Goal: Contribute content: Add original content to the website for others to see

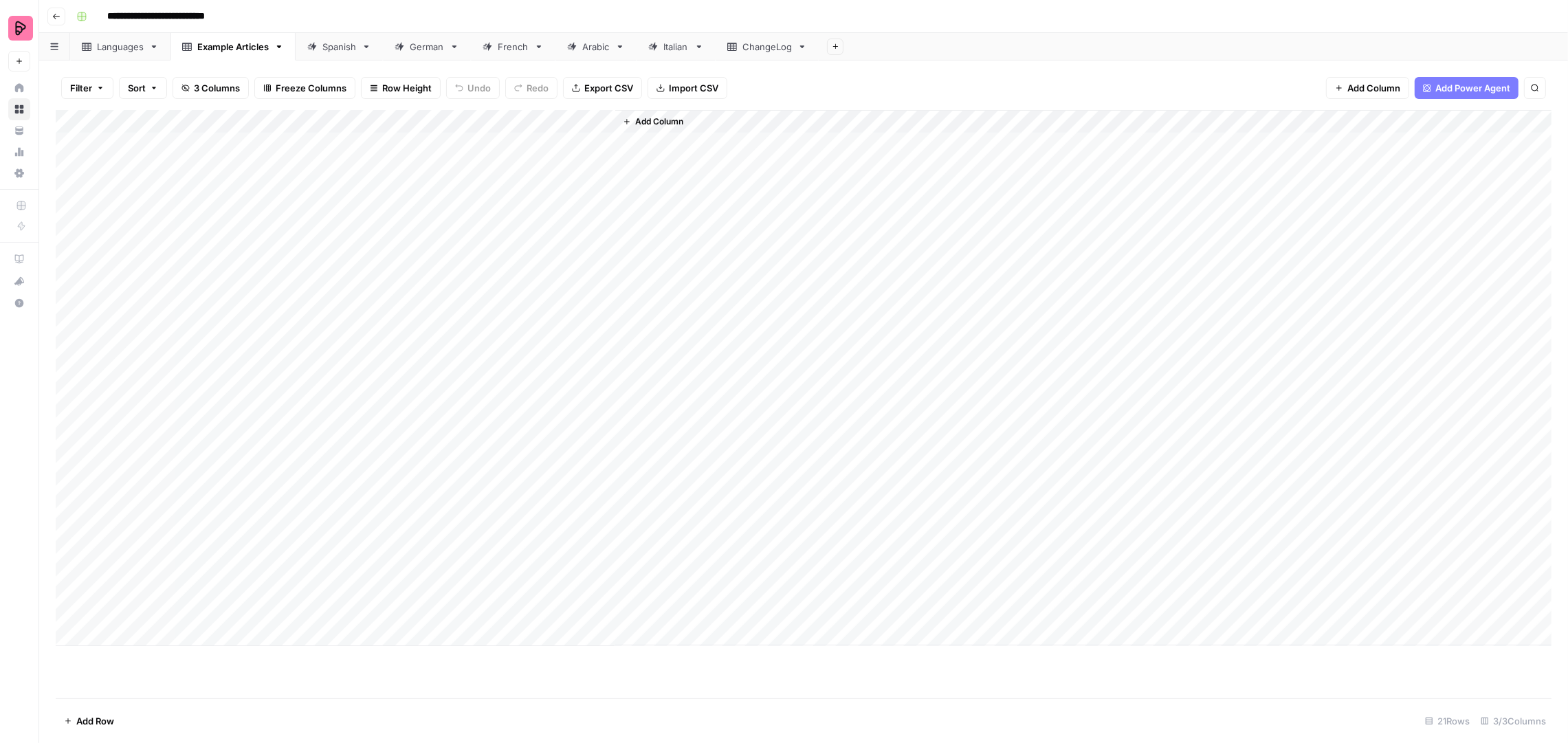
click at [343, 48] on div "Spanish" at bounding box center [339, 46] width 34 height 13
click at [431, 53] on div "German" at bounding box center [427, 46] width 34 height 13
click at [524, 47] on div "French" at bounding box center [513, 46] width 31 height 13
click at [335, 46] on div "Spanish" at bounding box center [339, 46] width 34 height 13
click at [237, 44] on div "Example Articles" at bounding box center [233, 46] width 71 height 13
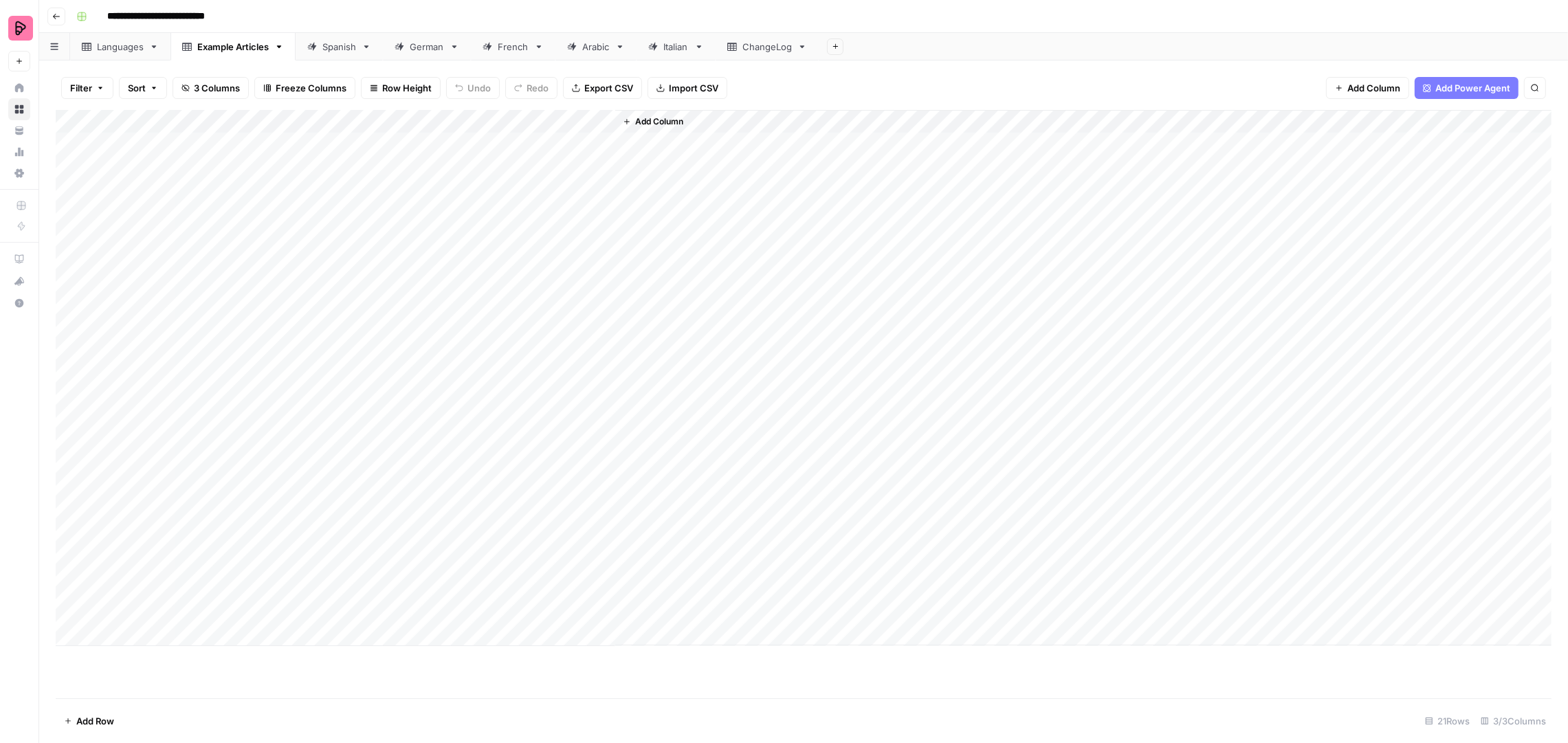
click at [253, 520] on div "Add Column" at bounding box center [803, 377] width 1496 height 536
click at [275, 517] on textarea "**********" at bounding box center [222, 519] width 291 height 19
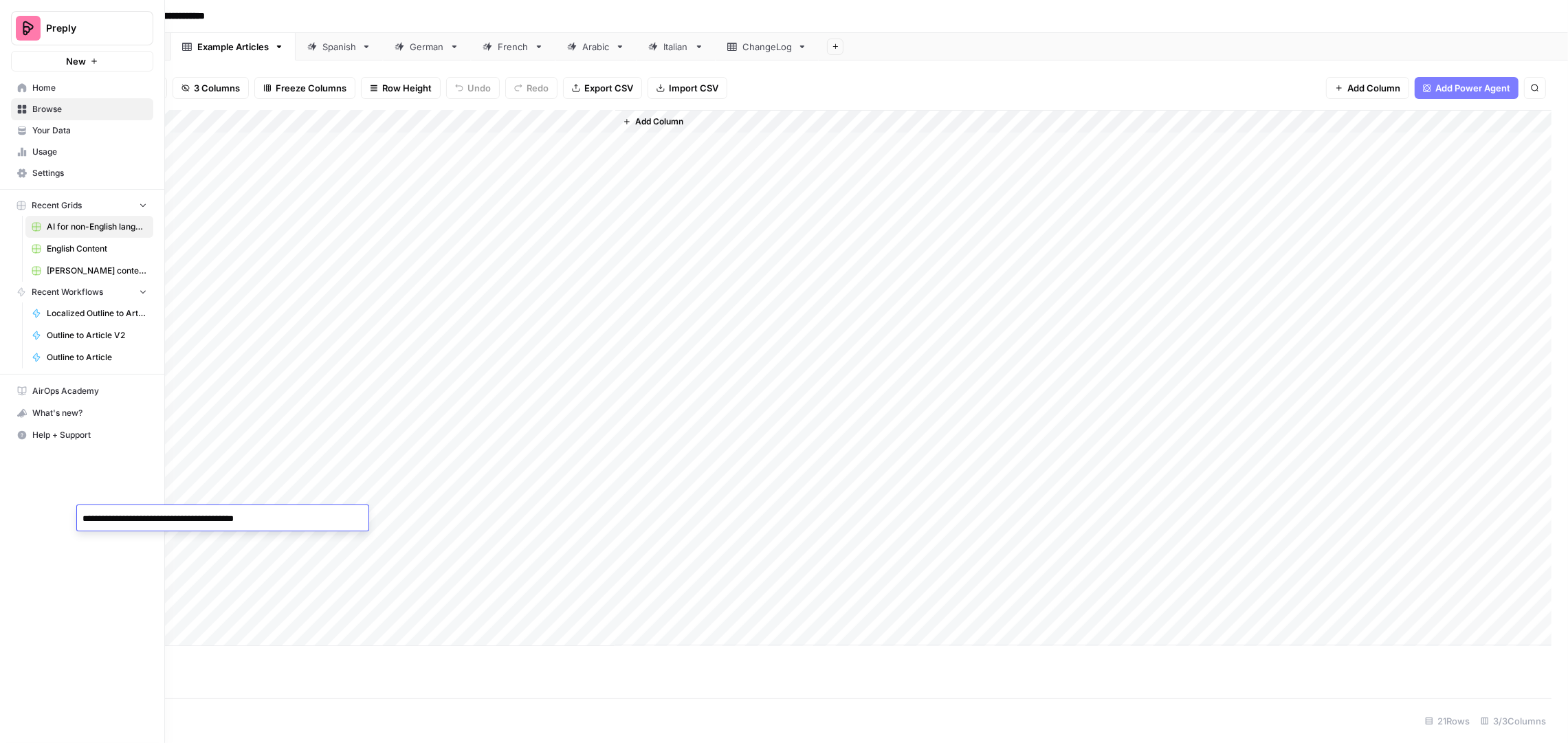
click at [51, 137] on link "Your Data" at bounding box center [82, 131] width 142 height 22
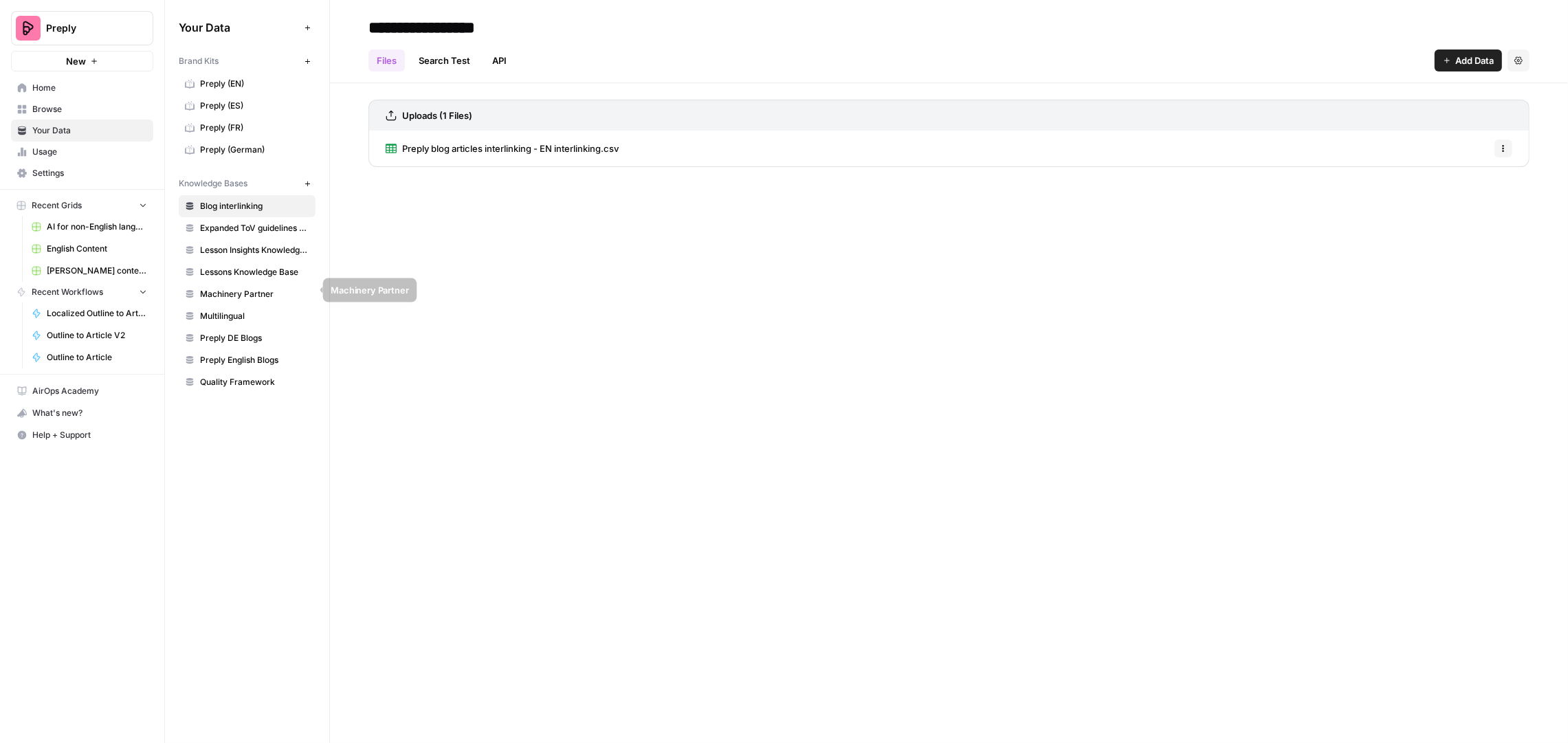
click at [232, 313] on span "Multilingual" at bounding box center [255, 317] width 109 height 13
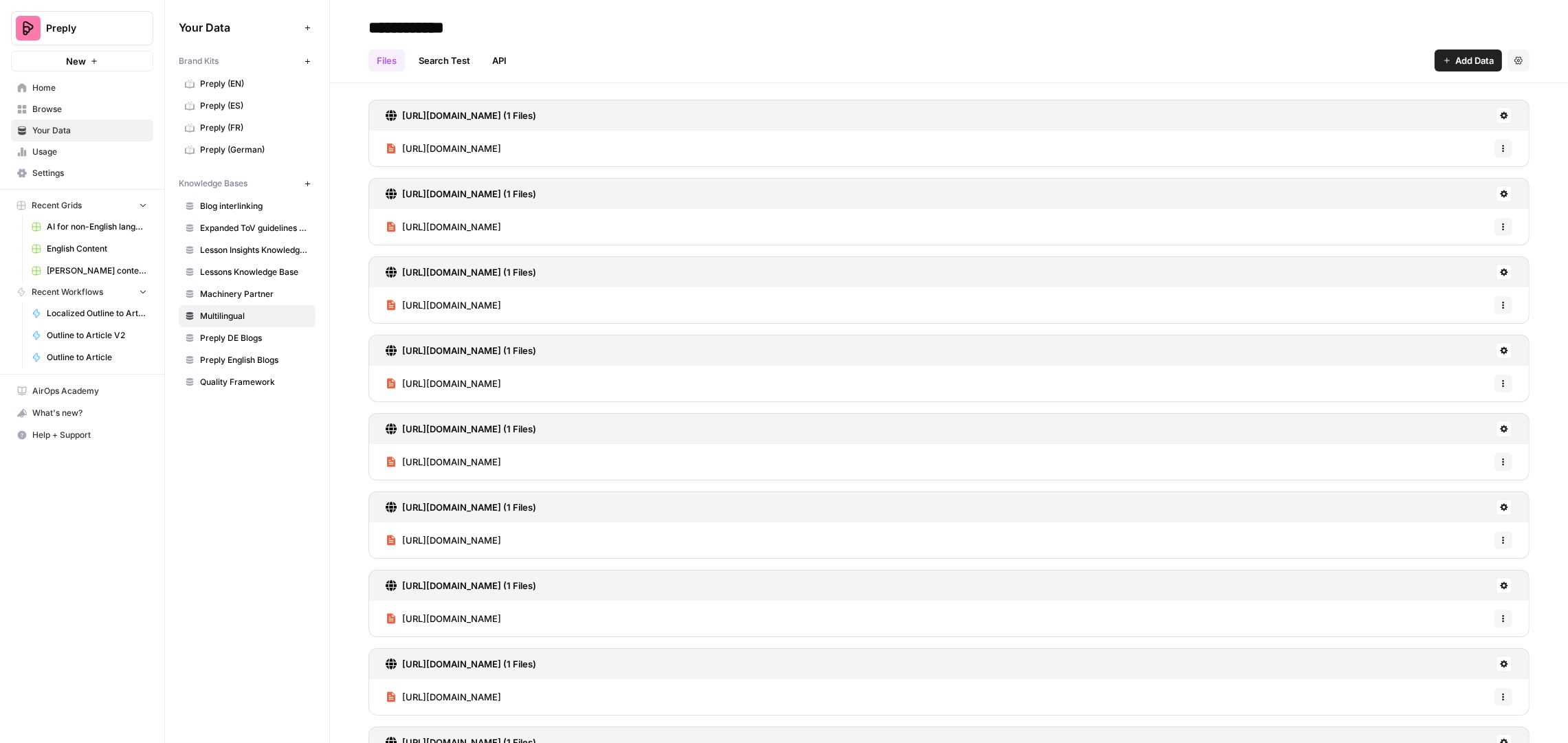
click at [1464, 62] on span "Add Data" at bounding box center [1475, 60] width 39 height 13
click at [1388, 112] on span "Web Scrape" at bounding box center [1410, 112] width 125 height 13
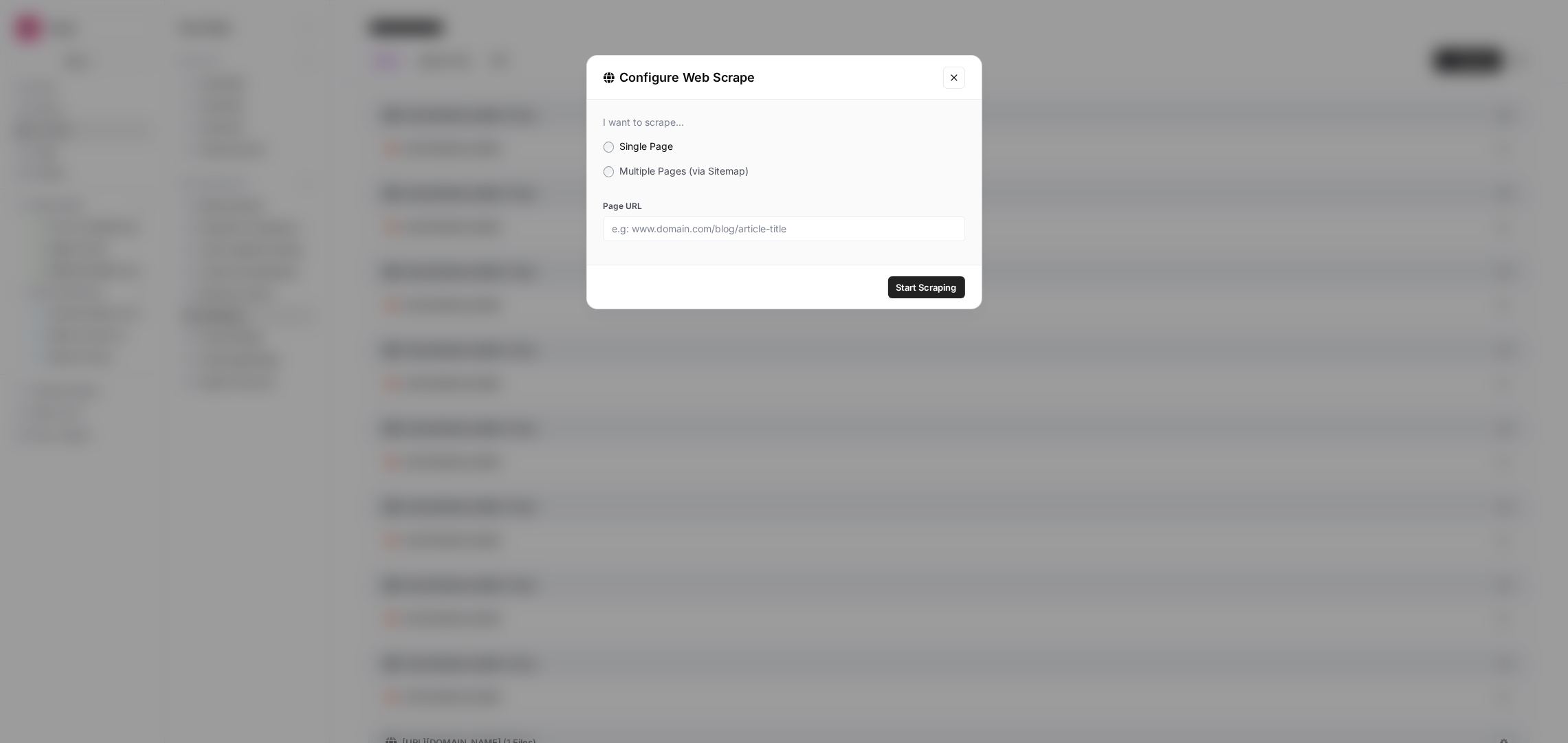
click at [749, 237] on div at bounding box center [784, 229] width 362 height 25
click at [774, 227] on input "Page URL" at bounding box center [784, 229] width 344 height 13
paste input "https://preply.com/fr/blog/alphabet-anglais/"
type input "https://preply.com/fr/blog/alphabet-anglais/"
click at [920, 290] on span "Start Scraping" at bounding box center [927, 286] width 60 height 13
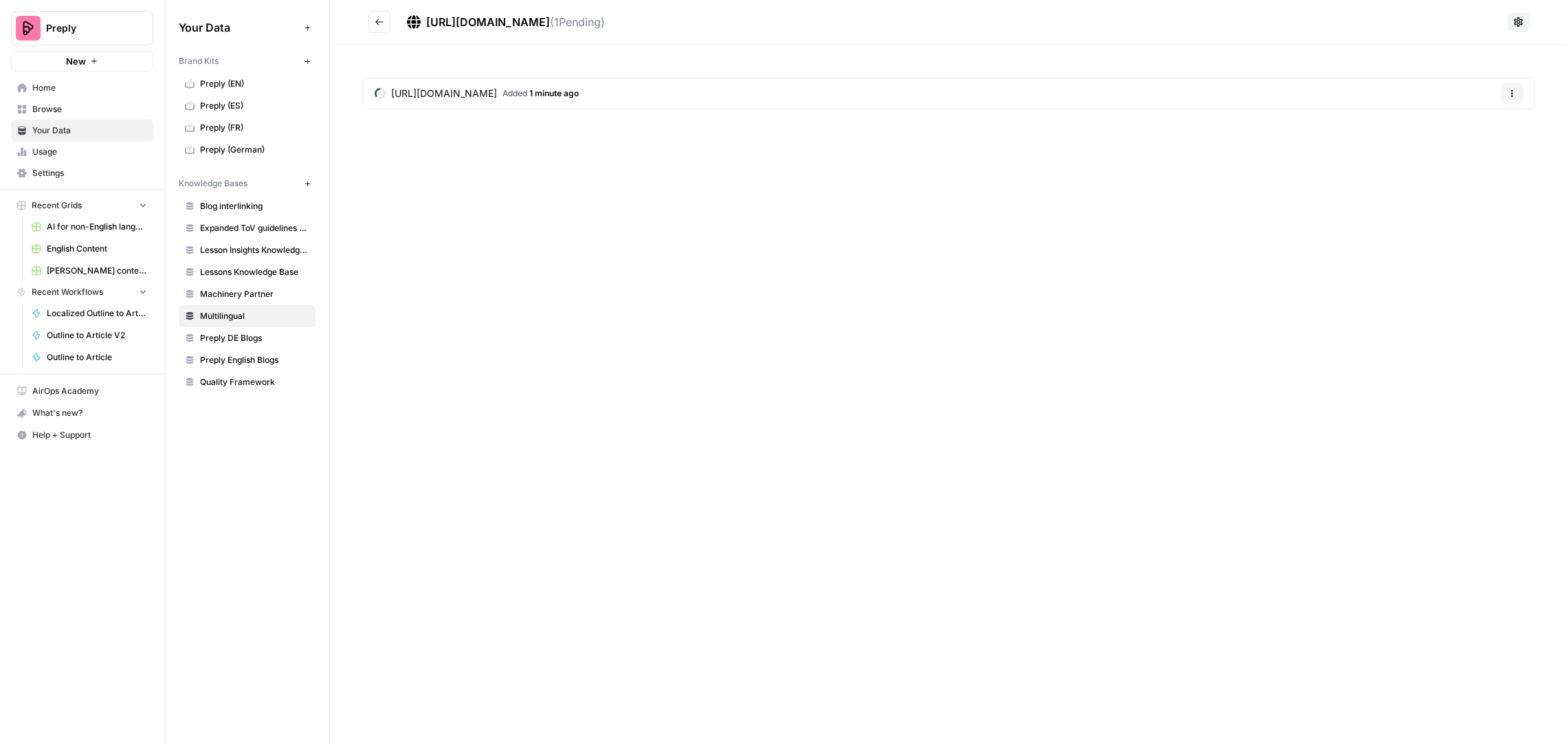
click at [382, 21] on icon "Go back" at bounding box center [379, 22] width 9 height 9
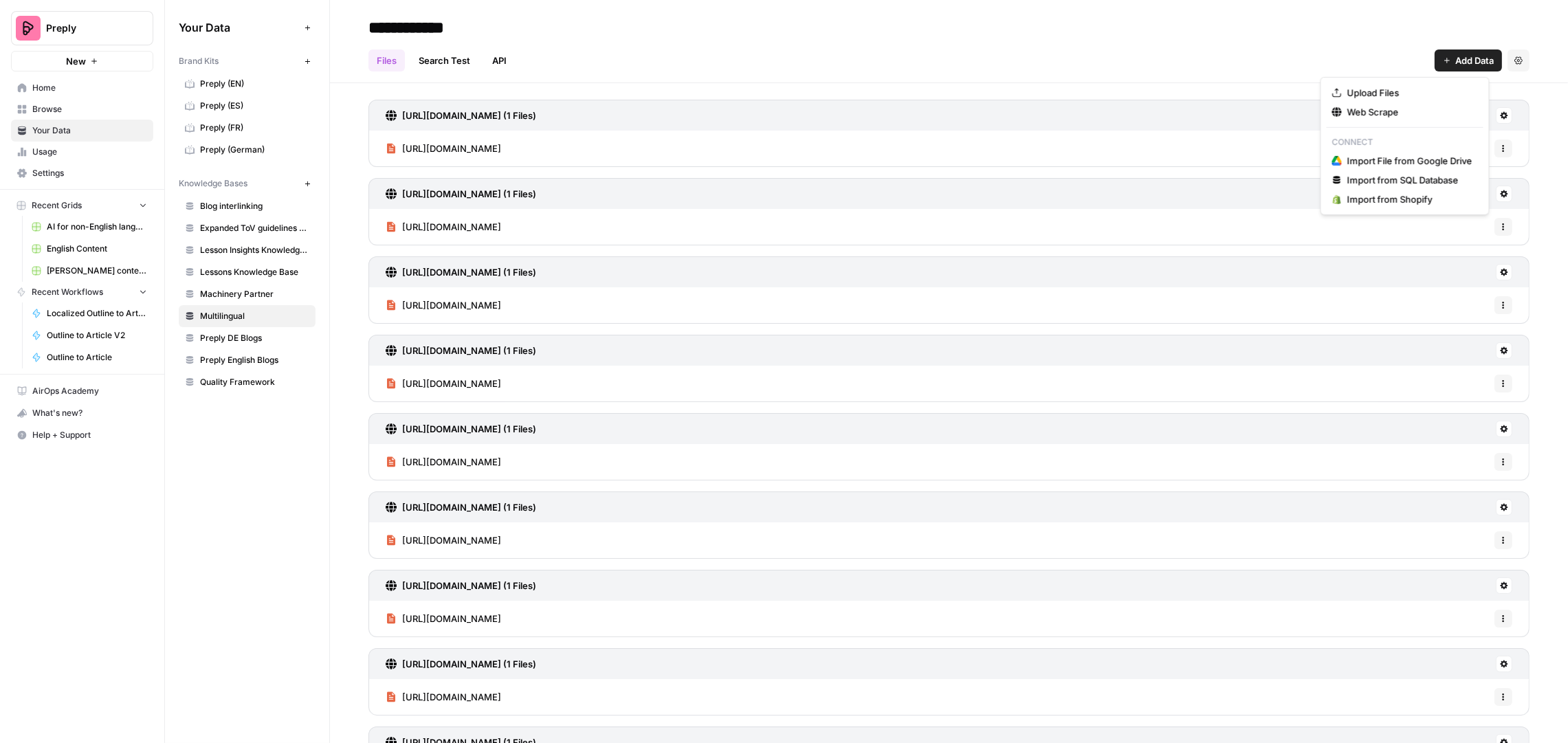
click at [1456, 63] on span "Add Data" at bounding box center [1475, 60] width 39 height 13
click at [1368, 115] on span "Web Scrape" at bounding box center [1410, 112] width 125 height 13
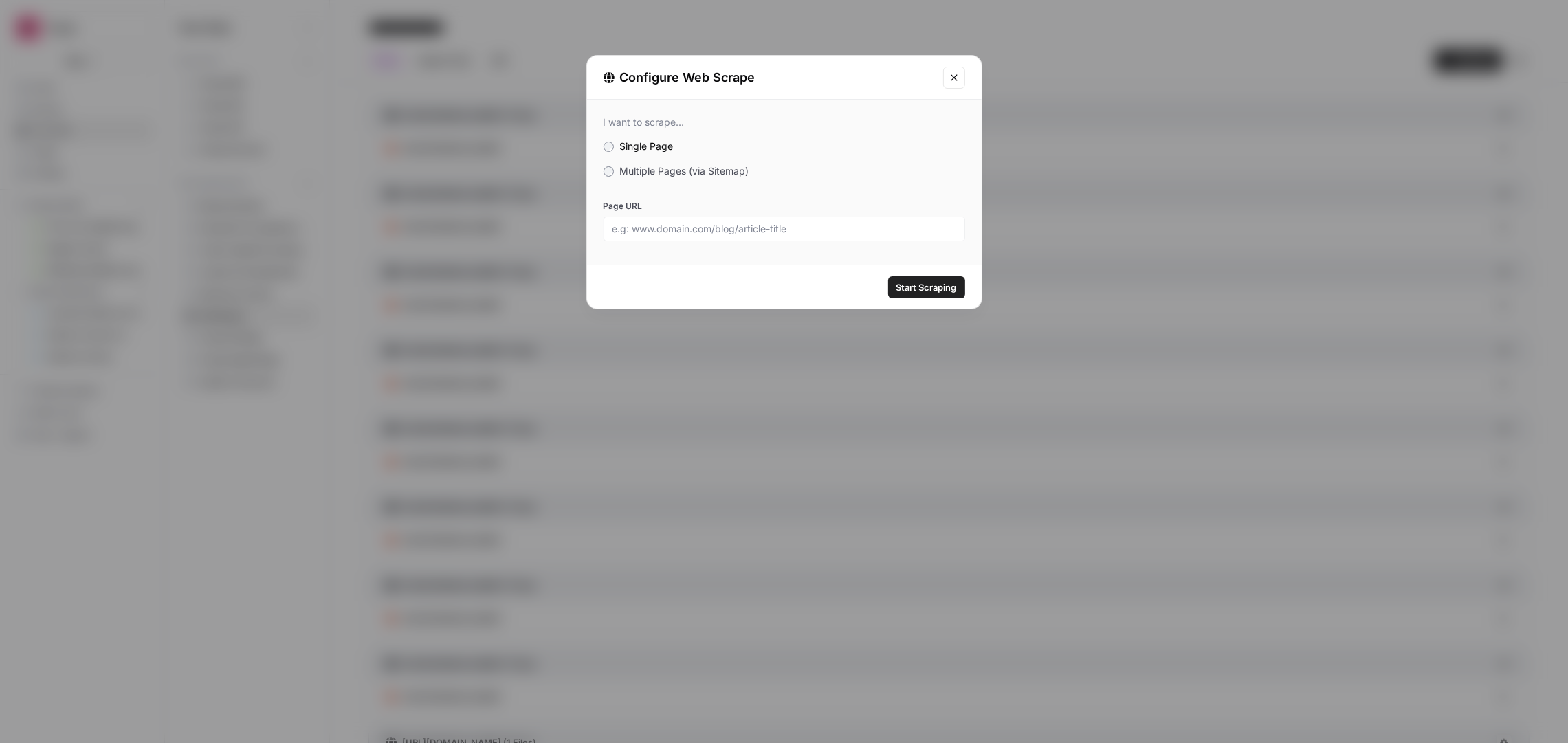
click at [792, 201] on label "Page URL" at bounding box center [784, 207] width 362 height 13
click at [792, 222] on input "Page URL" at bounding box center [784, 229] width 344 height 13
click at [782, 220] on div at bounding box center [784, 229] width 362 height 25
click at [772, 212] on div "Page URL" at bounding box center [784, 221] width 362 height 41
click at [781, 232] on input "Page URL" at bounding box center [784, 229] width 344 height 13
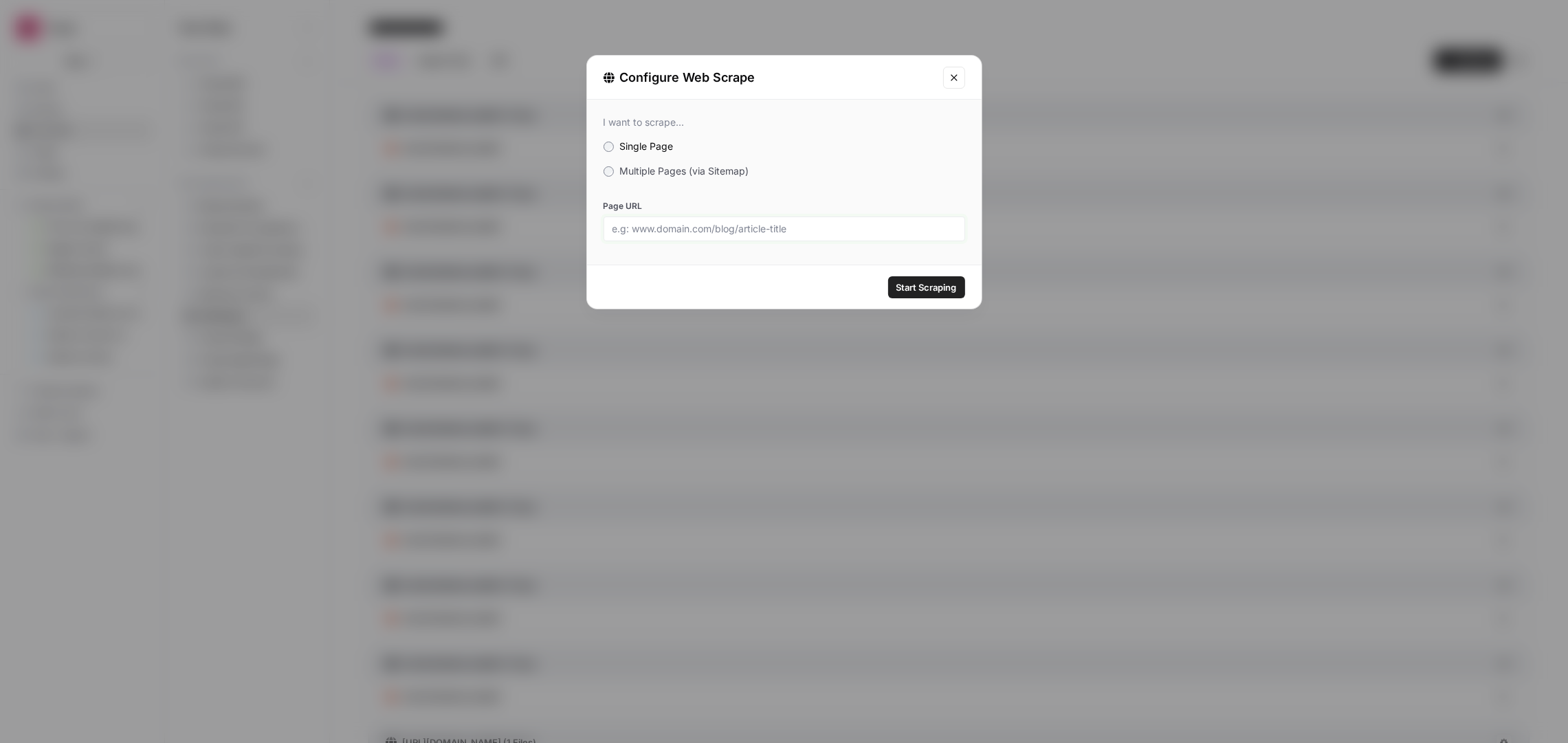
paste input "https://preply.com/es/blog/como-aprender-chino/"
type input "https://preply.com/es/blog/como-aprender-chino/"
click at [925, 295] on button "Start Scraping" at bounding box center [926, 287] width 77 height 22
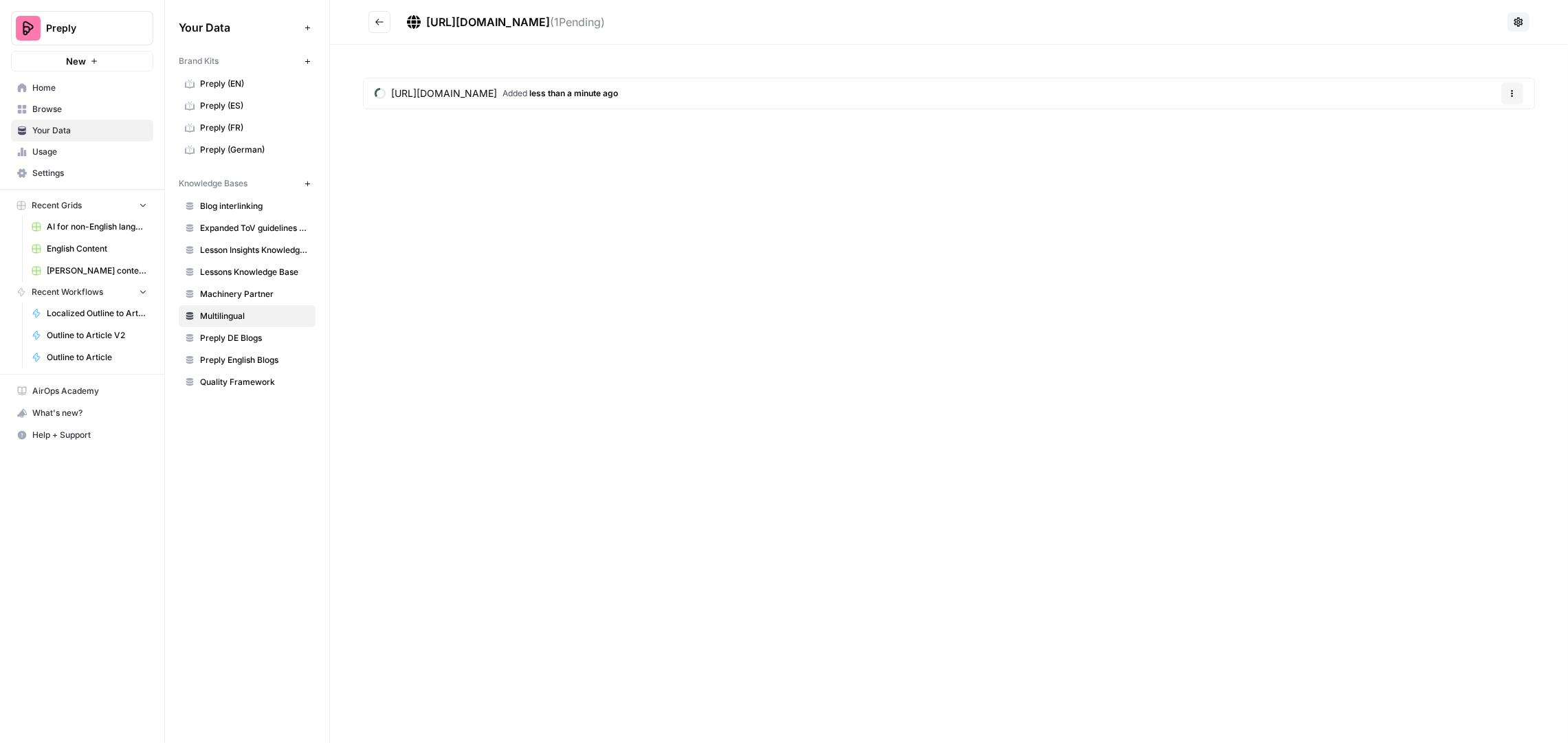
click at [383, 24] on icon "Go back" at bounding box center [379, 22] width 9 height 9
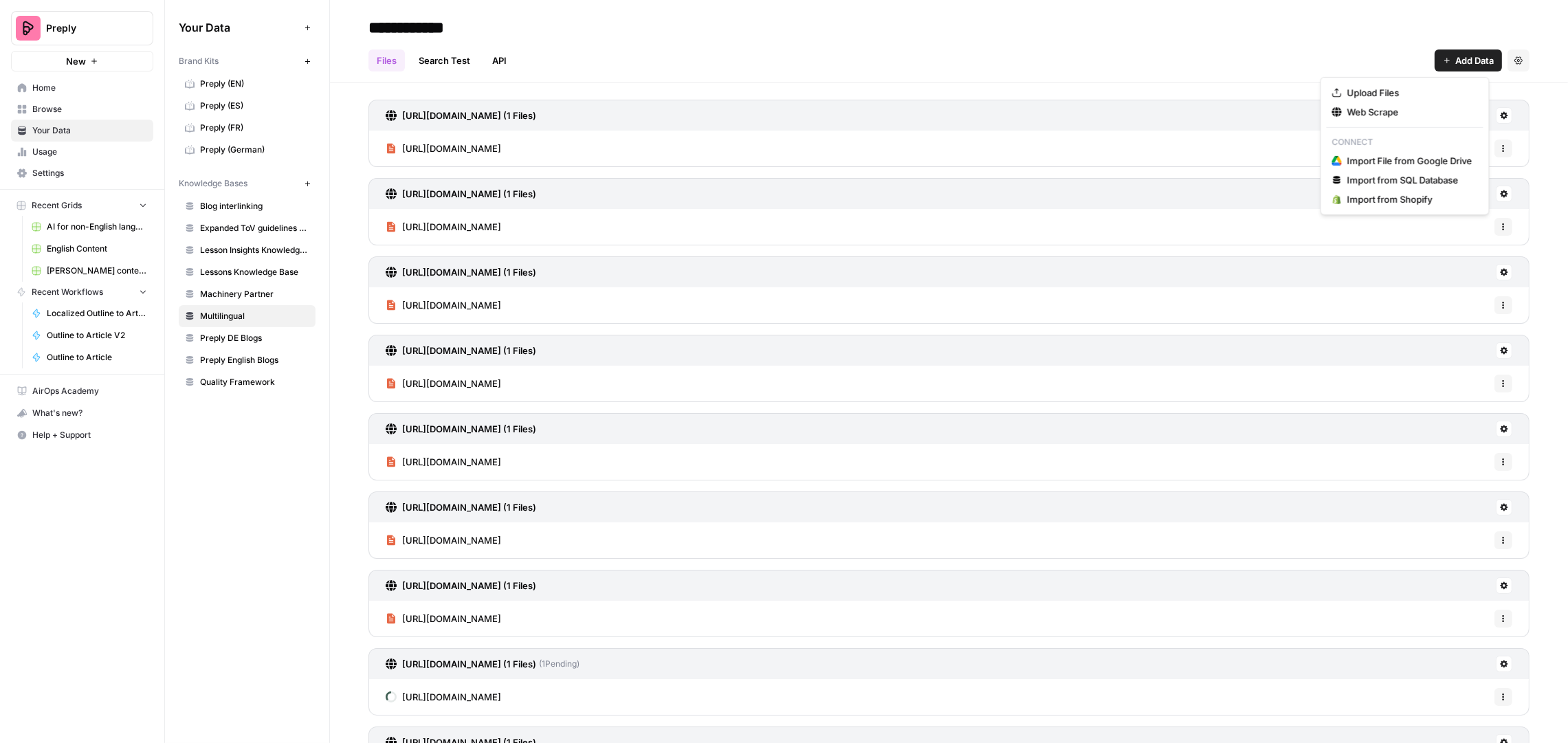
click at [1452, 67] on button "Add Data" at bounding box center [1468, 61] width 67 height 22
click at [1369, 112] on span "Web Scrape" at bounding box center [1410, 112] width 125 height 13
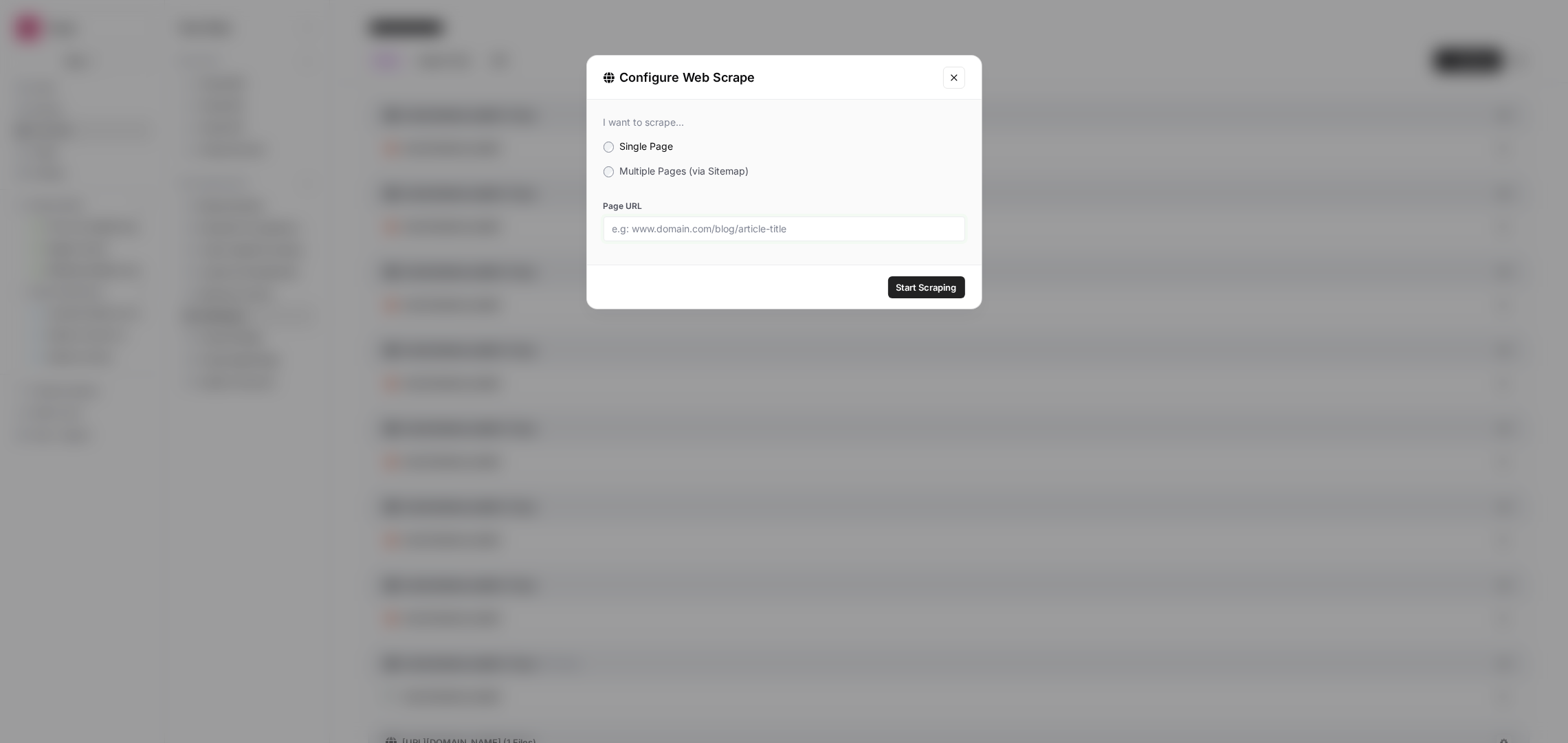
click at [742, 222] on input "Page URL" at bounding box center [784, 229] width 344 height 13
paste input "https://preply.com/de/blog/thailandisch-lernen/"
type input "https://preply.com/de/blog/thailandisch-lernen/"
click at [918, 286] on span "Start Scraping" at bounding box center [927, 286] width 60 height 13
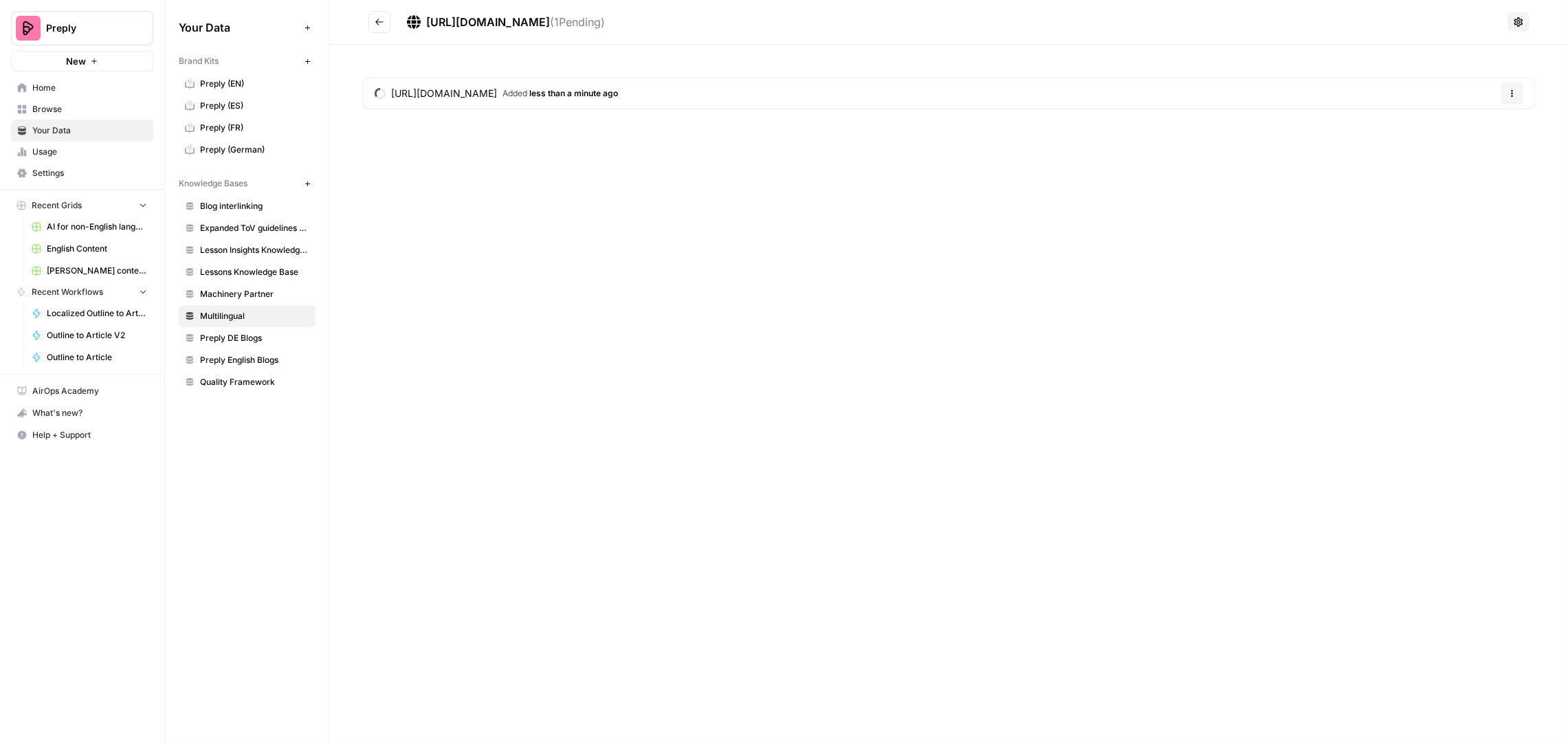
click at [385, 20] on button "Go back" at bounding box center [380, 22] width 22 height 22
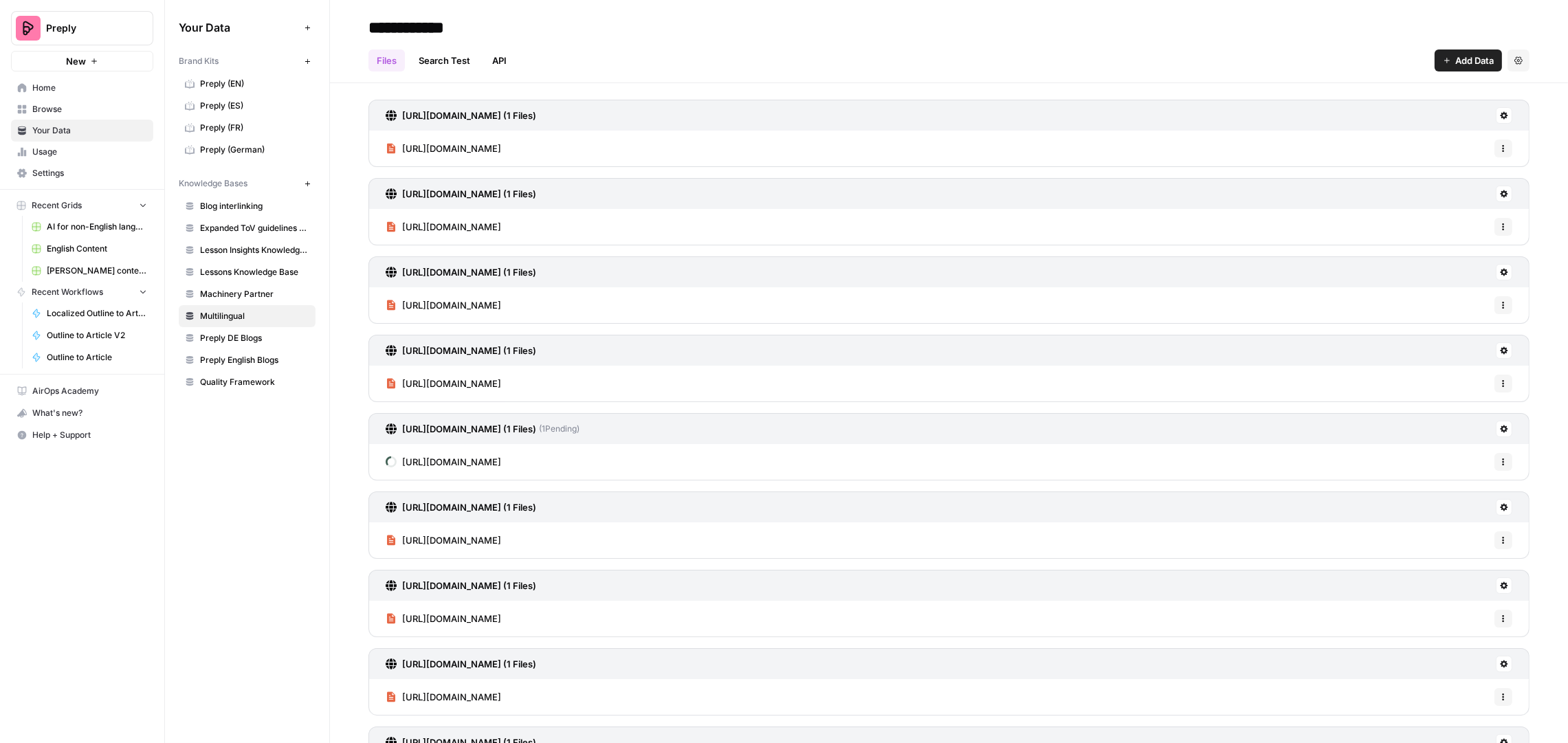
click at [1456, 60] on span "Add Data" at bounding box center [1475, 60] width 39 height 13
click at [1384, 106] on span "Web Scrape" at bounding box center [1410, 112] width 125 height 13
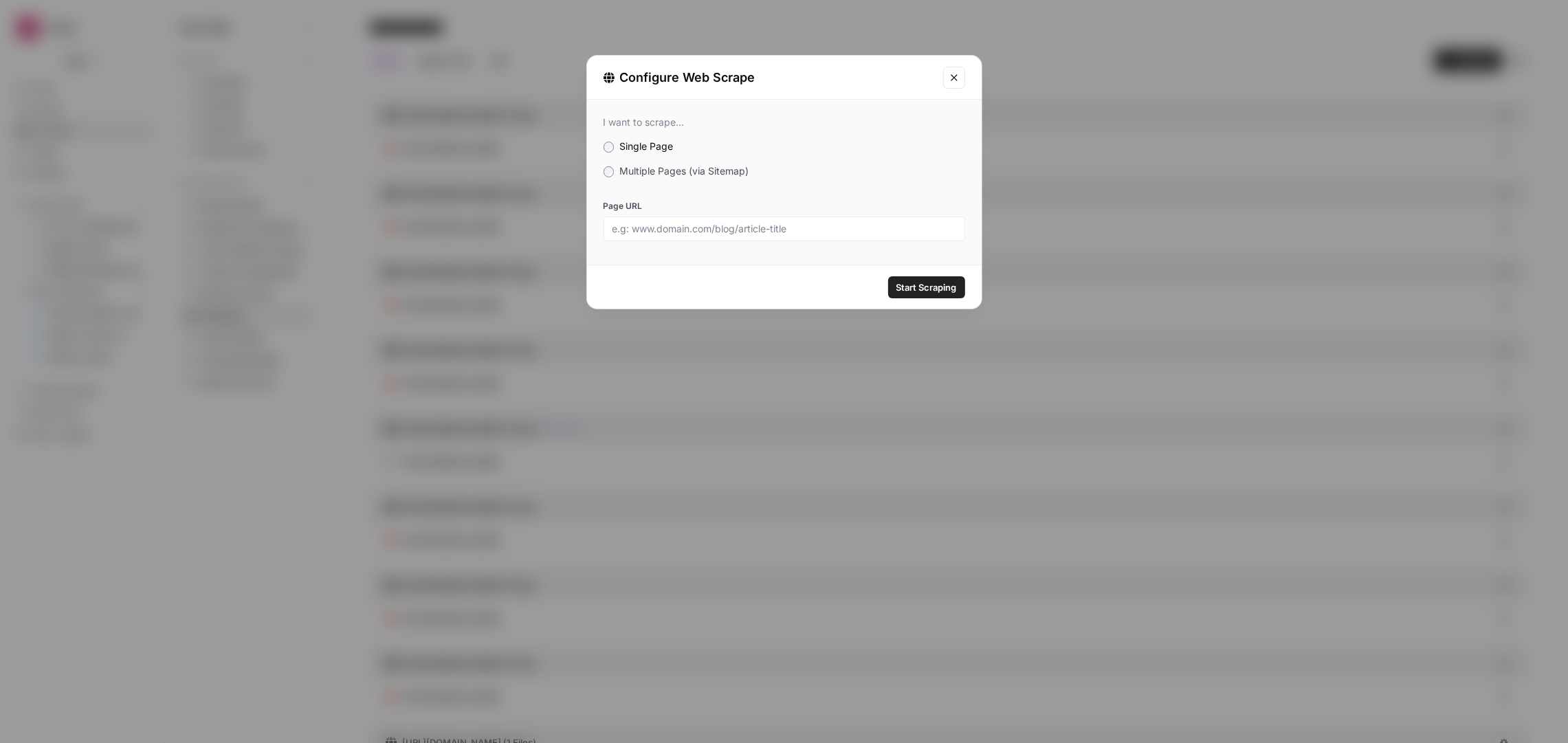
click at [803, 214] on div "Page URL" at bounding box center [784, 221] width 362 height 41
click at [800, 221] on div at bounding box center [784, 229] width 362 height 25
click at [786, 232] on input "Page URL" at bounding box center [784, 229] width 344 height 13
paste input "https://preply.com/fr/blog/verbes-irreguliers-espagnols/"
type input "https://preply.com/fr/blog/verbes-irreguliers-espagnols/"
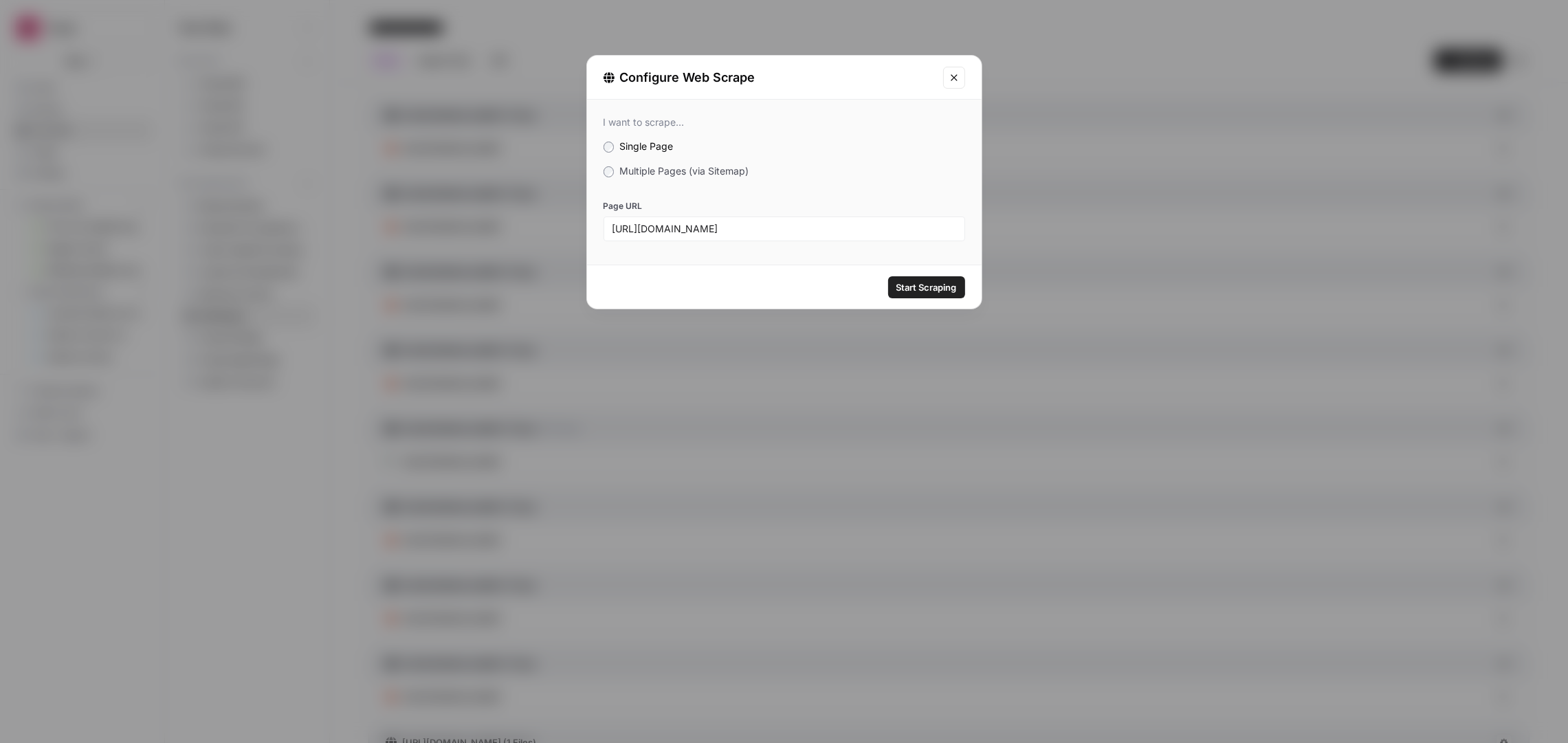
click at [936, 292] on span "Start Scraping" at bounding box center [927, 286] width 60 height 13
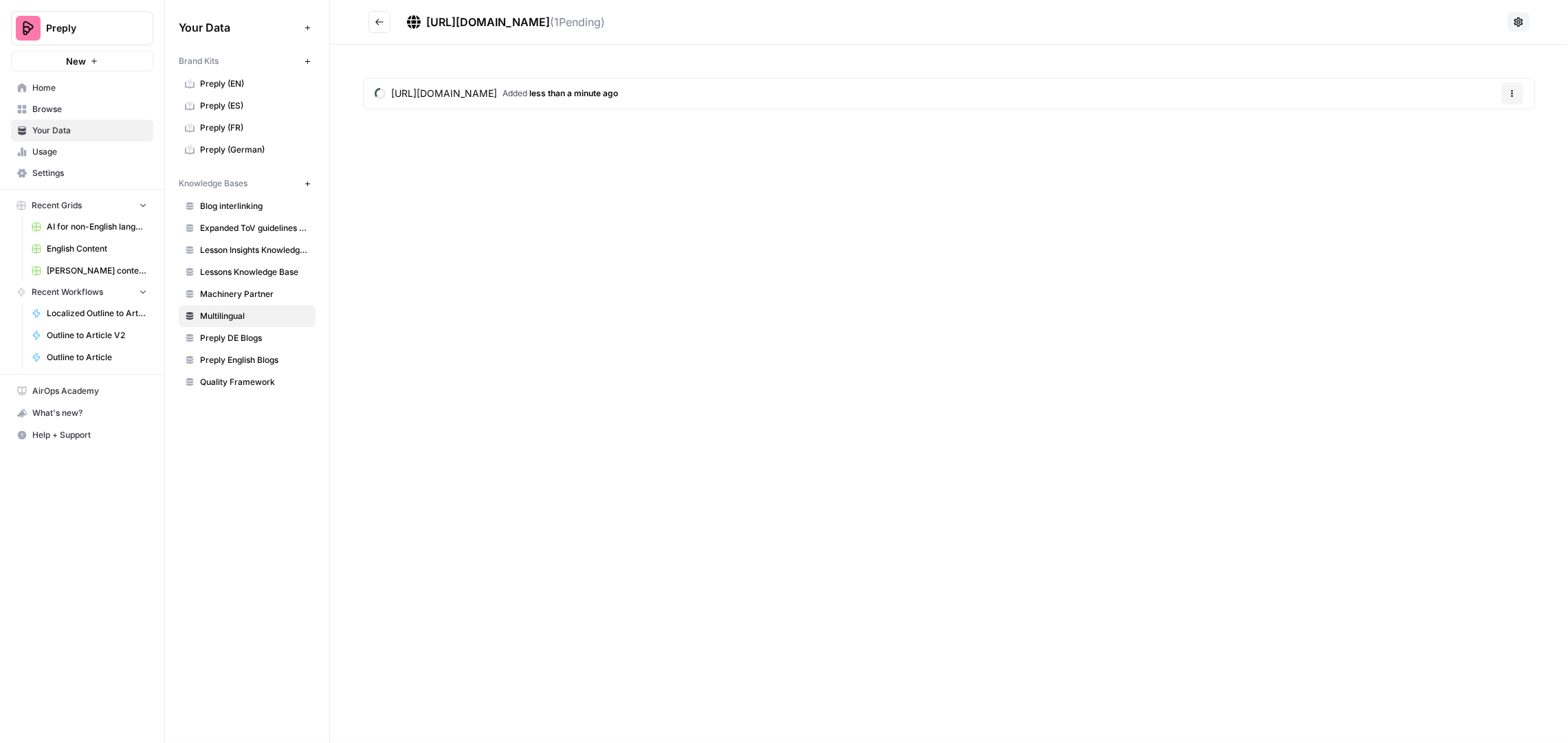
click at [370, 18] on button "Go back" at bounding box center [380, 22] width 22 height 22
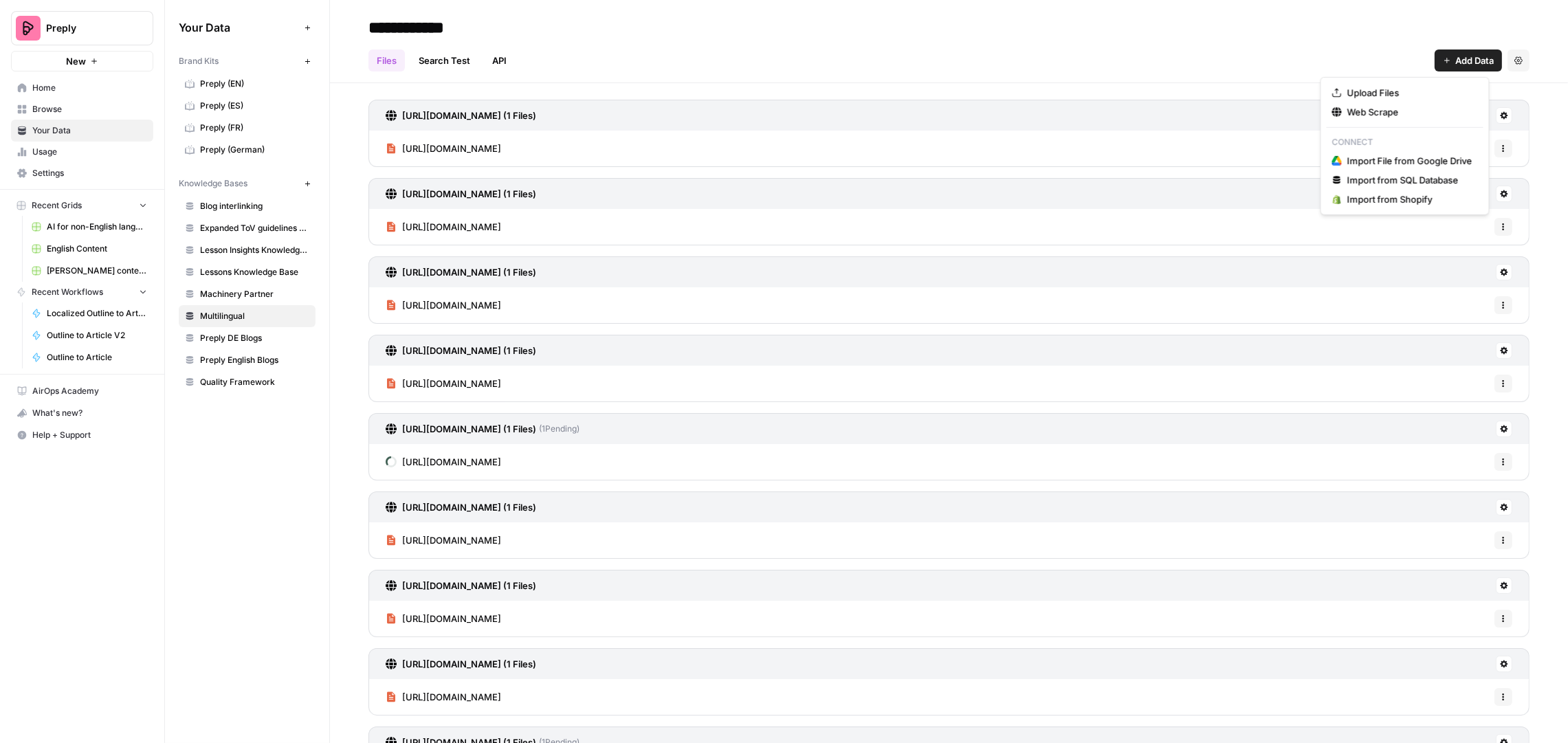
click at [1443, 63] on icon "button" at bounding box center [1447, 60] width 8 height 8
click at [1371, 121] on div "Upload Files Web Scrape Connect Import File from Google Drive Import from SQL D…" at bounding box center [1406, 146] width 169 height 138
click at [1373, 116] on span "Web Scrape" at bounding box center [1410, 112] width 125 height 13
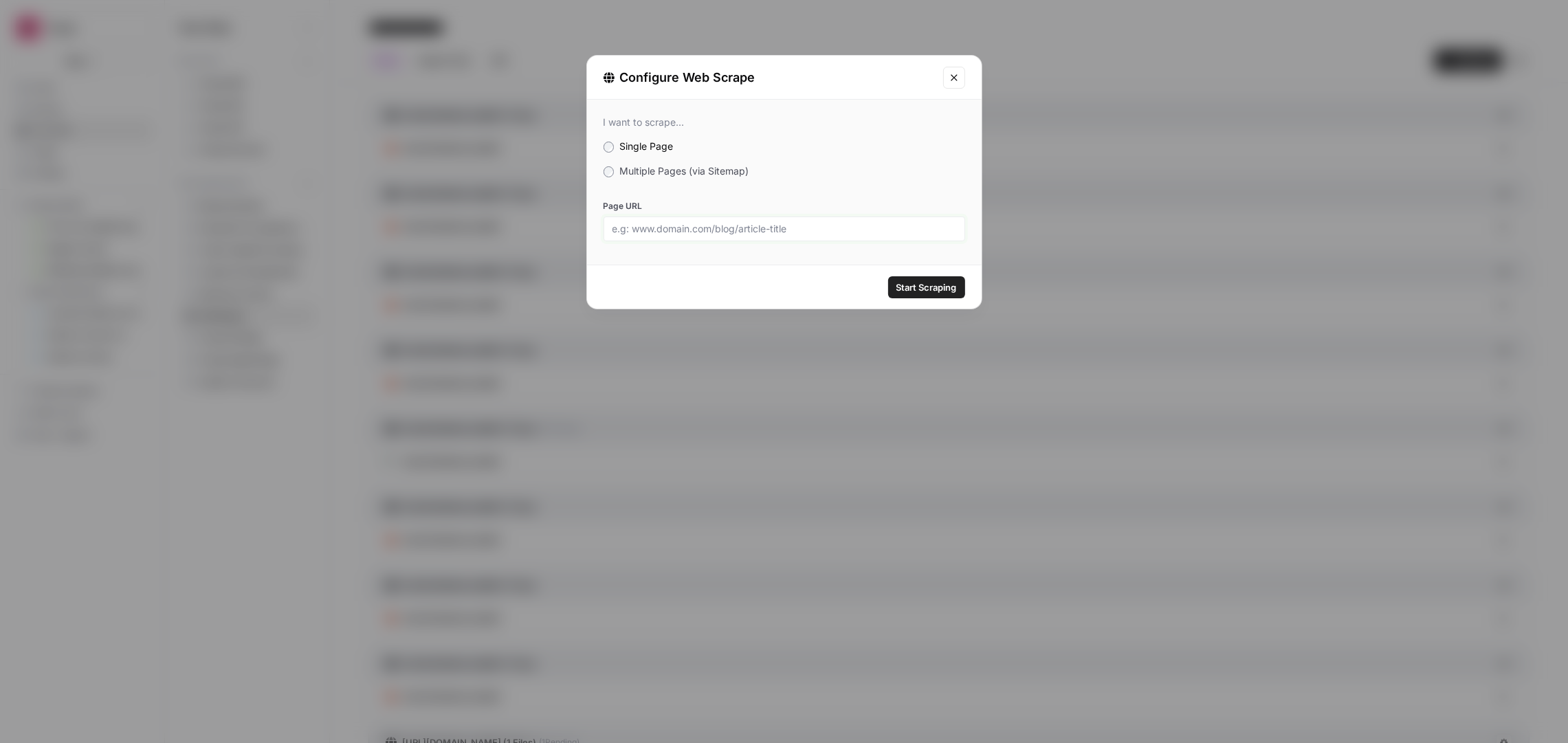
click at [855, 233] on input "Page URL" at bounding box center [784, 229] width 344 height 13
paste input "https://preply.com/fr/blog/pays-et-nationalites-en-anglais/"
type input "https://preply.com/fr/blog/pays-et-nationalites-en-anglais/"
click at [932, 290] on span "Start Scraping" at bounding box center [927, 286] width 60 height 13
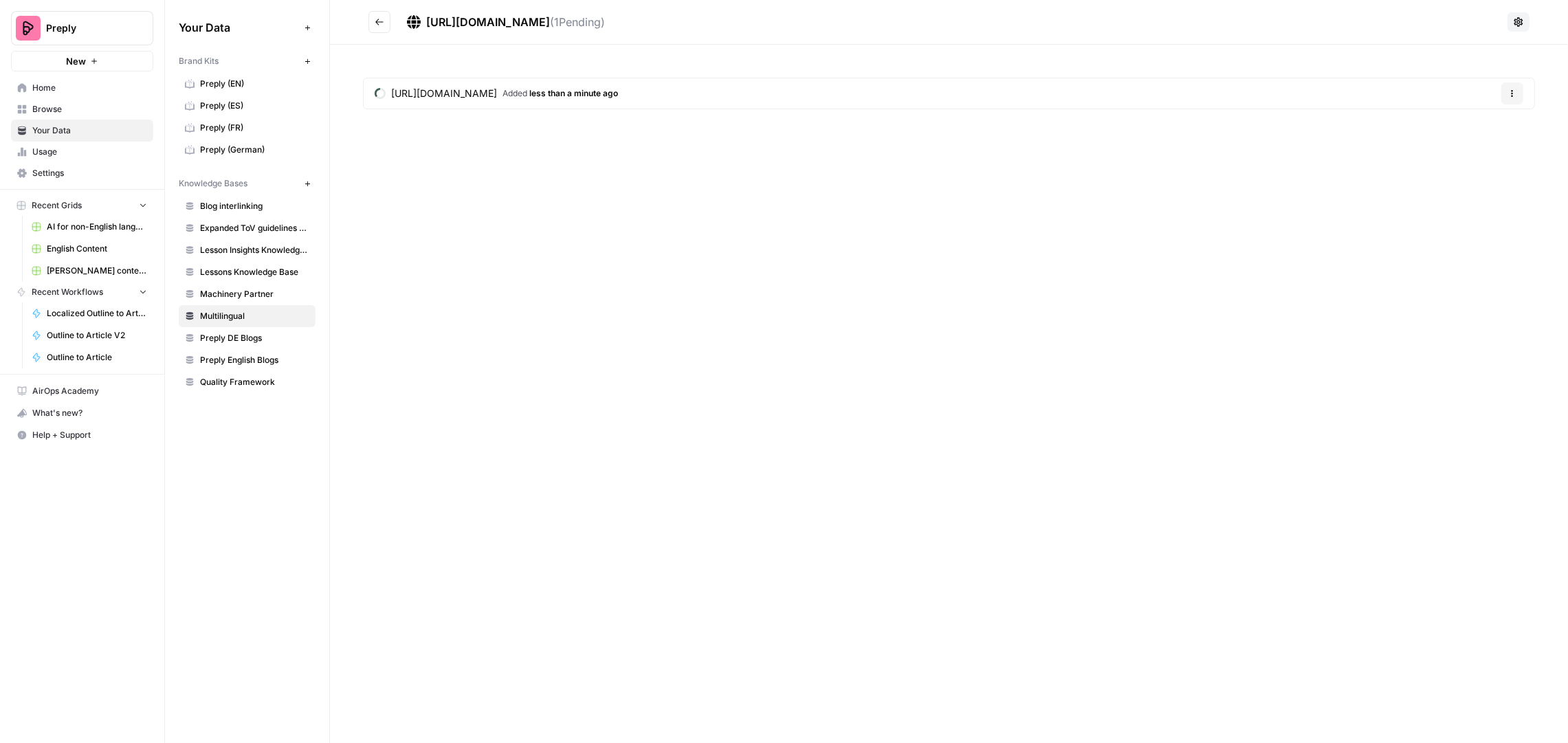
click at [382, 17] on icon "Go back" at bounding box center [379, 22] width 9 height 9
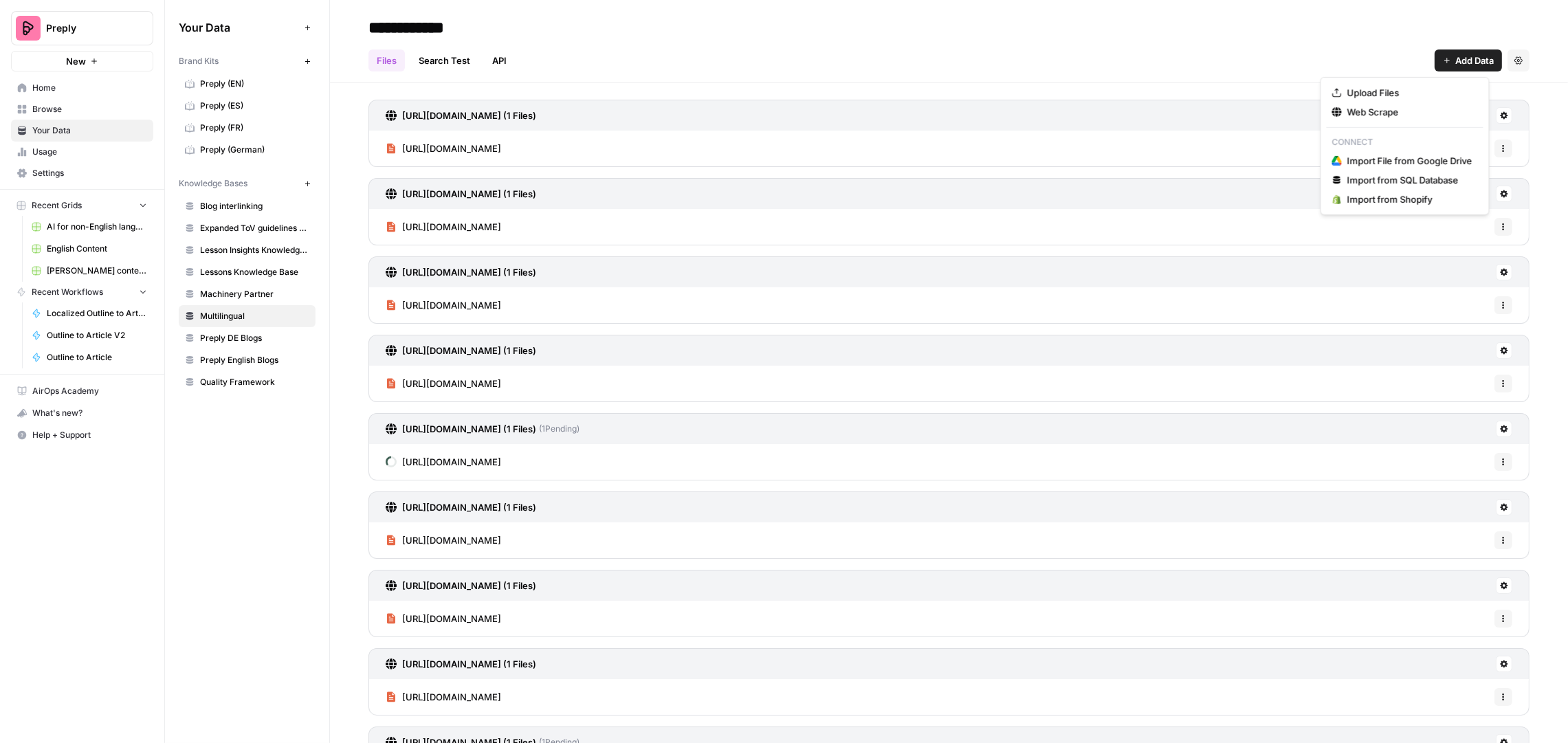
click at [1457, 61] on span "Add Data" at bounding box center [1475, 60] width 39 height 13
click at [1361, 115] on span "Web Scrape" at bounding box center [1410, 112] width 125 height 13
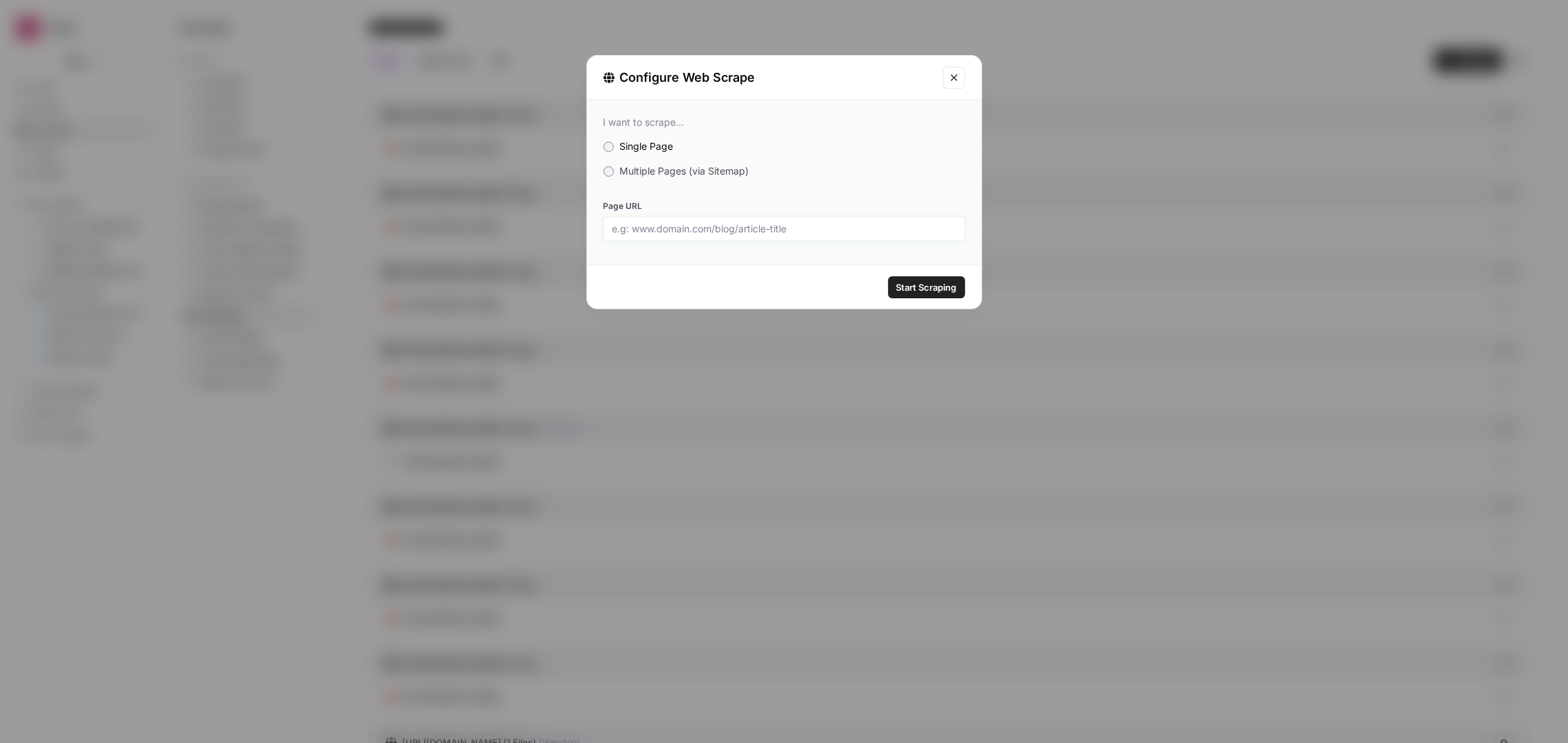
click at [780, 222] on input "Page URL" at bounding box center [784, 229] width 344 height 13
paste input "https://preply.com/fr/blog/applications-pour-apprendre-anglais/"
type input "https://preply.com/fr/blog/applications-pour-apprendre-anglais/"
click at [947, 285] on span "Start Scraping" at bounding box center [927, 286] width 60 height 13
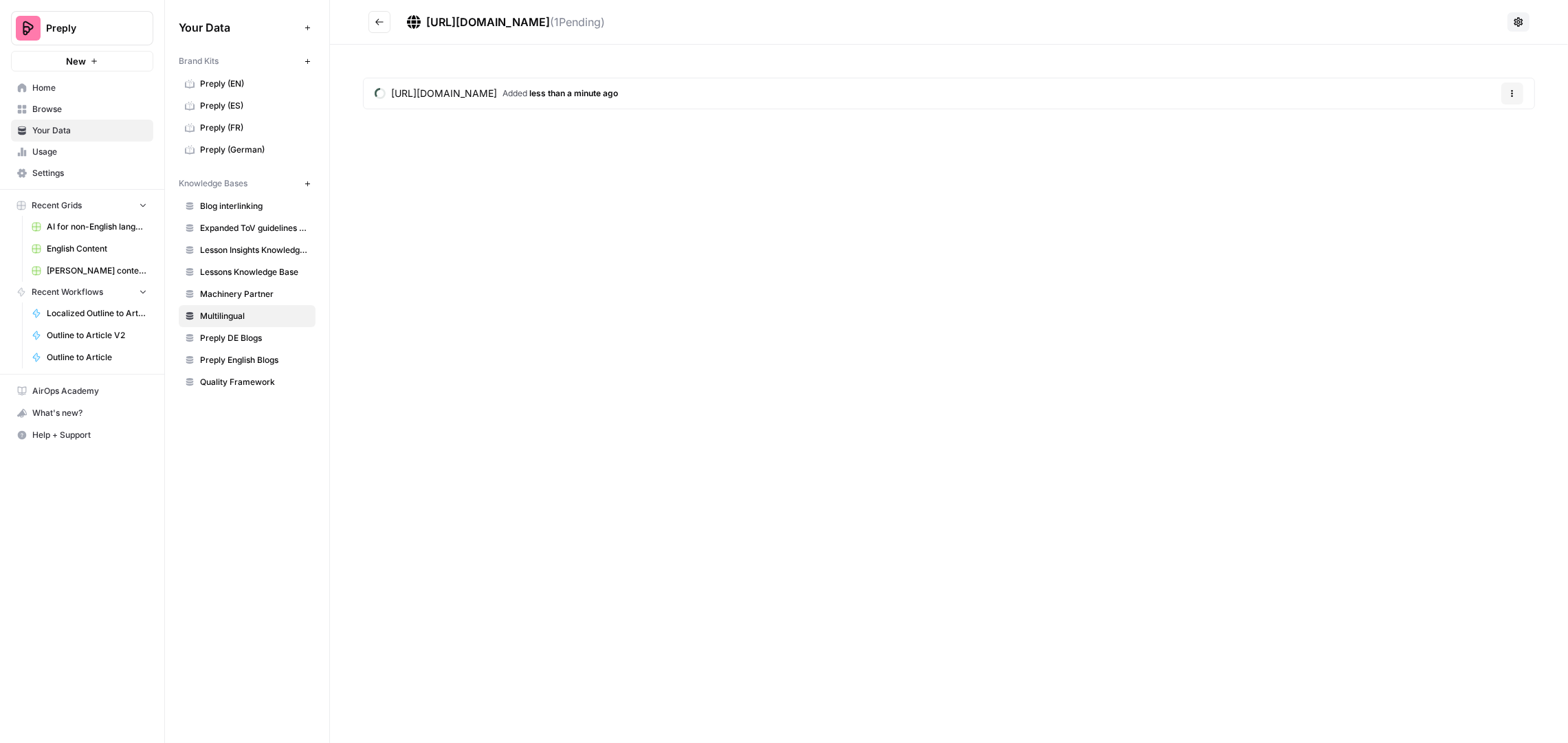
click at [385, 24] on button "Go back" at bounding box center [380, 22] width 22 height 22
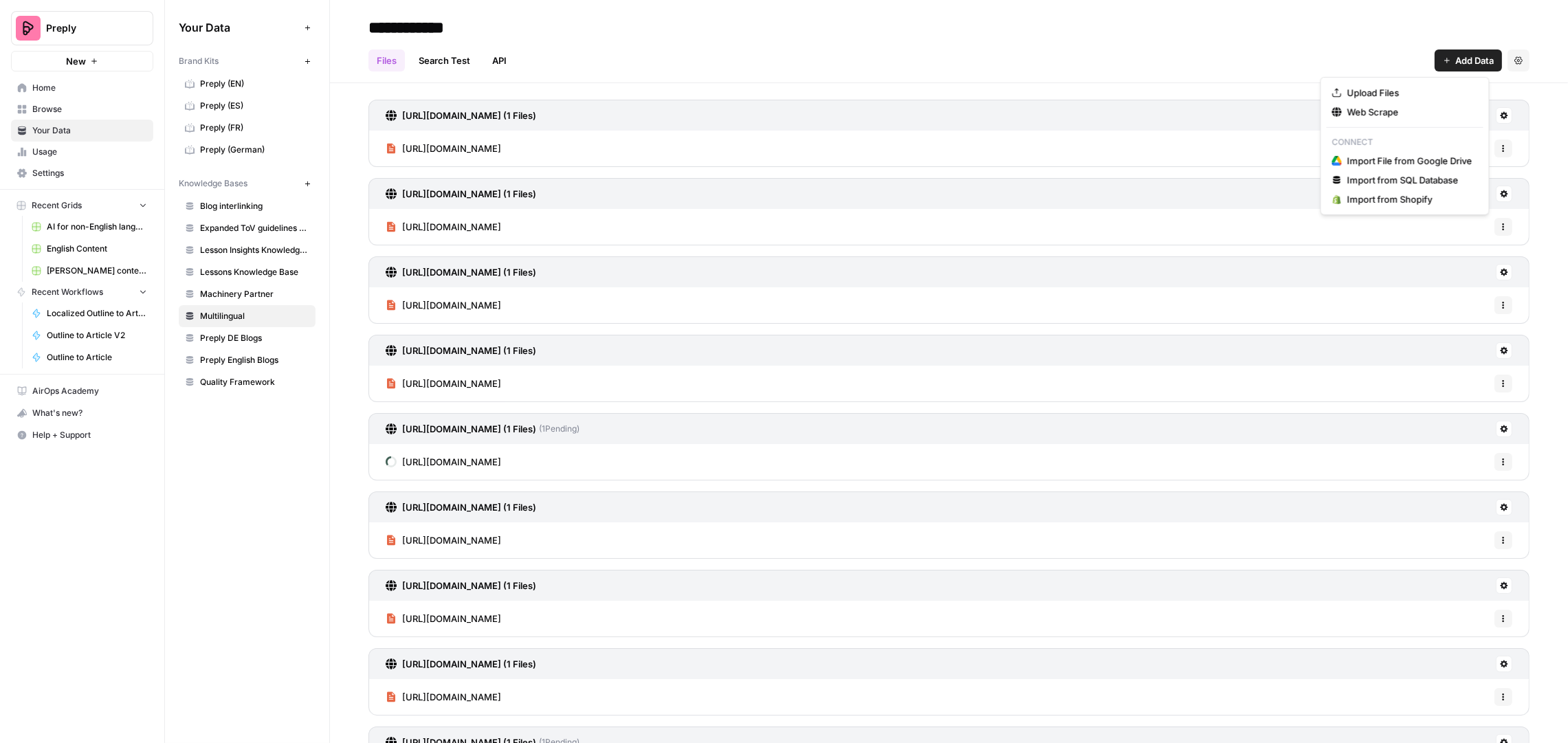
click at [1456, 57] on span "Add Data" at bounding box center [1475, 60] width 39 height 13
click at [1367, 117] on span "Web Scrape" at bounding box center [1410, 112] width 125 height 13
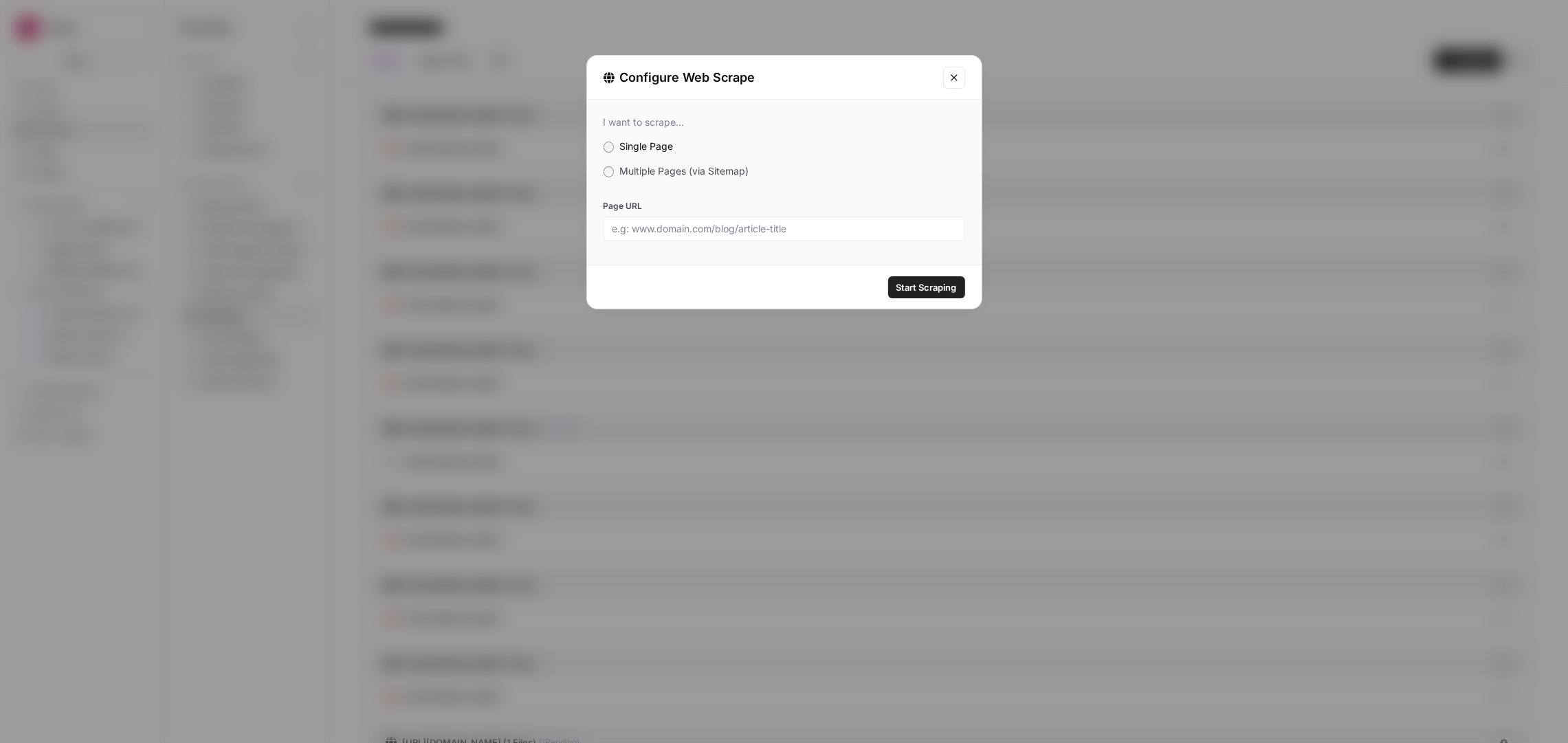
click at [708, 236] on div at bounding box center [784, 229] width 362 height 25
click at [833, 224] on input "Page URL" at bounding box center [784, 229] width 344 height 13
paste input "https://preply.com/fr/blog/comment-compter-en-chinois/"
type input "https://preply.com/fr/blog/comment-compter-en-chinois/"
click at [922, 282] on span "Start Scraping" at bounding box center [927, 286] width 60 height 13
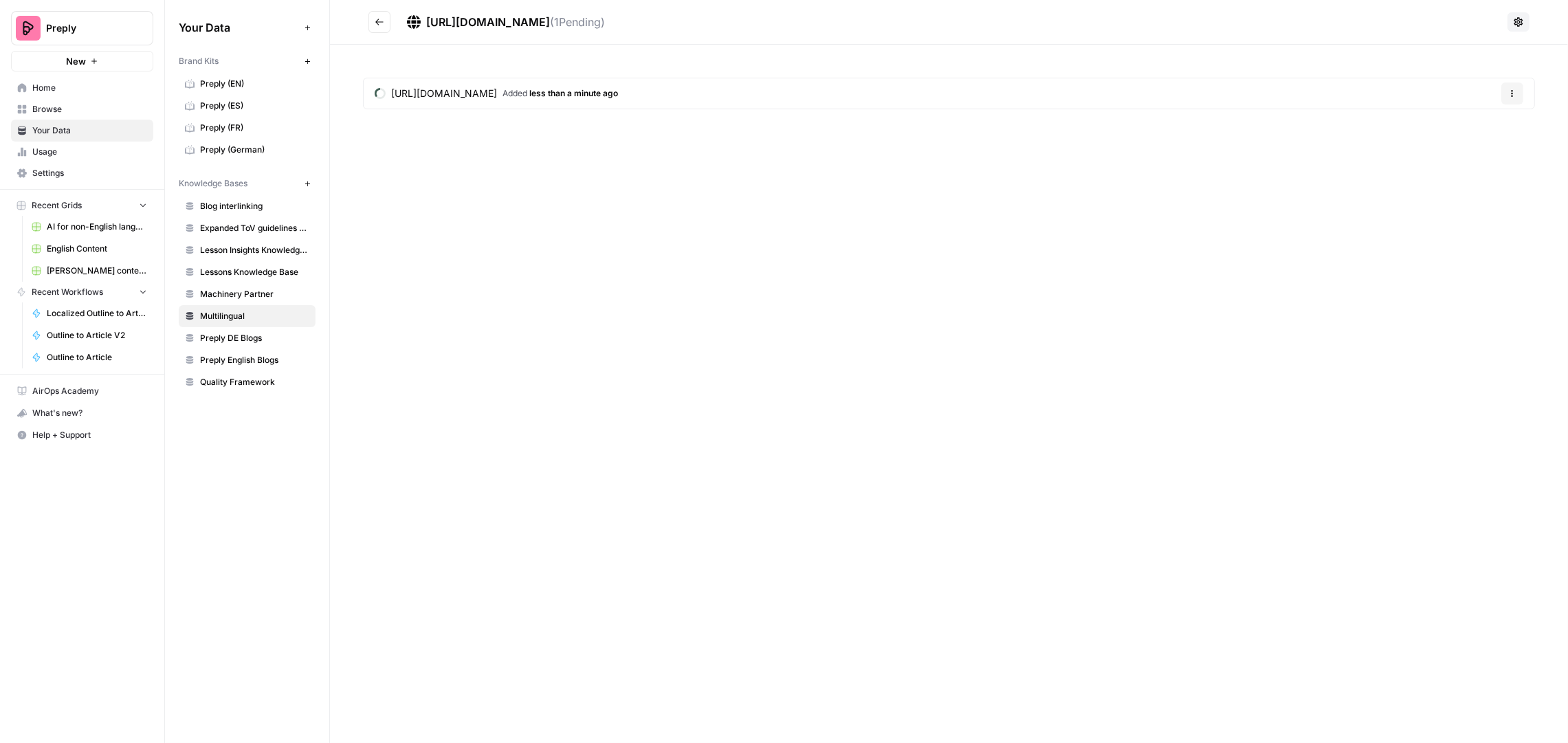
click at [384, 24] on icon "Go back" at bounding box center [379, 22] width 9 height 9
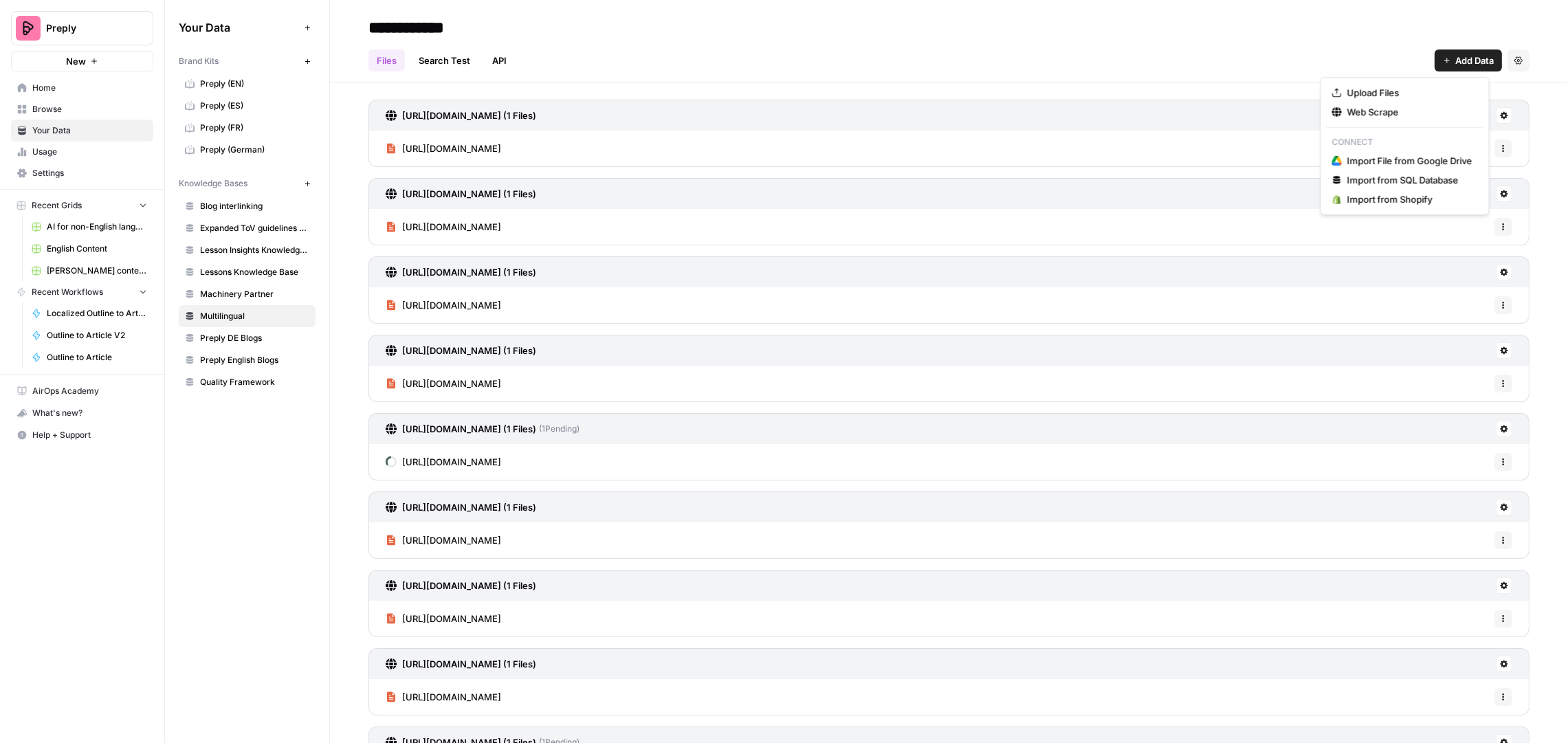
click at [1456, 60] on span "Add Data" at bounding box center [1475, 60] width 39 height 13
click at [1369, 110] on span "Web Scrape" at bounding box center [1410, 112] width 125 height 13
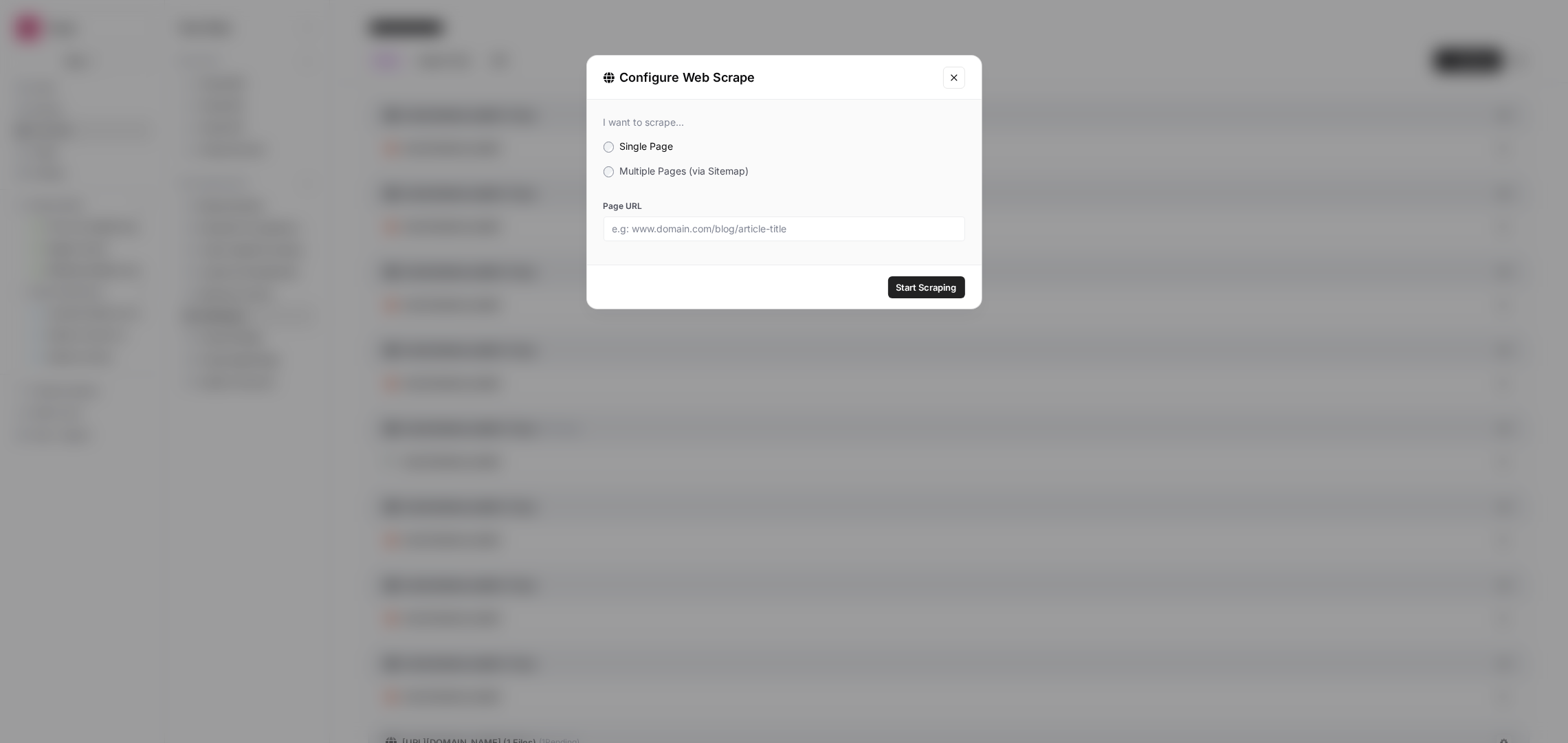
click at [669, 243] on div "I want to scrape... Single Page Multiple Pages (via Sitemap) Page URL" at bounding box center [784, 179] width 395 height 158
click at [673, 234] on input "Page URL" at bounding box center [784, 229] width 344 height 13
paste input "https://preply.com/it/blog/come-descrivere-una-persona-in-inglese/"
type input "https://preply.com/it/blog/come-descrivere-una-persona-in-inglese/"
click at [924, 294] on button "Start Scraping" at bounding box center [926, 287] width 77 height 22
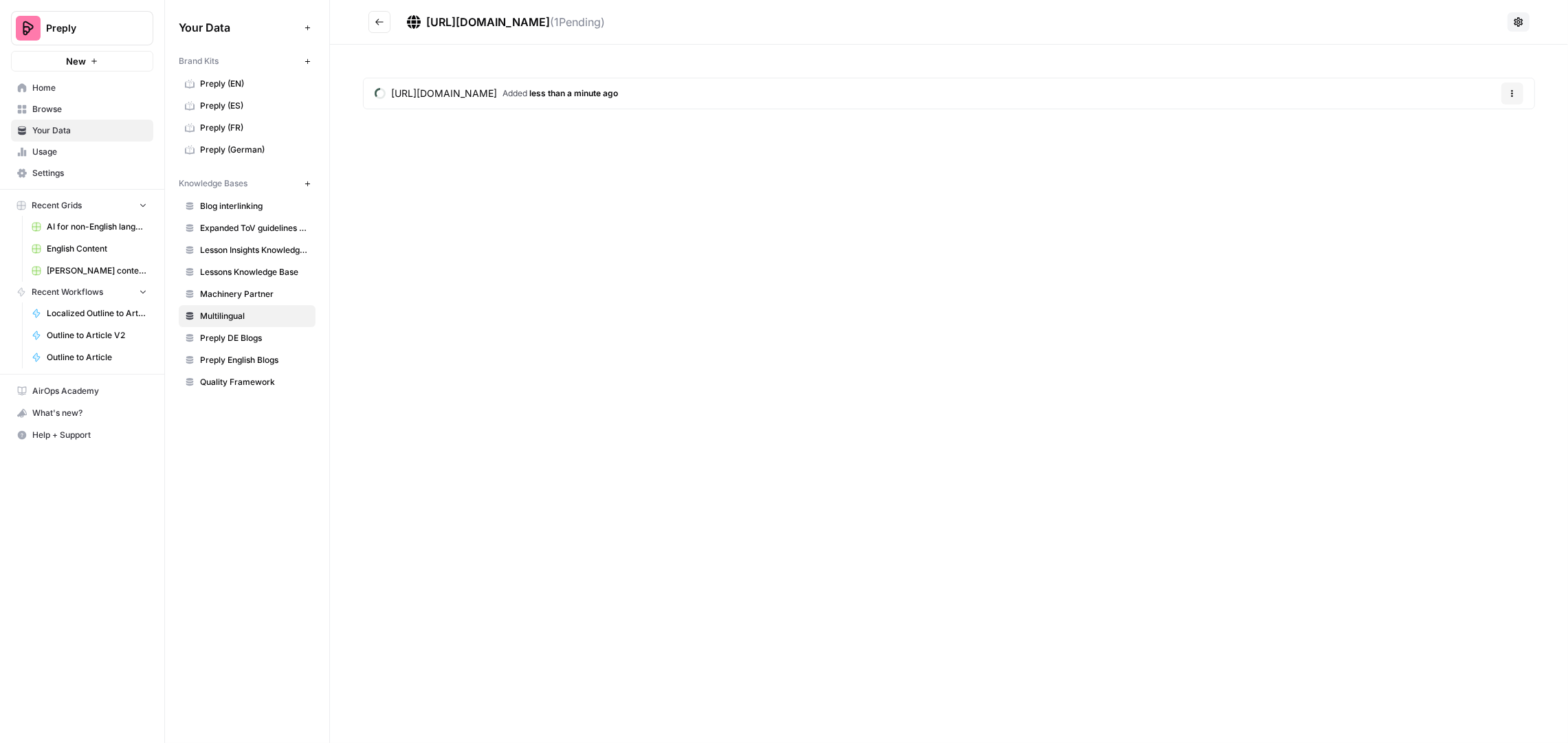
click at [382, 28] on button "Go back" at bounding box center [380, 22] width 22 height 22
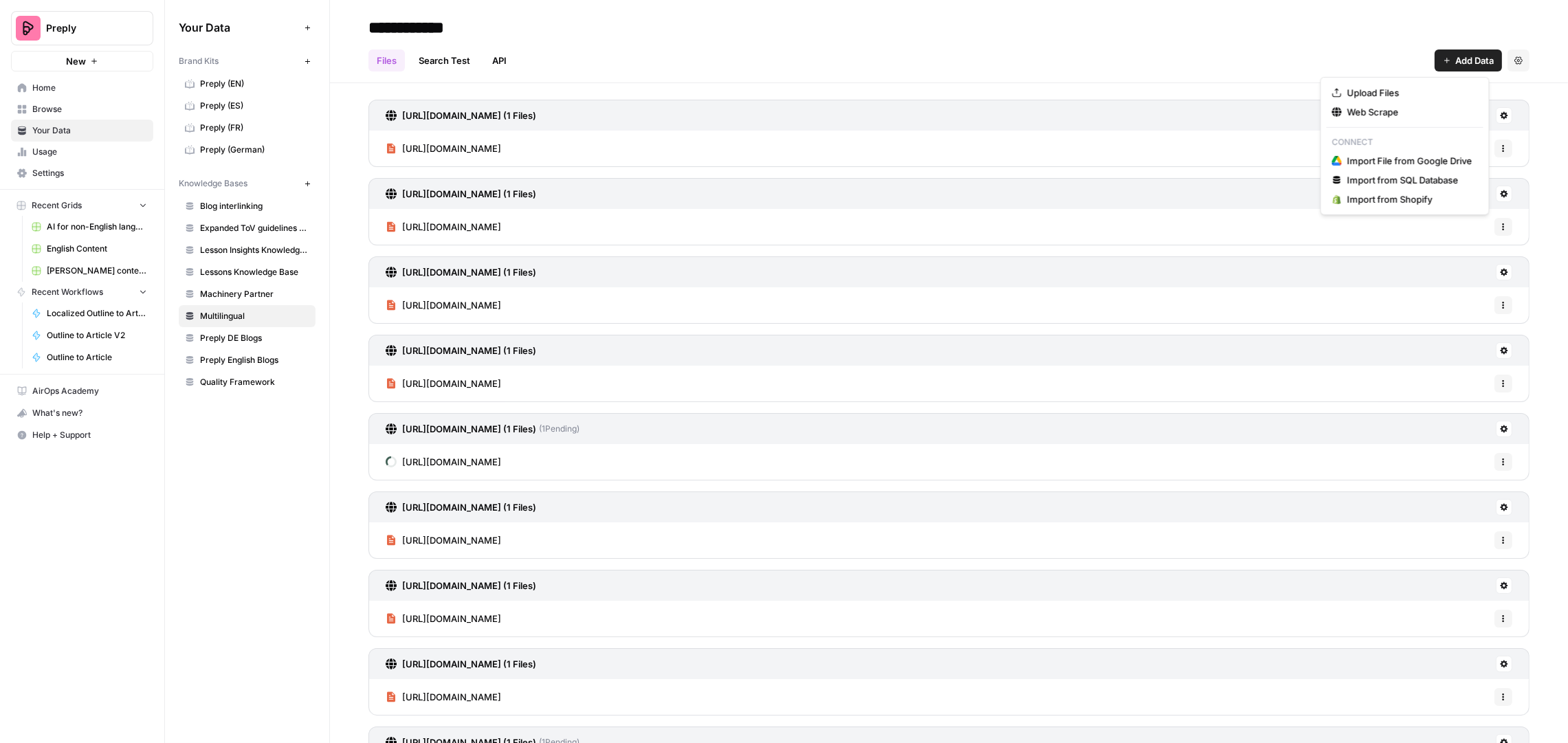
click at [1459, 64] on span "Add Data" at bounding box center [1475, 60] width 39 height 13
click at [1357, 116] on span "Web Scrape" at bounding box center [1410, 112] width 125 height 13
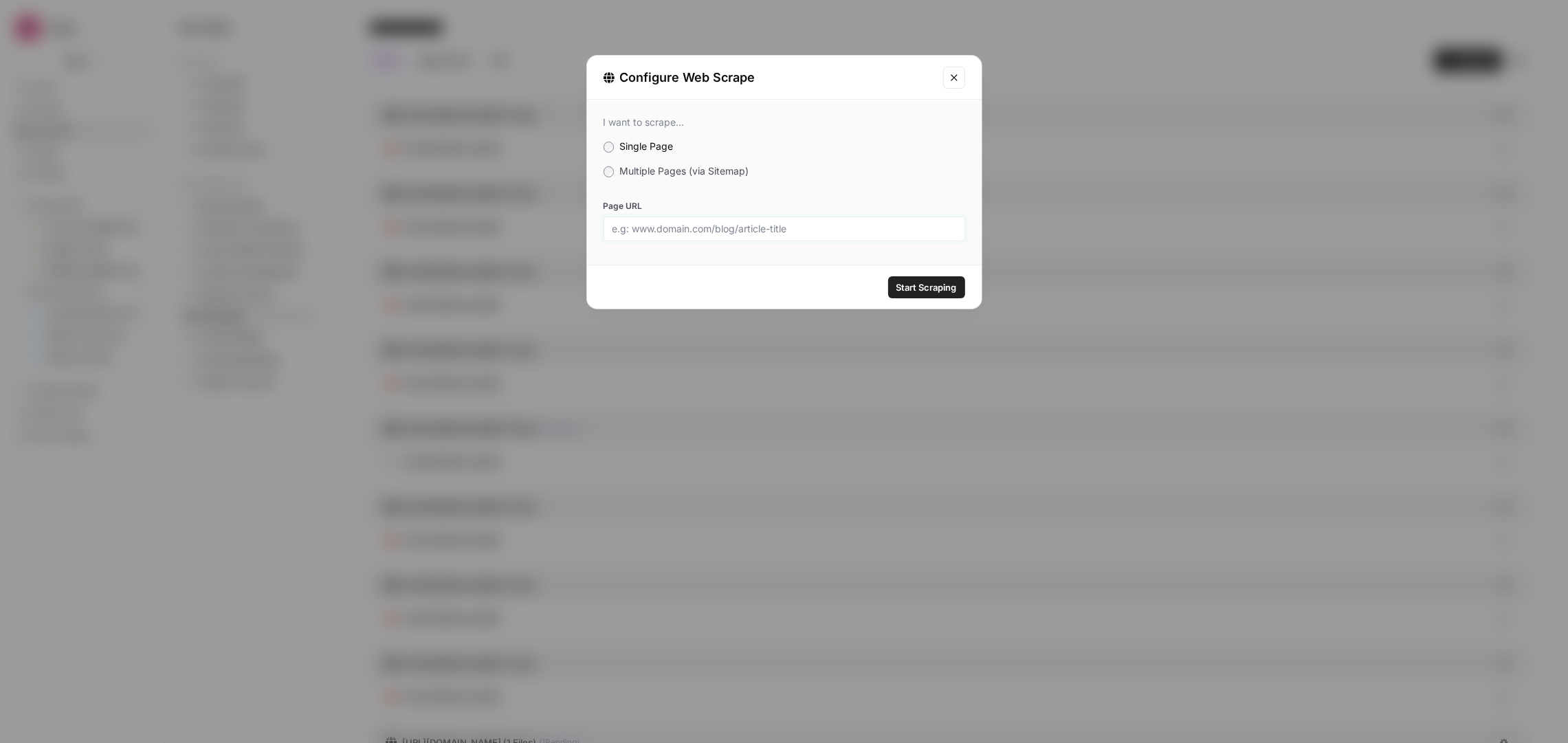
click at [776, 222] on input "Page URL" at bounding box center [784, 229] width 344 height 13
paste input "https://preply.com/it/blog/numeri-in-cinese/"
type input "https://preply.com/it/blog/numeri-in-cinese/"
click at [947, 286] on span "Start Scraping" at bounding box center [927, 286] width 60 height 13
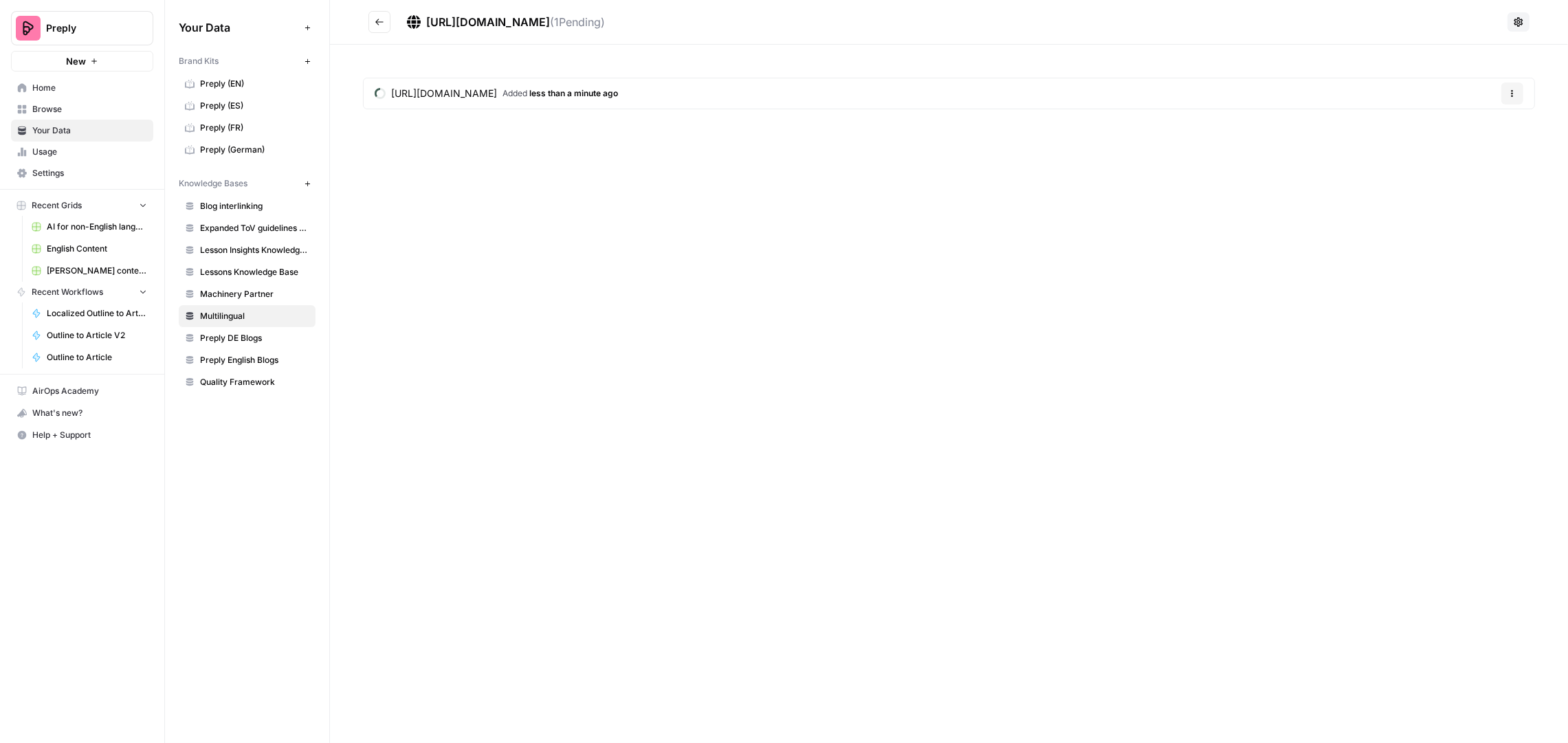
click at [382, 28] on button "Go back" at bounding box center [380, 22] width 22 height 22
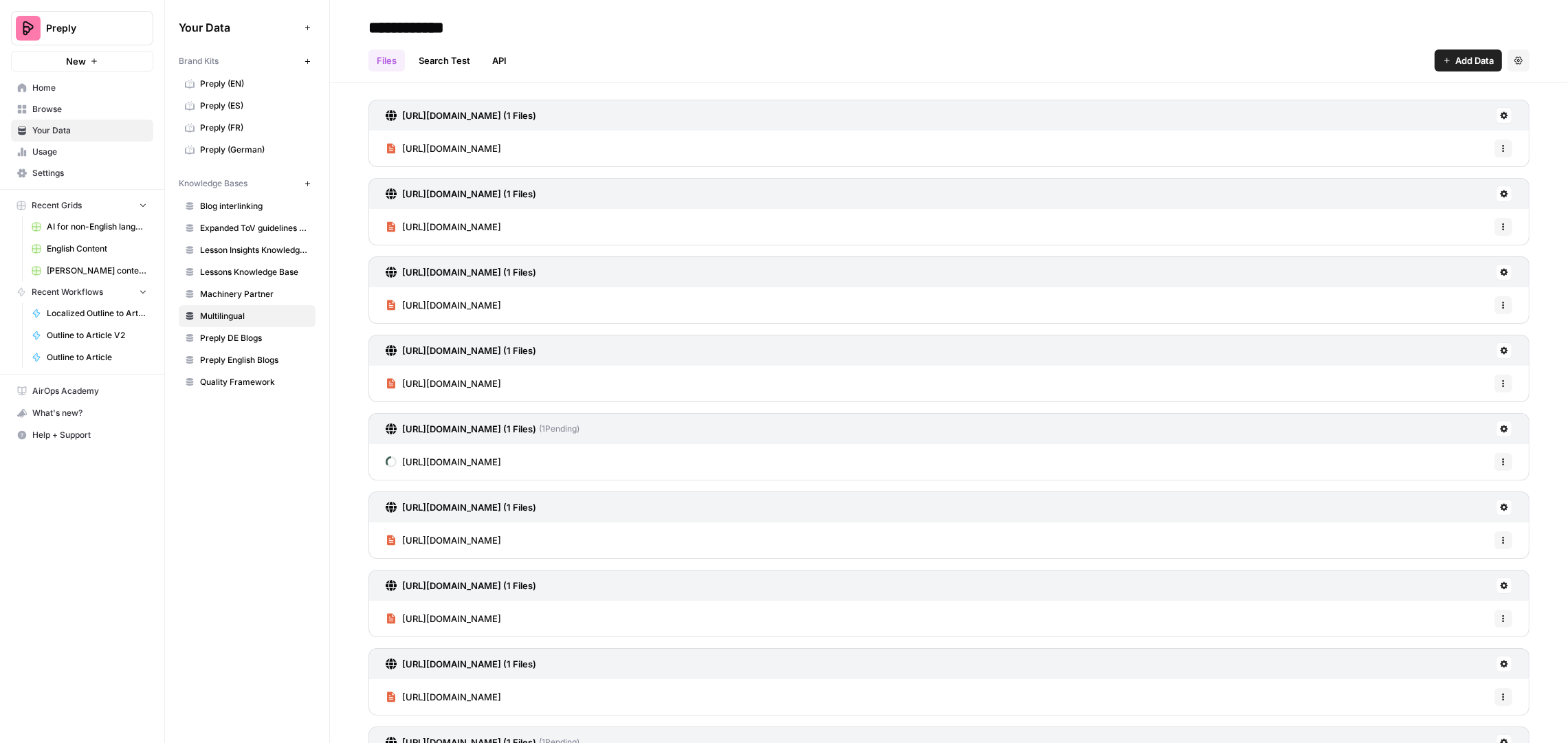
click at [1455, 70] on button "Add Data" at bounding box center [1468, 61] width 67 height 22
click at [1379, 109] on span "Web Scrape" at bounding box center [1410, 112] width 125 height 13
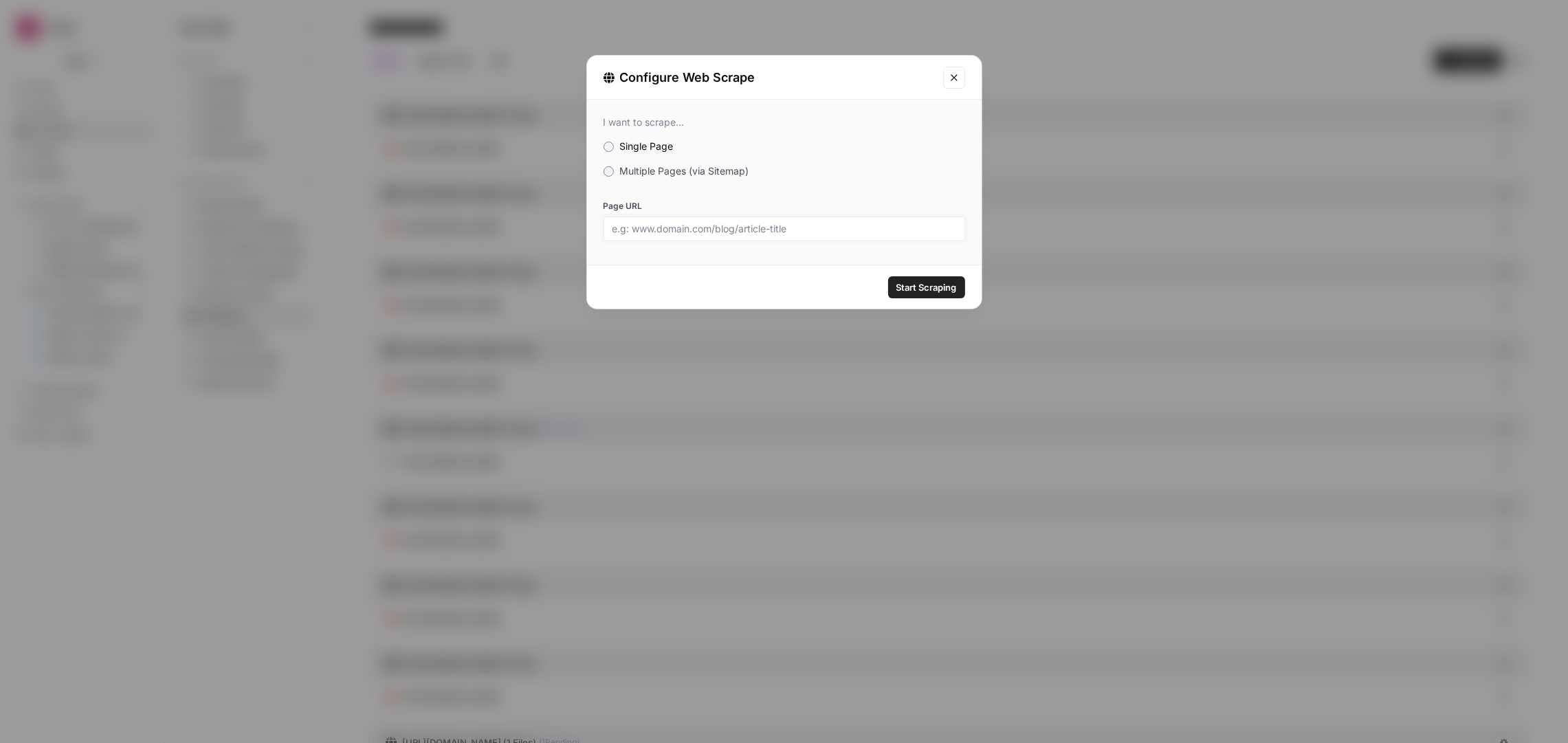
click at [787, 230] on input "Page URL" at bounding box center [784, 229] width 344 height 13
paste input "https://preply.com/it/blog/migliori-app-imparare-inglese/"
type input "https://preply.com/it/blog/migliori-app-imparare-inglese/"
click at [946, 290] on span "Start Scraping" at bounding box center [927, 286] width 60 height 13
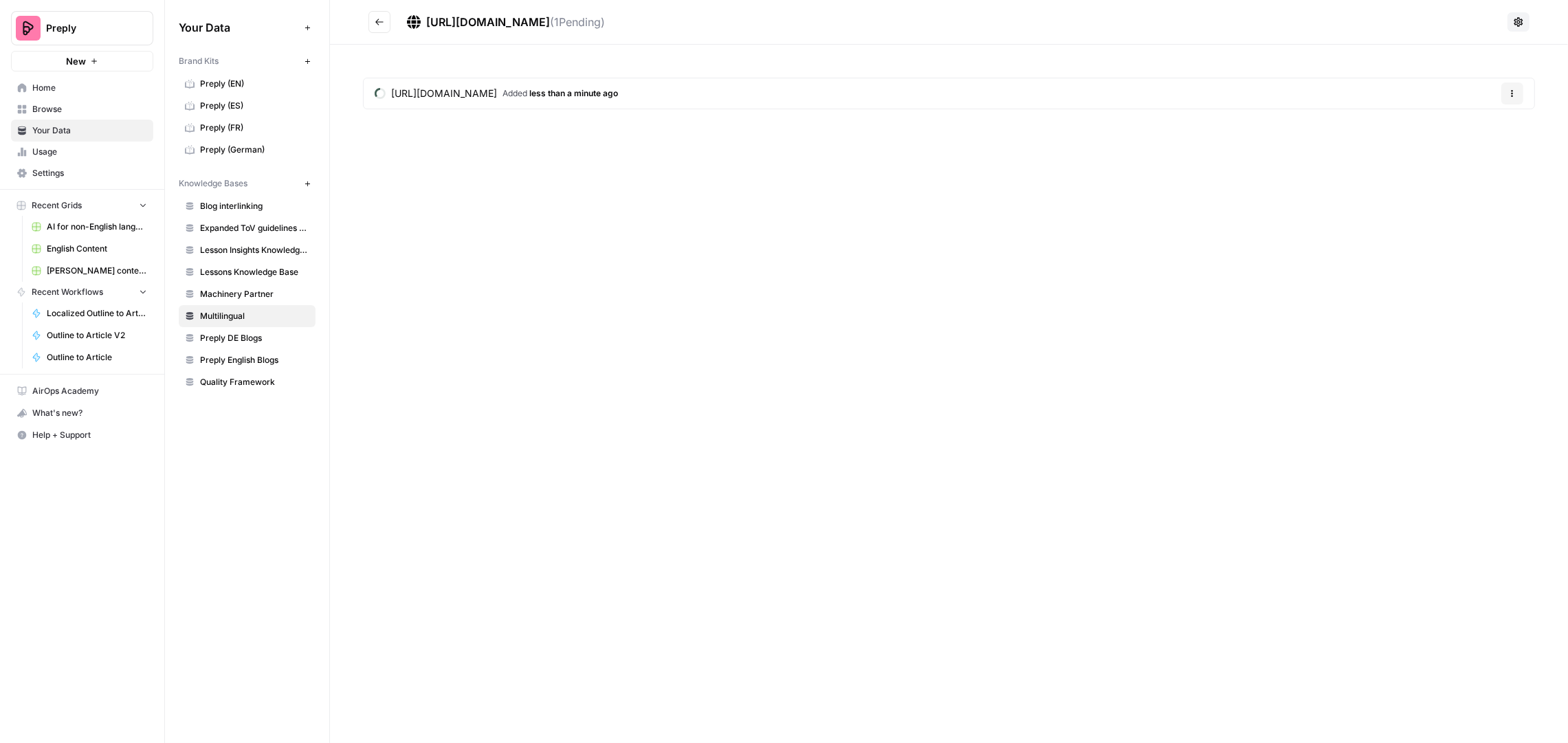
click at [378, 27] on button "Go back" at bounding box center [380, 22] width 22 height 22
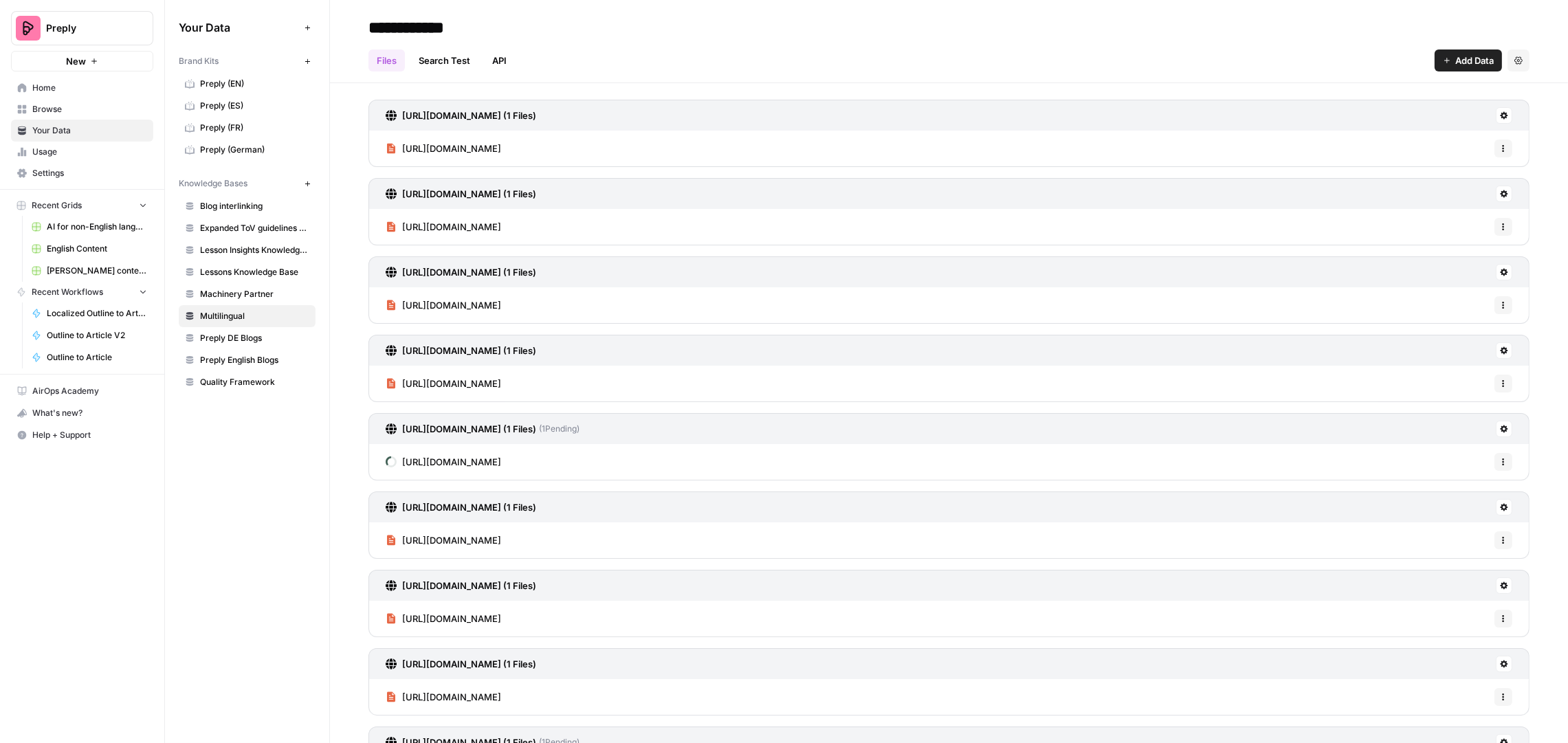
click at [1441, 63] on button "Add Data" at bounding box center [1468, 61] width 67 height 22
click at [1384, 110] on span "Web Scrape" at bounding box center [1410, 112] width 125 height 13
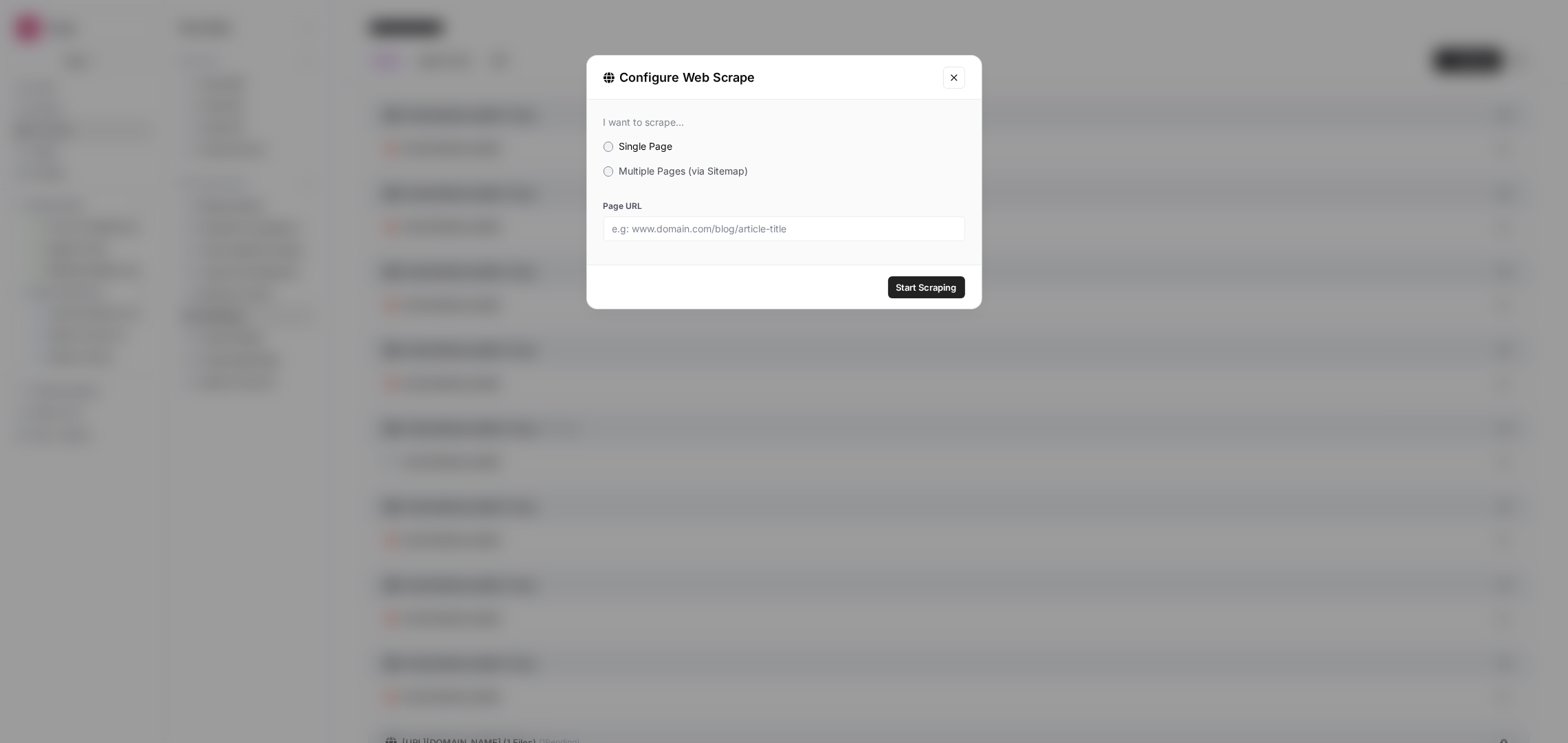
click at [754, 235] on div at bounding box center [784, 229] width 362 height 25
click at [809, 226] on input "Page URL" at bounding box center [784, 229] width 344 height 13
paste input "https://preply.com/it/blog/verbi-irregolari-in-spagnolo/"
type input "https://preply.com/it/blog/verbi-irregolari-in-spagnolo/"
click at [951, 296] on button "Start Scraping" at bounding box center [926, 287] width 77 height 22
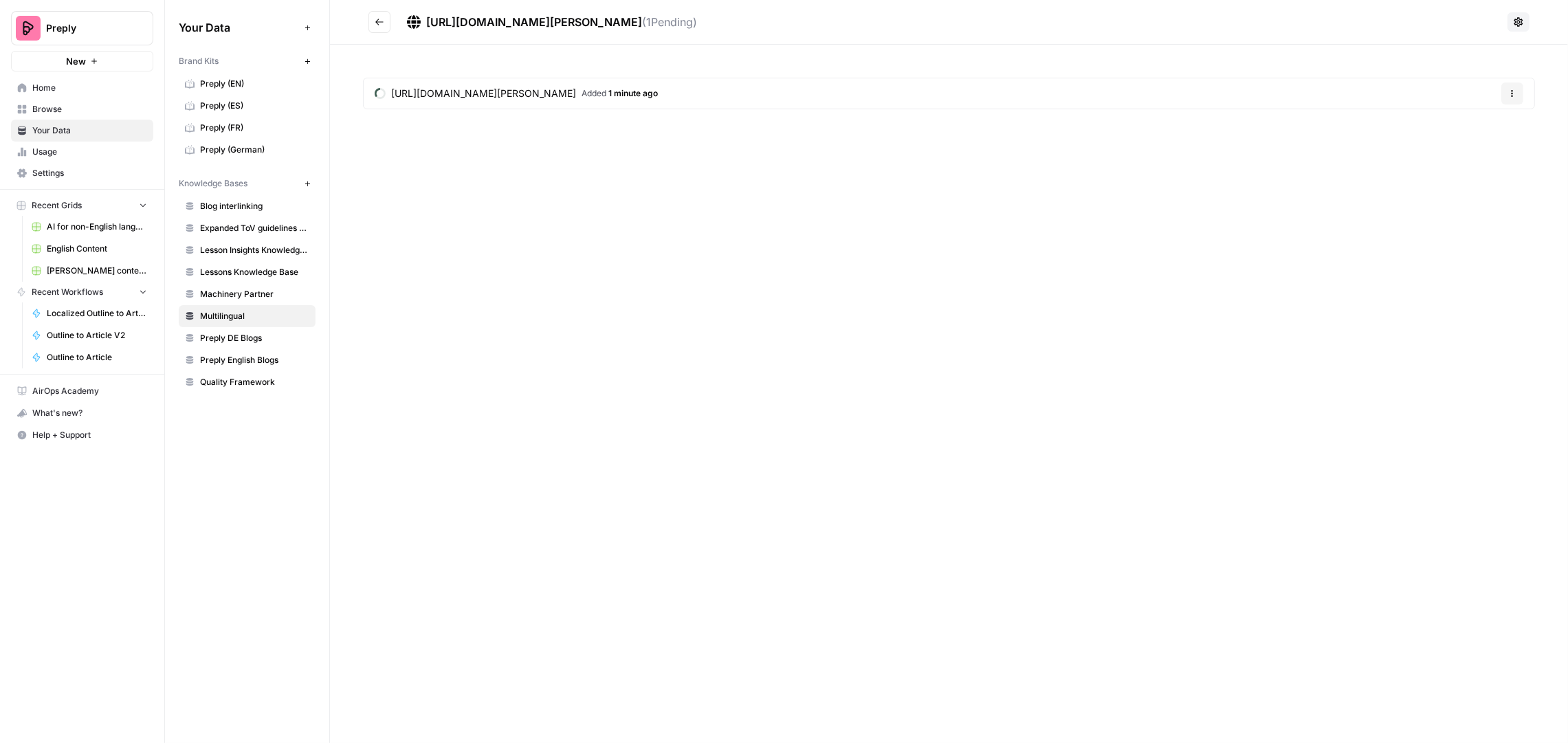
click at [369, 13] on button "Go back" at bounding box center [380, 22] width 22 height 22
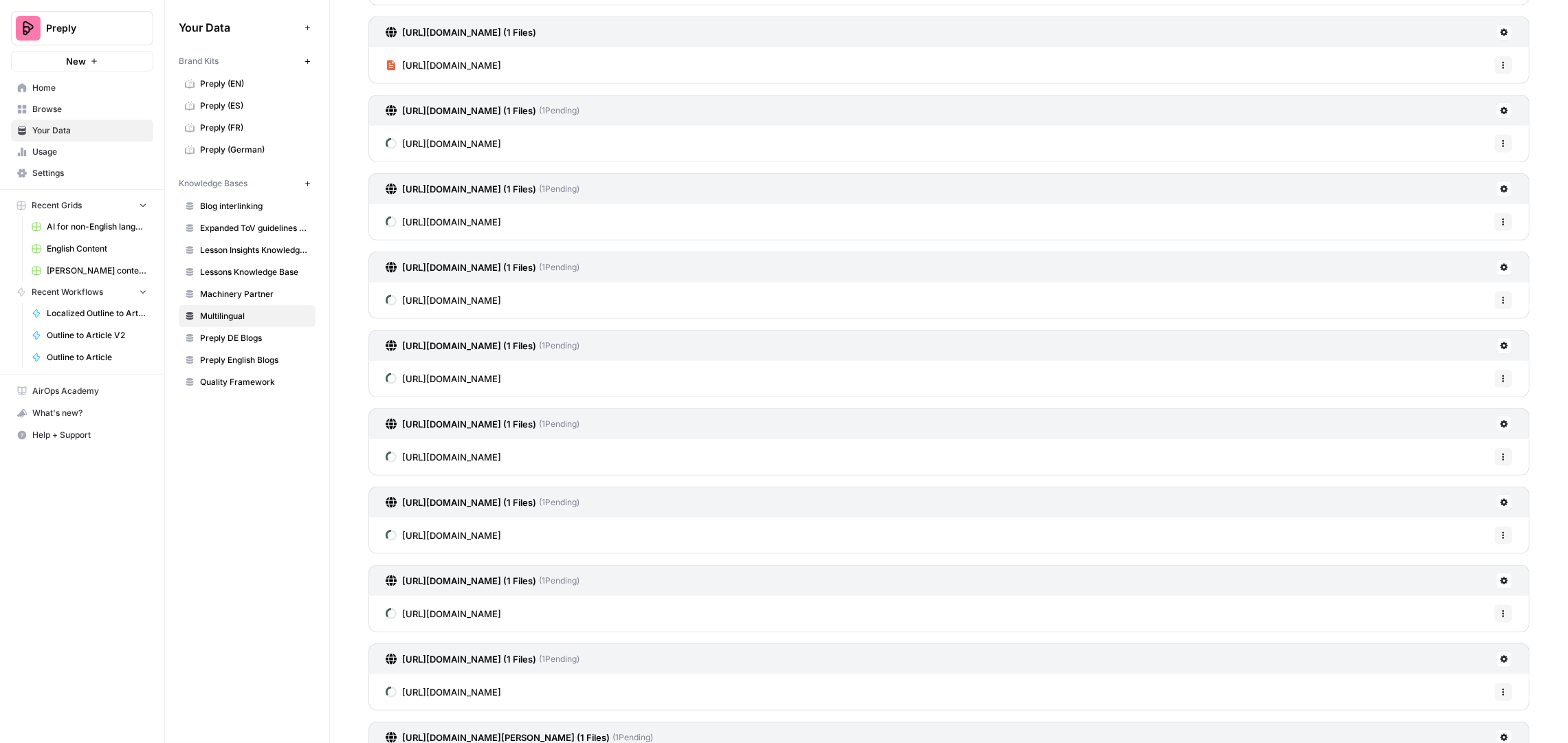
scroll to position [1068, 0]
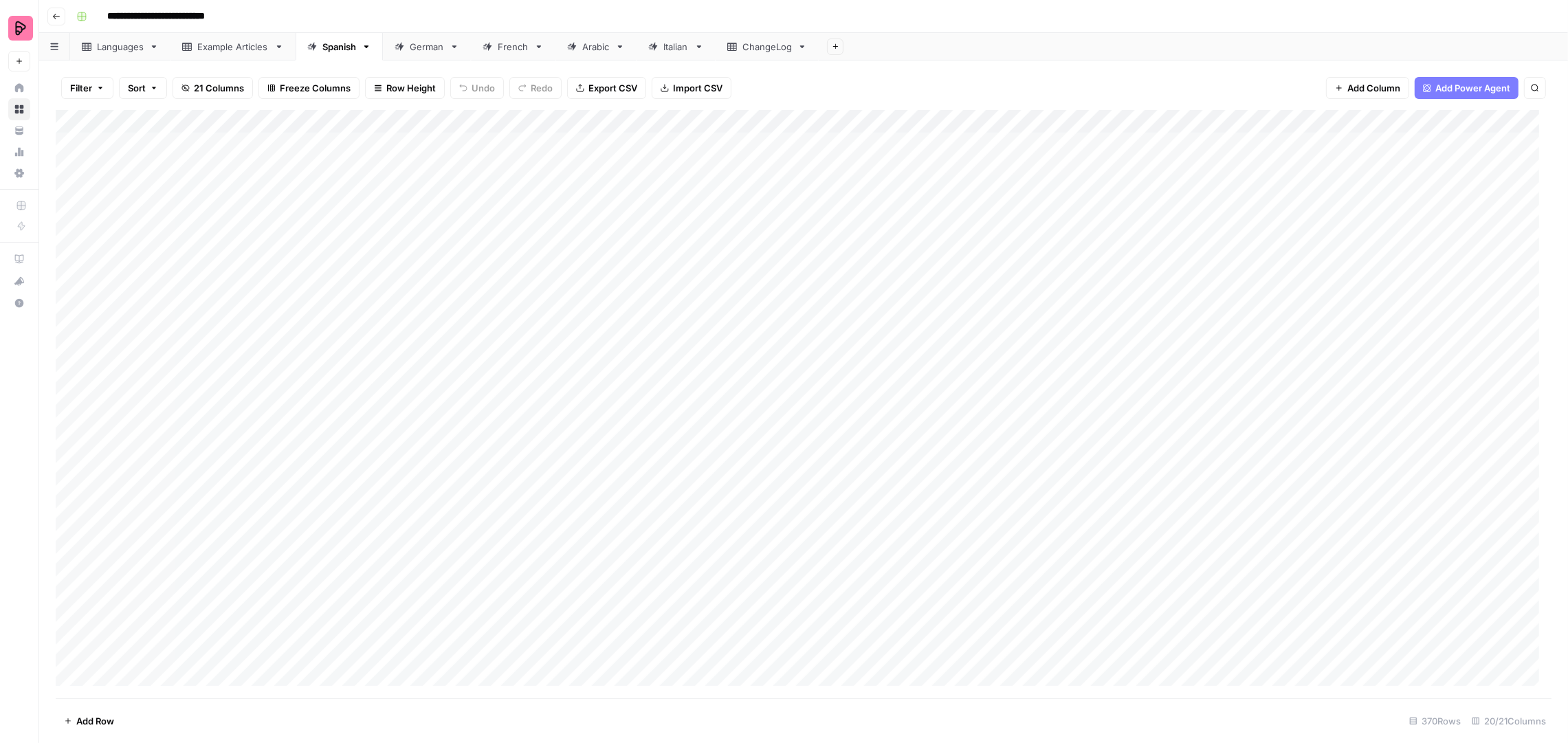
click at [229, 43] on div "Example Articles" at bounding box center [233, 46] width 71 height 13
click at [748, 44] on div "ChangeLog" at bounding box center [767, 46] width 50 height 13
click at [150, 310] on div "Add Column" at bounding box center [803, 226] width 1496 height 233
click at [199, 310] on div "Add Column" at bounding box center [803, 226] width 1496 height 233
type textarea "**********"
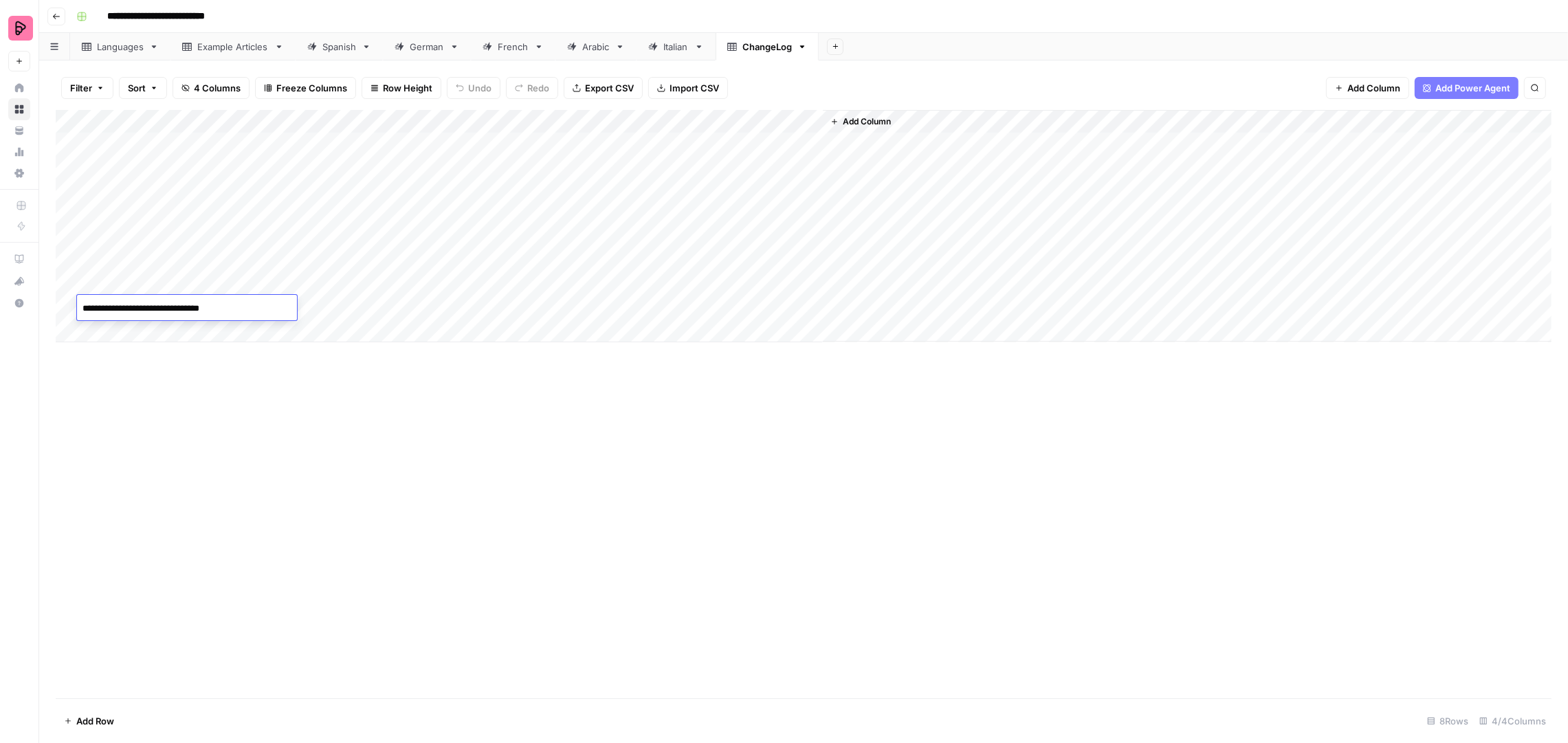
click at [465, 301] on div "Add Column" at bounding box center [803, 226] width 1496 height 233
click at [425, 309] on textarea "**********" at bounding box center [415, 309] width 323 height 19
click at [541, 311] on textarea "**********" at bounding box center [415, 309] width 323 height 19
click at [503, 306] on textarea "**********" at bounding box center [415, 309] width 323 height 19
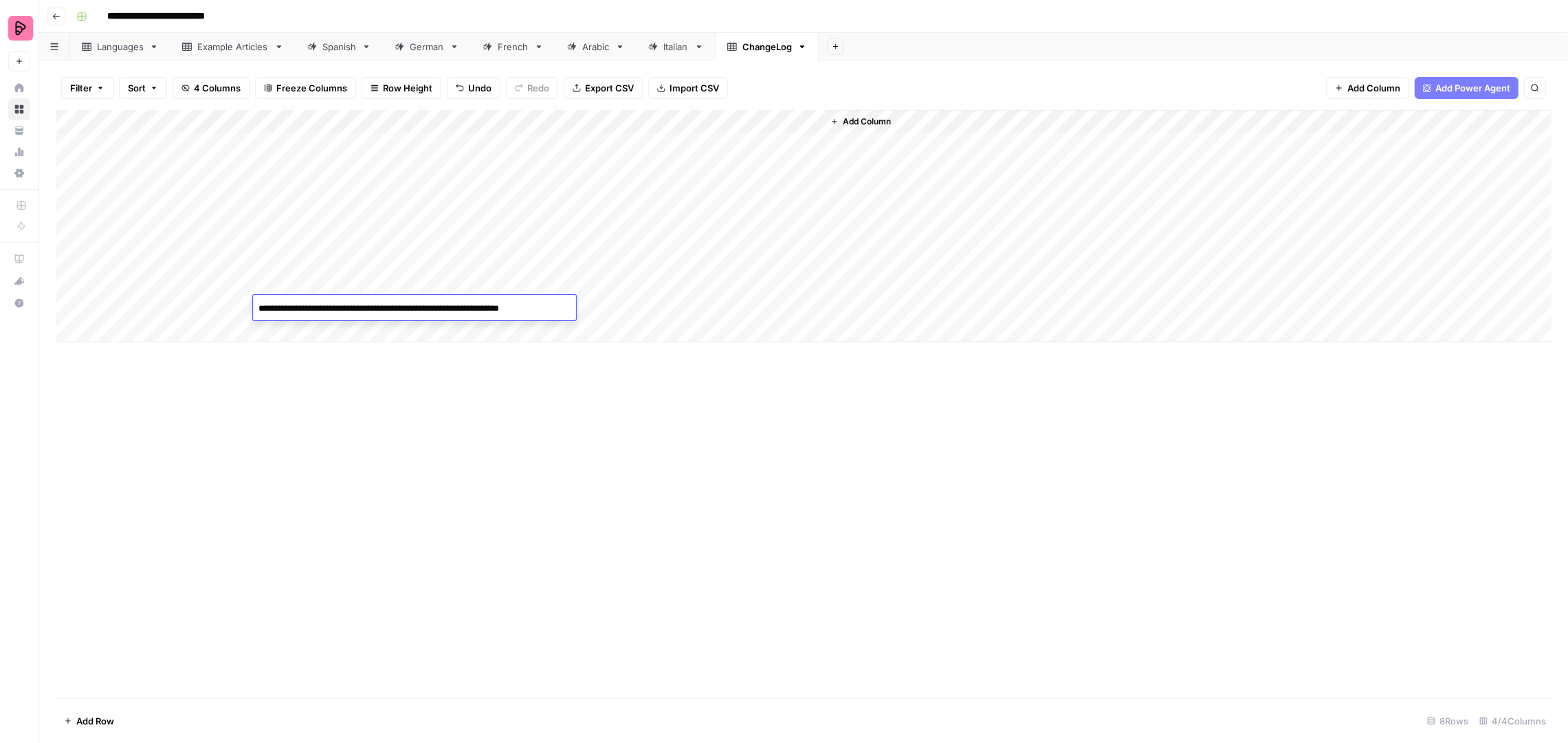
type textarea "**********"
click at [617, 306] on div "Add Column" at bounding box center [803, 226] width 1496 height 233
click at [632, 288] on div "Add Column" at bounding box center [803, 226] width 1496 height 233
click at [634, 309] on div "Add Column" at bounding box center [803, 226] width 1496 height 233
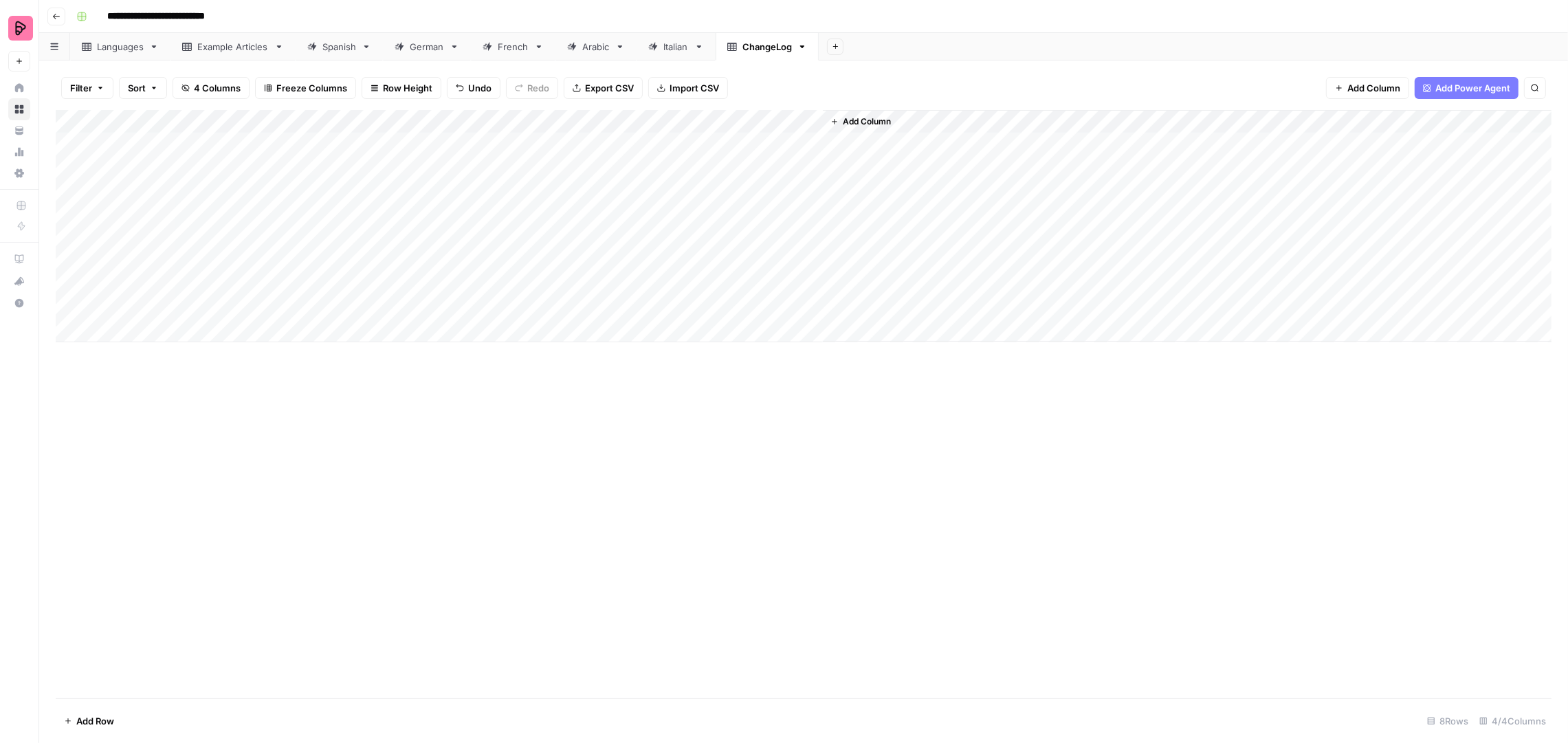
click at [634, 309] on div "Add Column" at bounding box center [803, 226] width 1496 height 233
drag, startPoint x: 588, startPoint y: 307, endPoint x: 620, endPoint y: 316, distance: 33.2
click at [588, 307] on textarea "**********" at bounding box center [684, 309] width 220 height 19
type textarea "**********"
click at [887, 313] on div "Add Column" at bounding box center [1187, 226] width 729 height 232
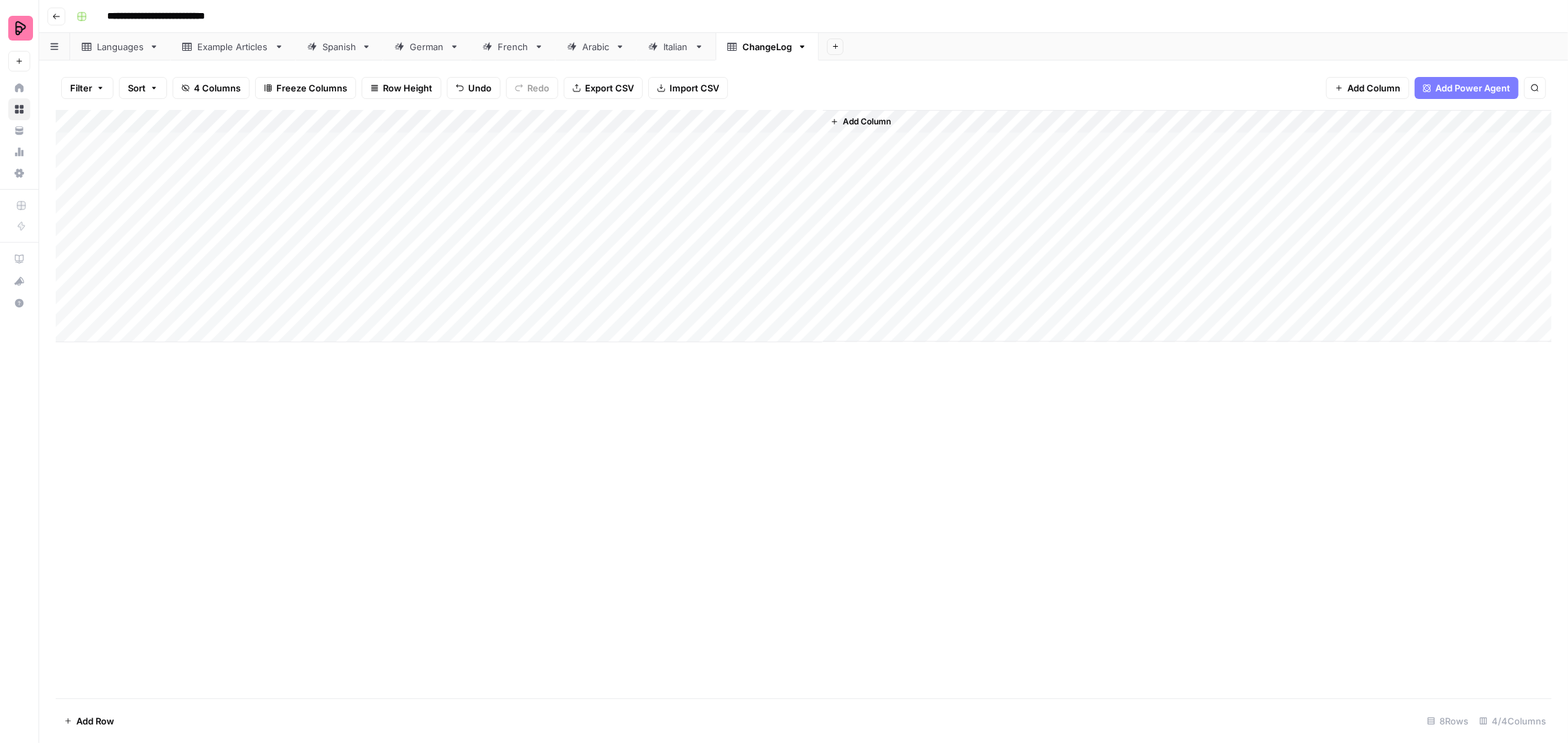
click at [851, 305] on div "Add Column" at bounding box center [1187, 226] width 729 height 232
click at [866, 123] on span "Add Column" at bounding box center [867, 122] width 48 height 13
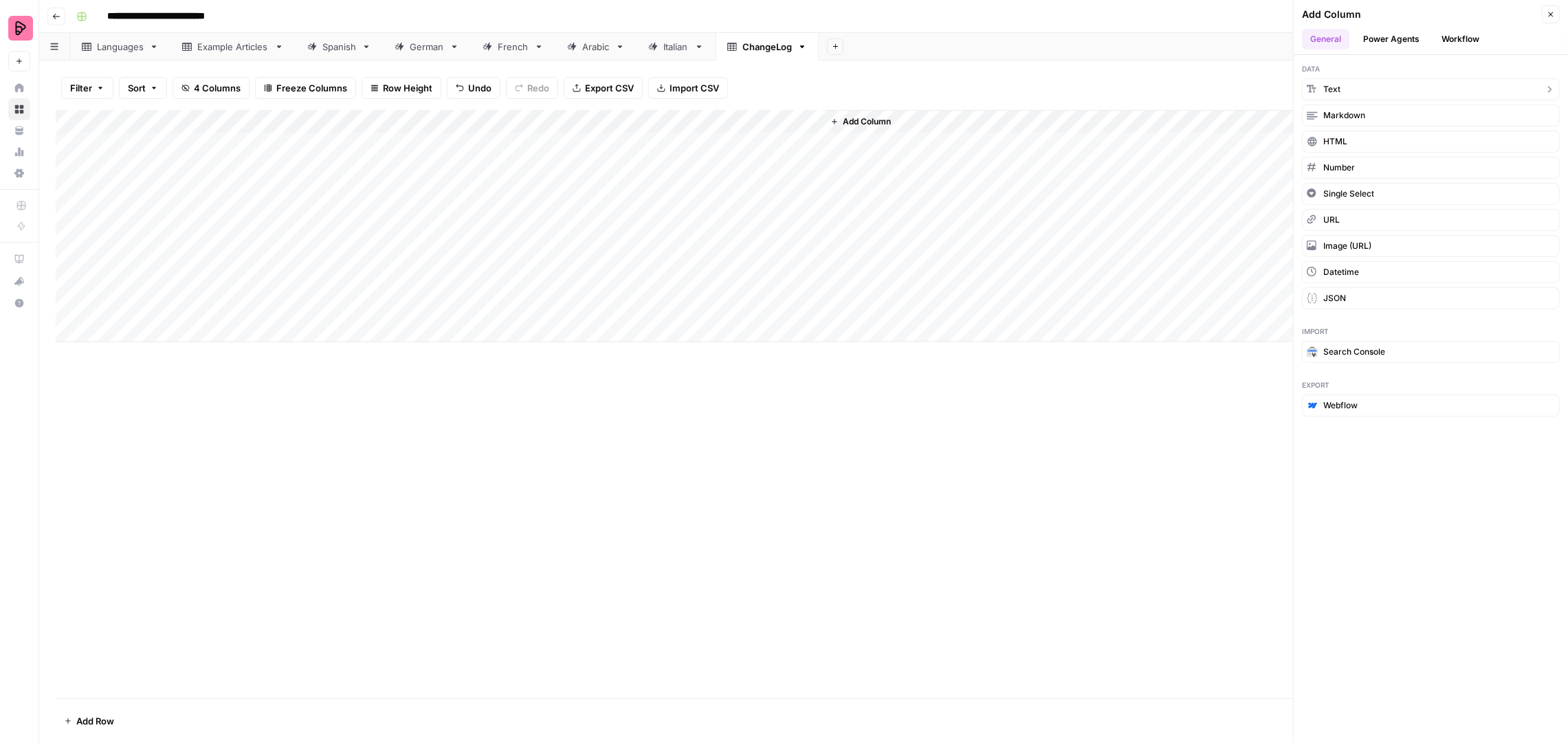
click at [1380, 86] on button "Text" at bounding box center [1431, 89] width 258 height 22
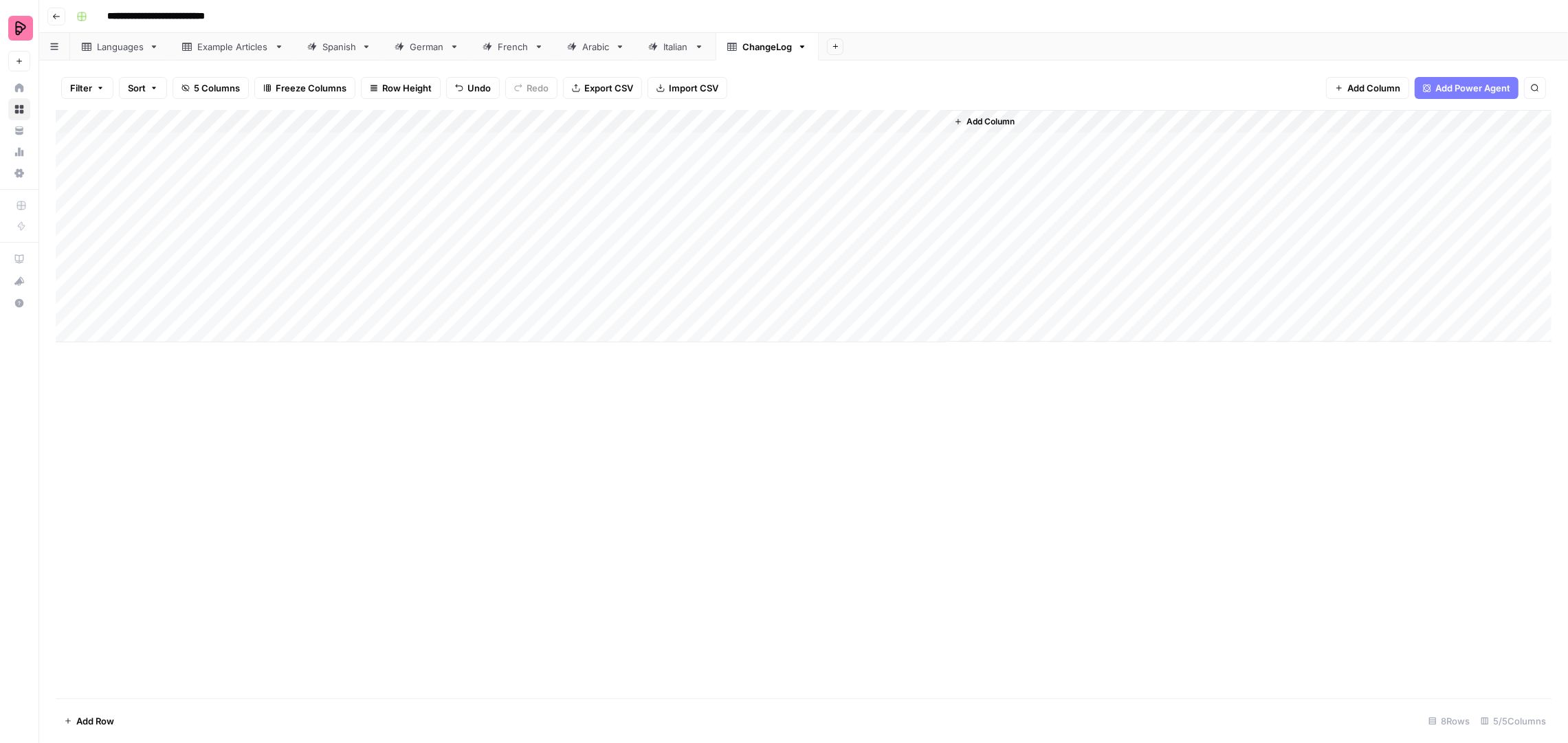
click at [868, 122] on div "Add Column" at bounding box center [803, 226] width 1496 height 233
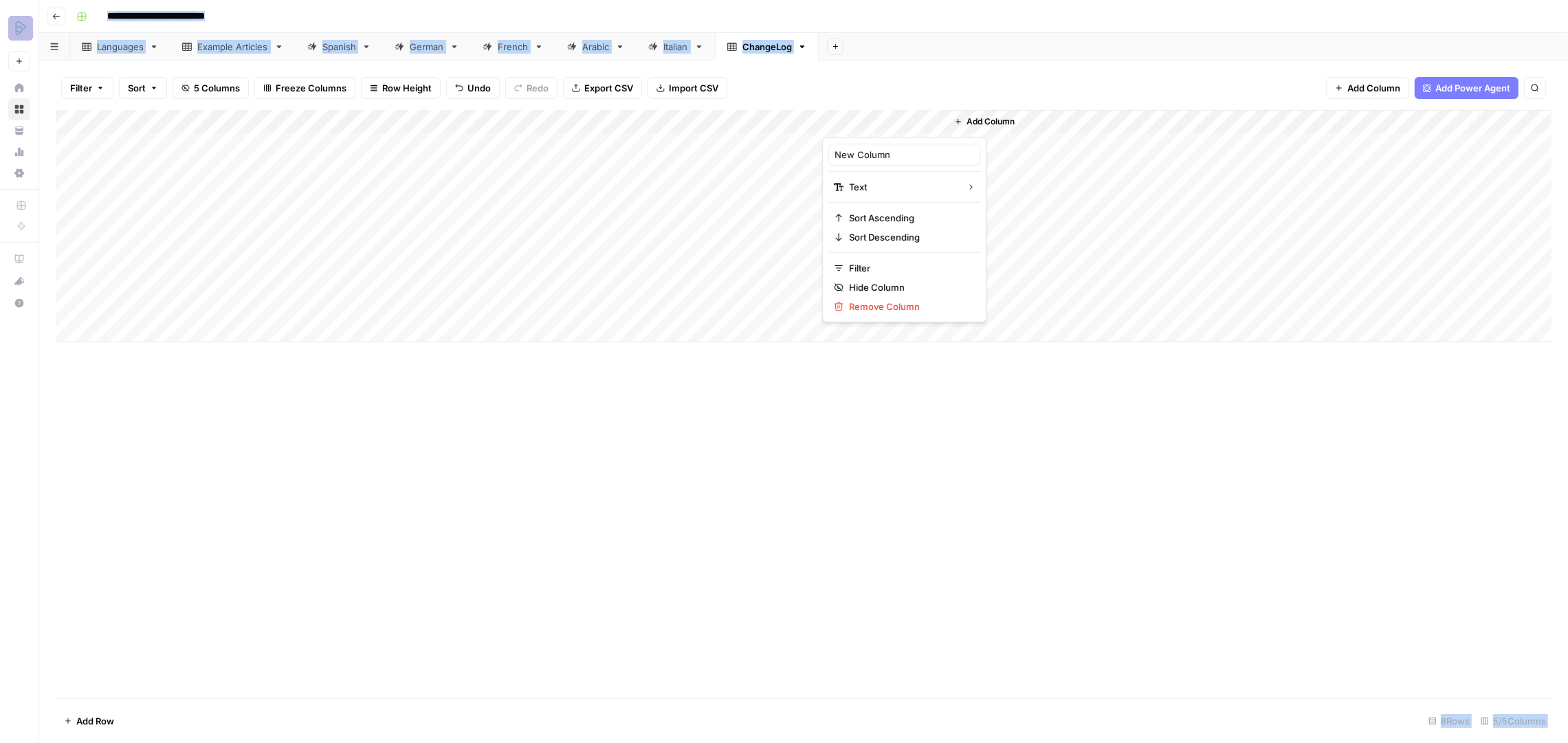
click at [868, 122] on div at bounding box center [884, 123] width 124 height 28
click at [909, 152] on input "New Column" at bounding box center [904, 154] width 139 height 13
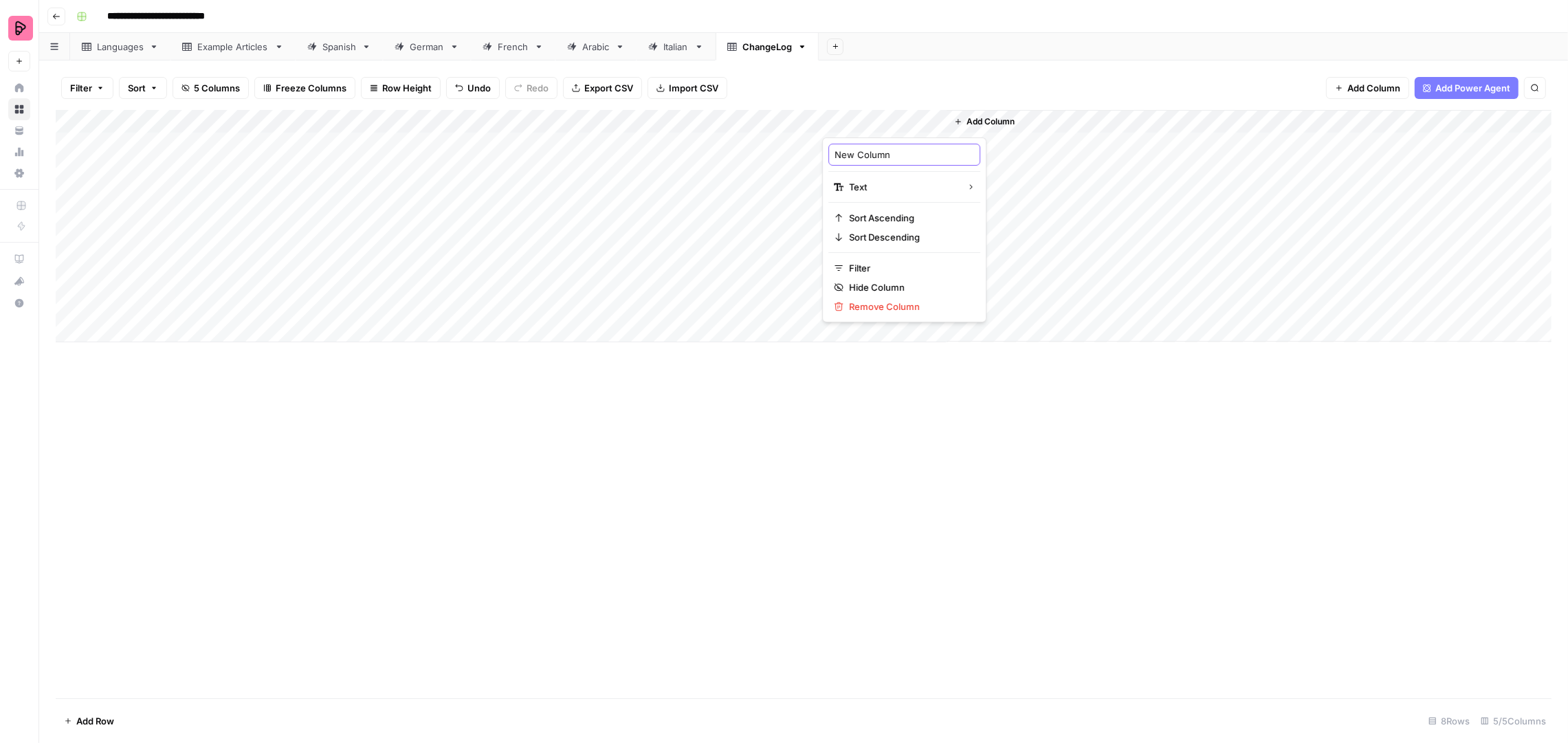
click at [909, 152] on input "New Column" at bounding box center [904, 154] width 139 height 13
type input "Comments"
click at [837, 90] on div "Filter Sort 5 Columns Freeze Columns Row Height Undo Redo Export CSV Import CSV…" at bounding box center [803, 88] width 1496 height 44
drag, startPoint x: 944, startPoint y: 120, endPoint x: 1255, endPoint y: 128, distance: 311.1
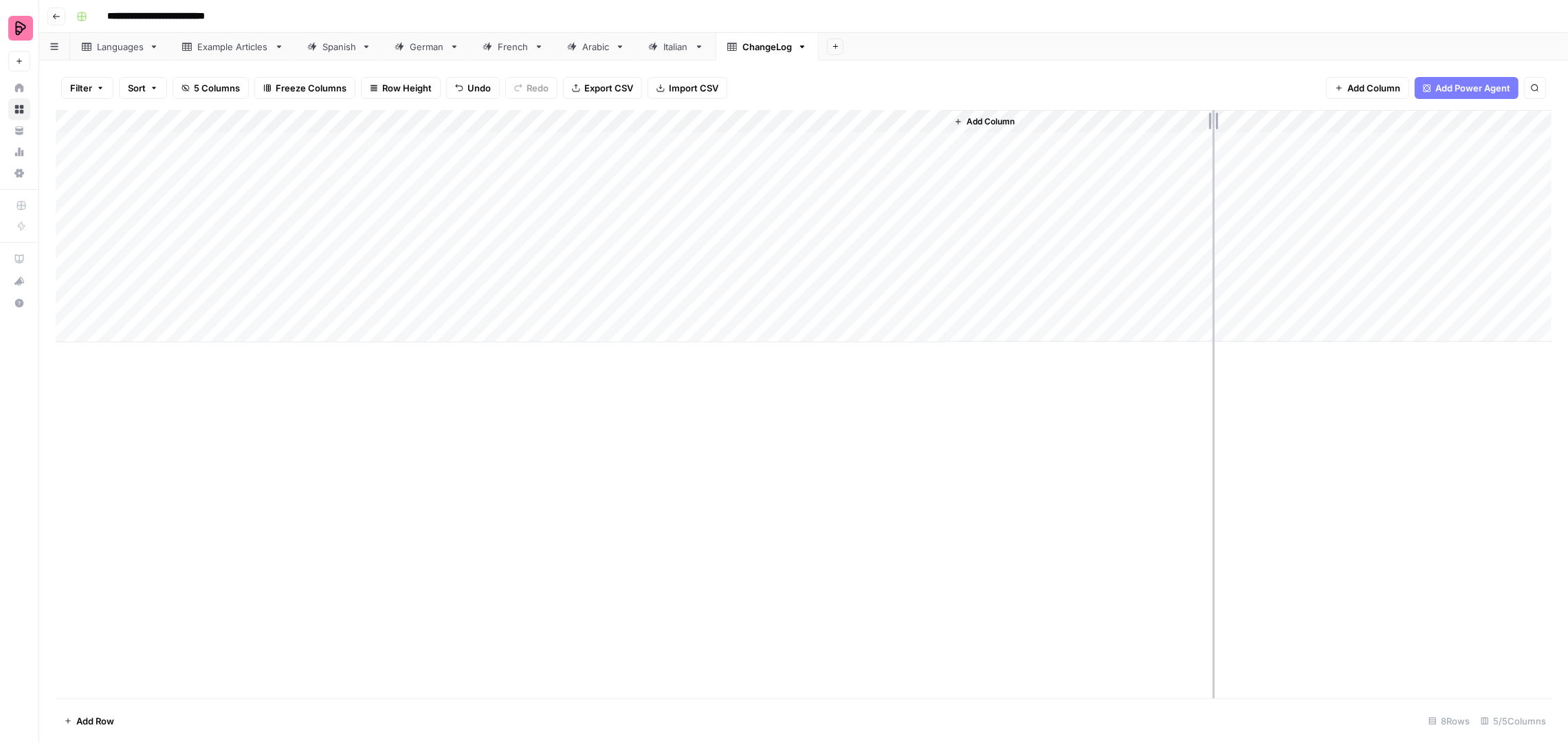
click at [1255, 128] on div "Add Column" at bounding box center [803, 226] width 1496 height 233
click at [866, 305] on div "Add Column" at bounding box center [803, 226] width 1496 height 233
type textarea "**********"
click at [822, 507] on div "Add Column" at bounding box center [803, 404] width 1496 height 589
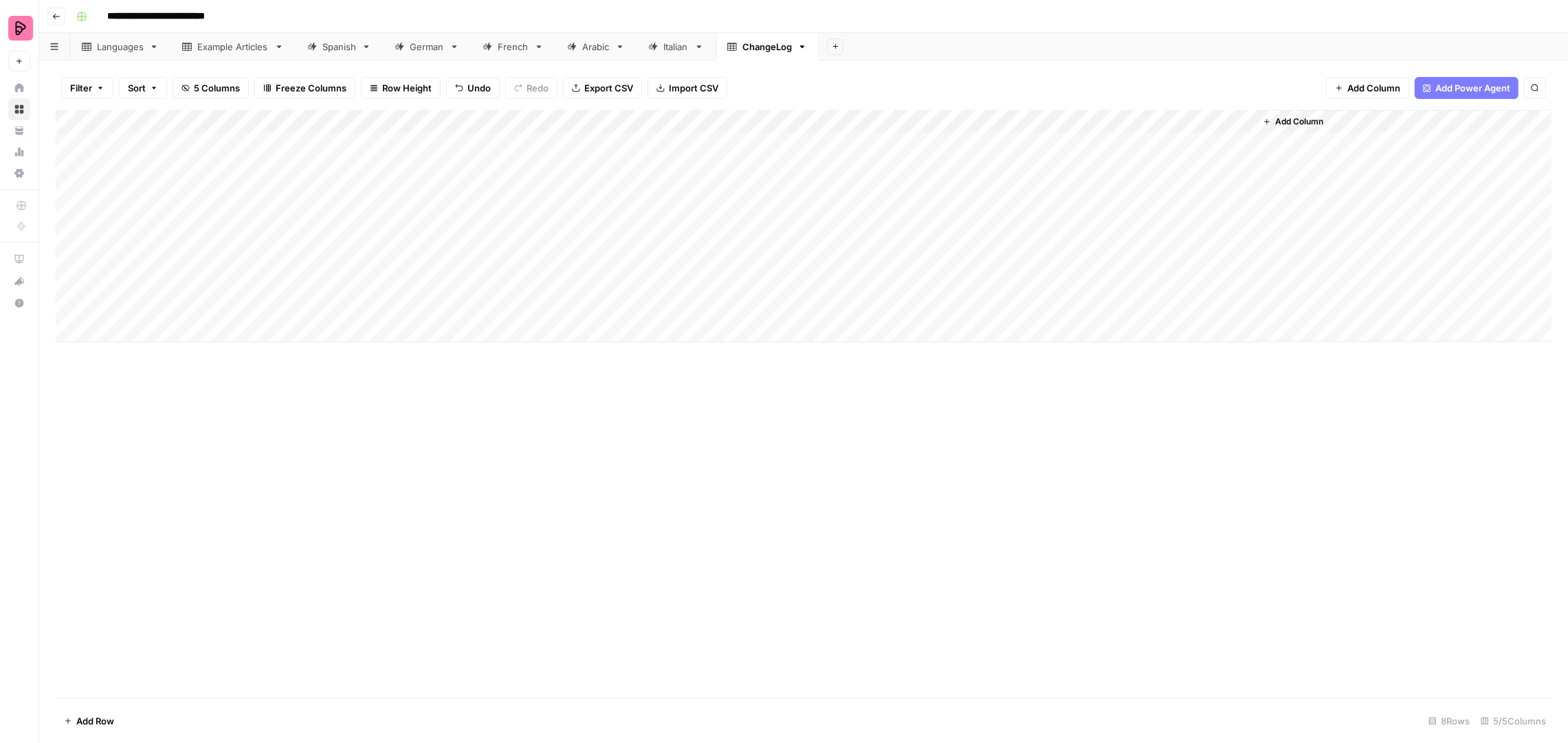
click at [215, 46] on div "Example Articles" at bounding box center [233, 46] width 71 height 13
click at [343, 143] on div "Add Column" at bounding box center [803, 377] width 1496 height 536
click at [280, 164] on div "Add Column" at bounding box center [803, 377] width 1496 height 536
click at [289, 192] on div "Add Column" at bounding box center [803, 377] width 1496 height 536
click at [295, 219] on div "Add Column" at bounding box center [803, 377] width 1496 height 536
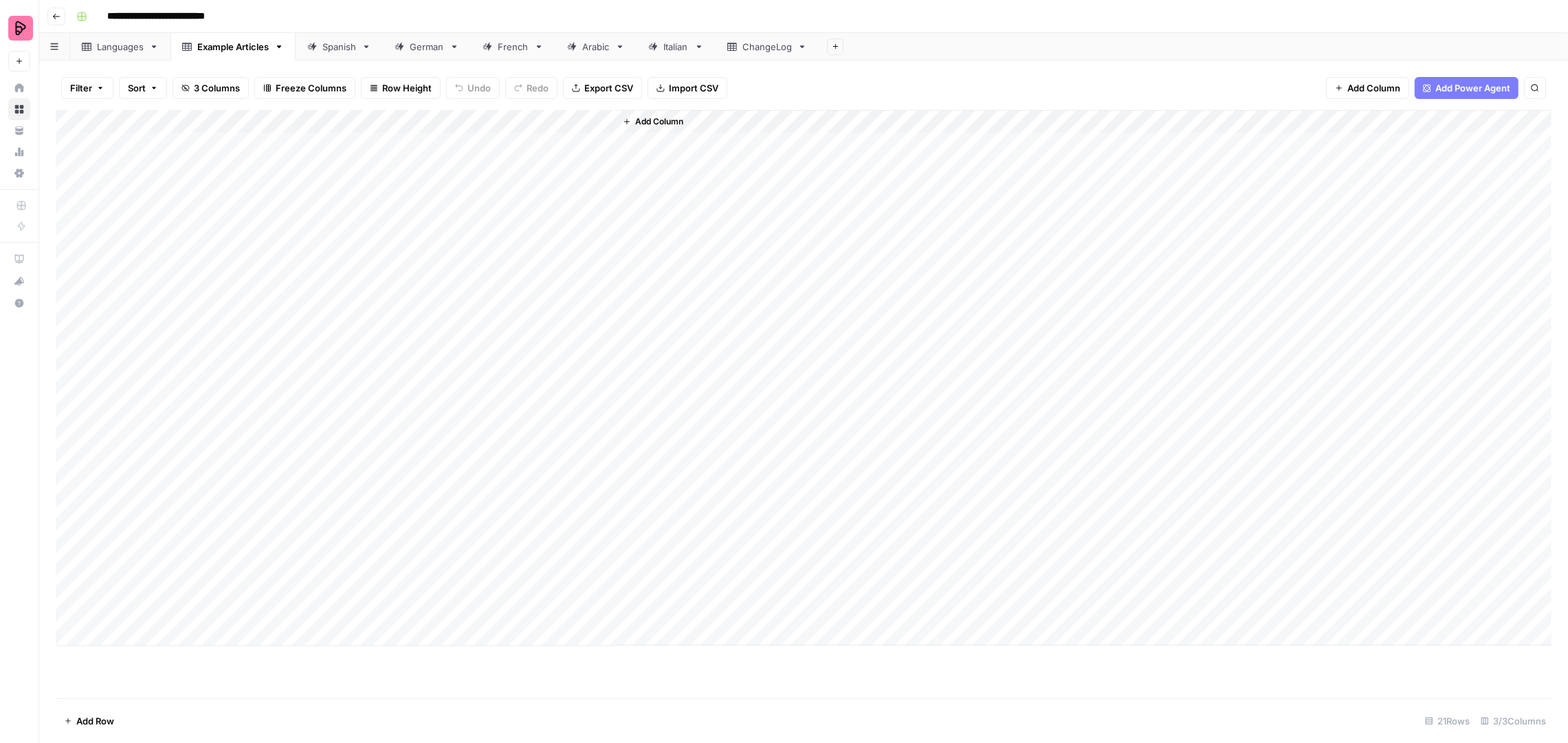
click at [327, 236] on div "Add Column" at bounding box center [803, 377] width 1496 height 536
click at [328, 255] on div "Add Column" at bounding box center [803, 377] width 1496 height 536
click at [303, 290] on div "Add Column" at bounding box center [803, 377] width 1496 height 536
click at [265, 309] on div "Add Column" at bounding box center [803, 377] width 1496 height 536
click at [304, 335] on div "Add Column" at bounding box center [803, 377] width 1496 height 536
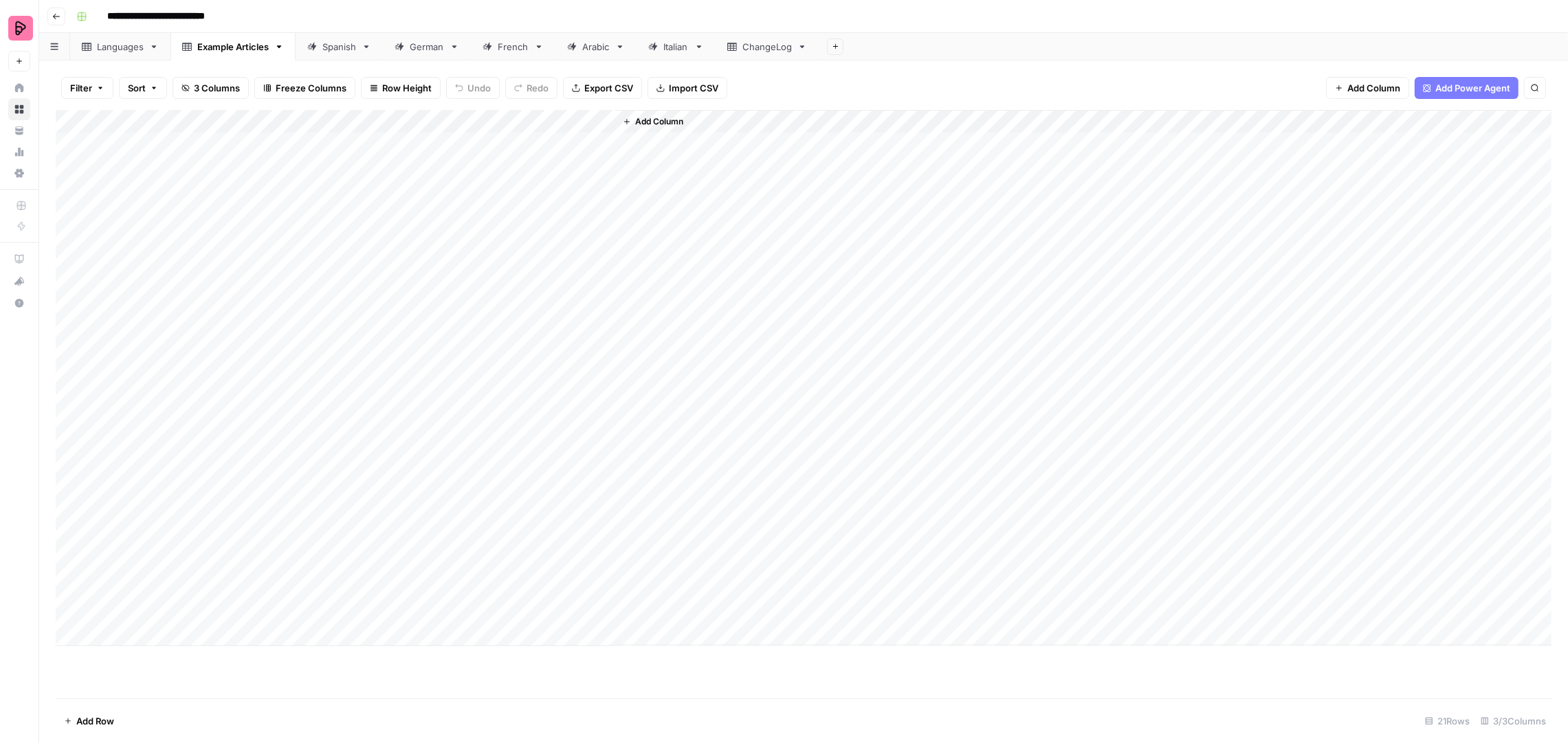
click at [275, 351] on div "Add Column" at bounding box center [803, 377] width 1496 height 536
click at [315, 372] on div "Add Column" at bounding box center [803, 377] width 1496 height 536
click at [316, 404] on div "Add Column" at bounding box center [803, 377] width 1496 height 536
click at [268, 416] on div "Add Column" at bounding box center [803, 377] width 1496 height 536
click at [292, 448] on div "Add Column" at bounding box center [803, 377] width 1496 height 536
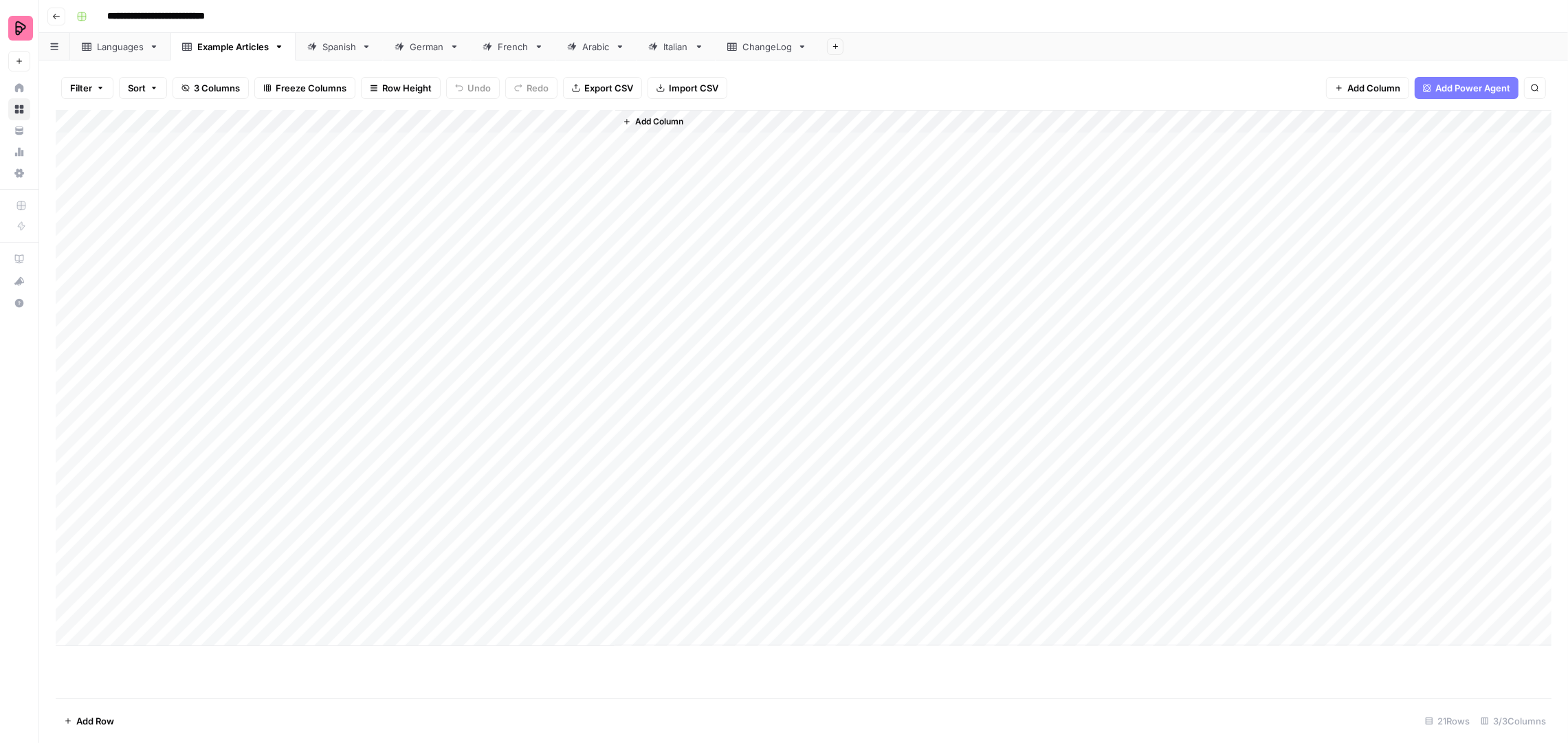
click at [311, 470] on div "Add Column" at bounding box center [803, 377] width 1496 height 536
click at [340, 498] on div "Add Column" at bounding box center [803, 377] width 1496 height 536
click at [313, 521] on div "Add Column" at bounding box center [803, 377] width 1496 height 536
click at [346, 534] on div "Add Column" at bounding box center [803, 377] width 1496 height 536
click at [312, 561] on div "Add Column" at bounding box center [803, 377] width 1496 height 536
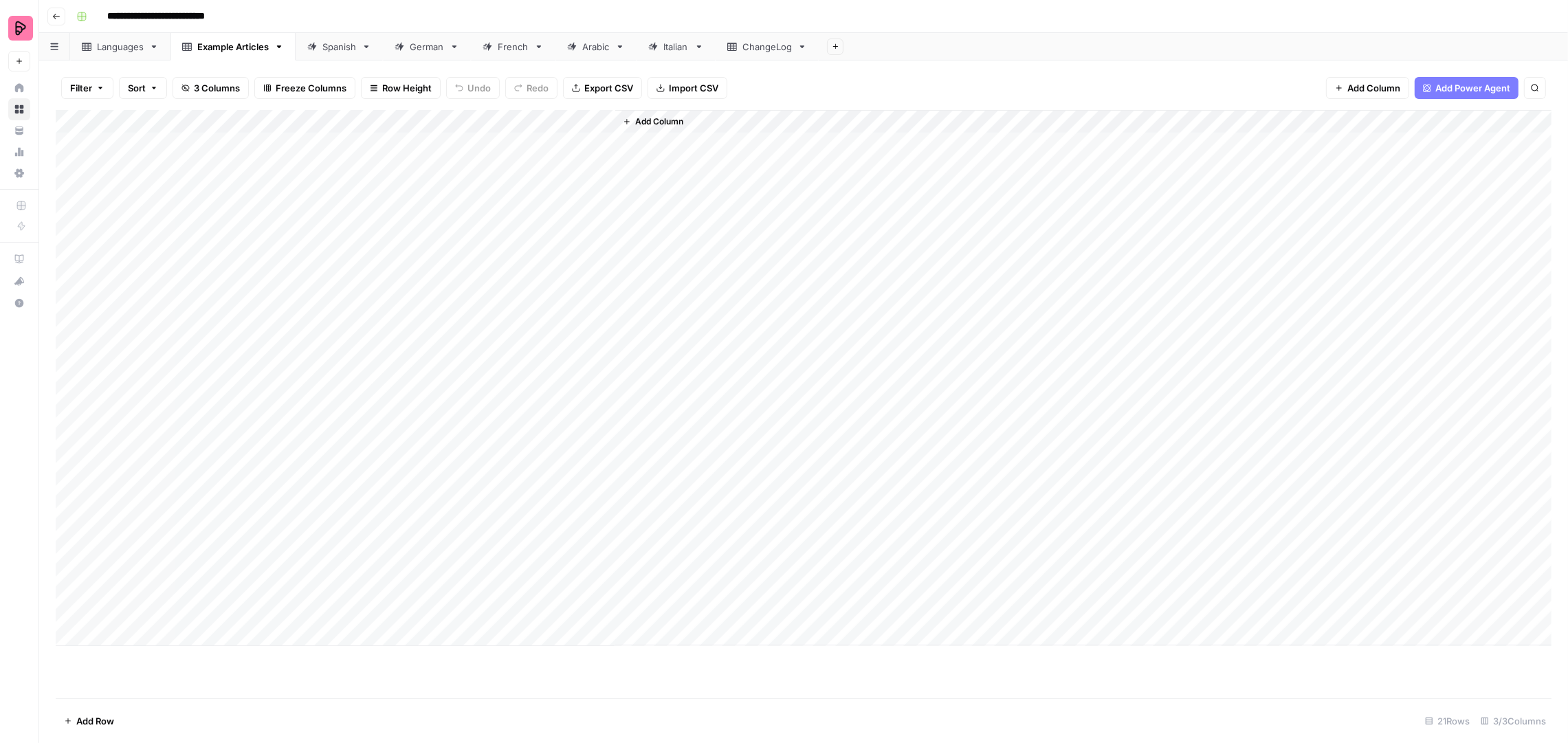
click at [280, 599] on div "Add Column" at bounding box center [803, 377] width 1496 height 536
click at [333, 608] on div "Add Column" at bounding box center [803, 377] width 1496 height 536
click at [337, 55] on link "Spanish" at bounding box center [339, 47] width 87 height 28
click at [832, 653] on div "Add Column" at bounding box center [803, 404] width 1496 height 589
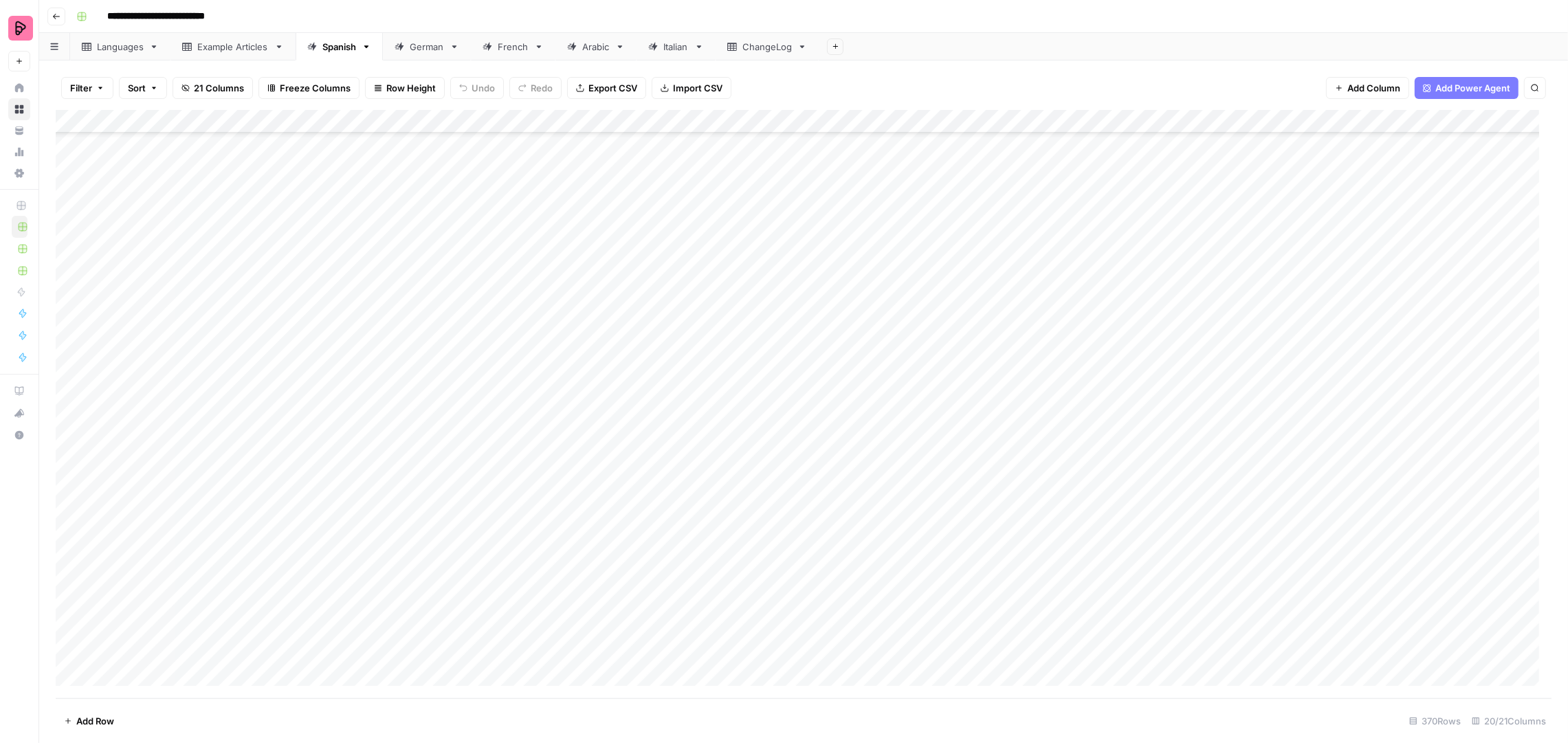
click at [719, 654] on div "Add Column" at bounding box center [803, 404] width 1496 height 589
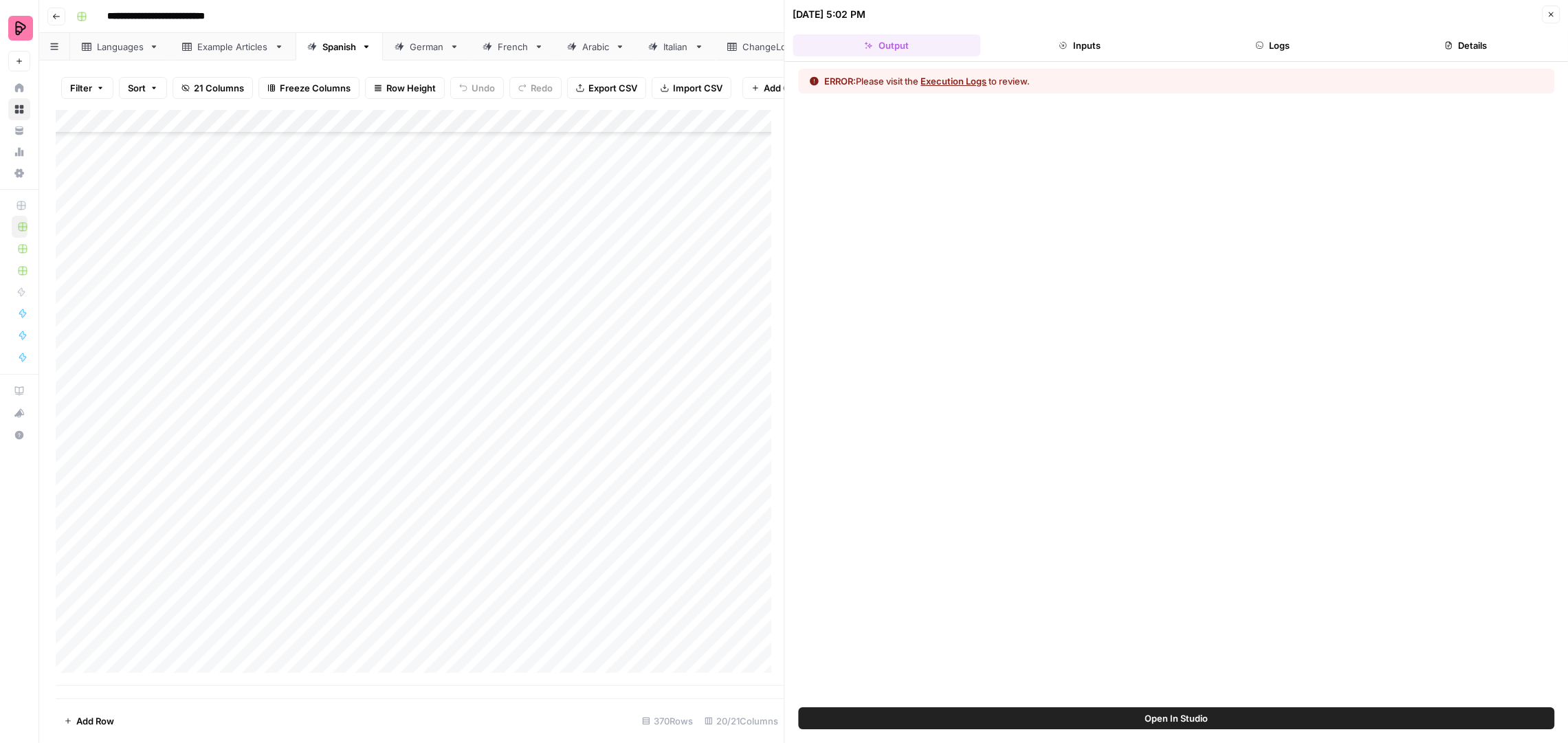
click at [1281, 44] on button "Logs" at bounding box center [1273, 45] width 188 height 22
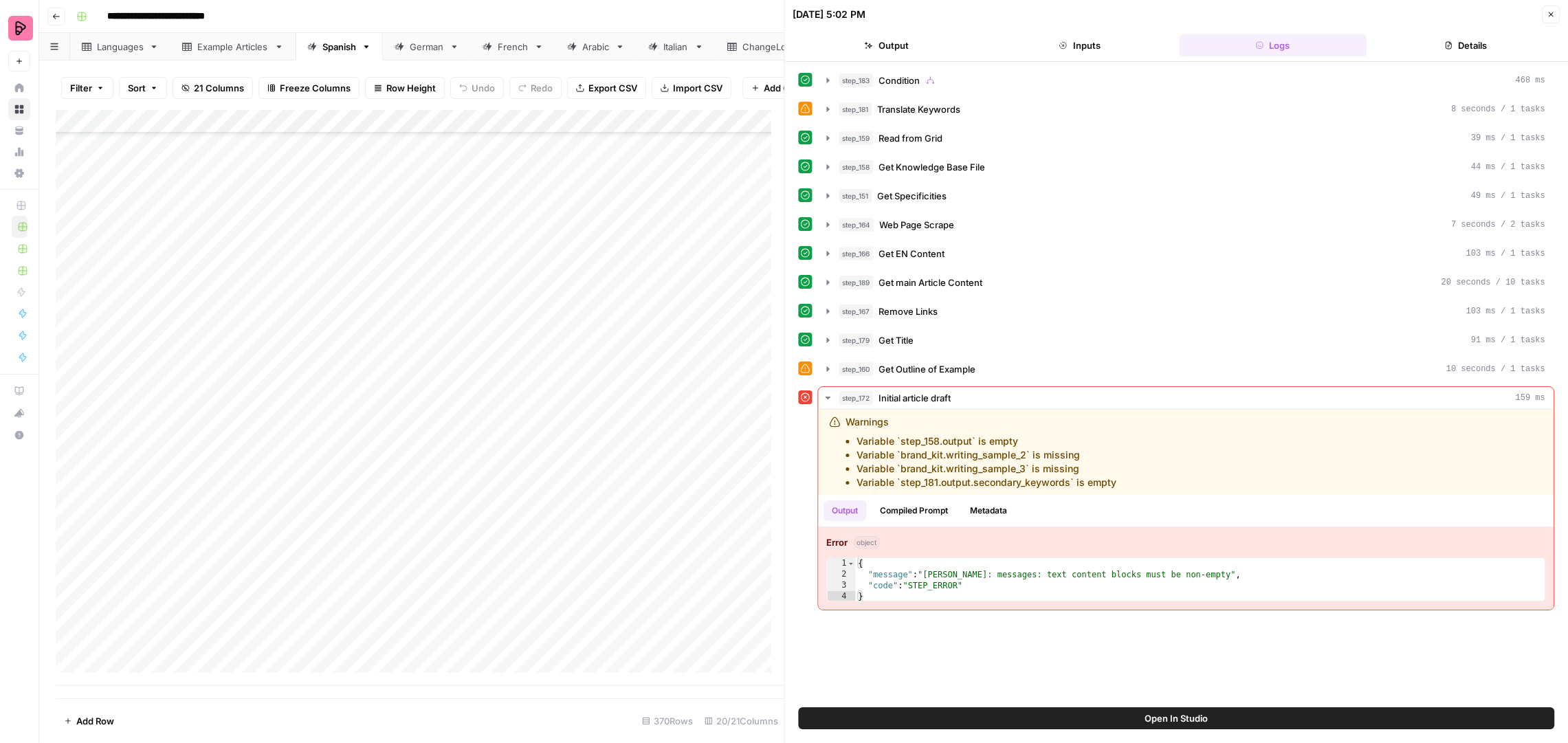
click at [1551, 13] on icon "button" at bounding box center [1551, 14] width 8 height 8
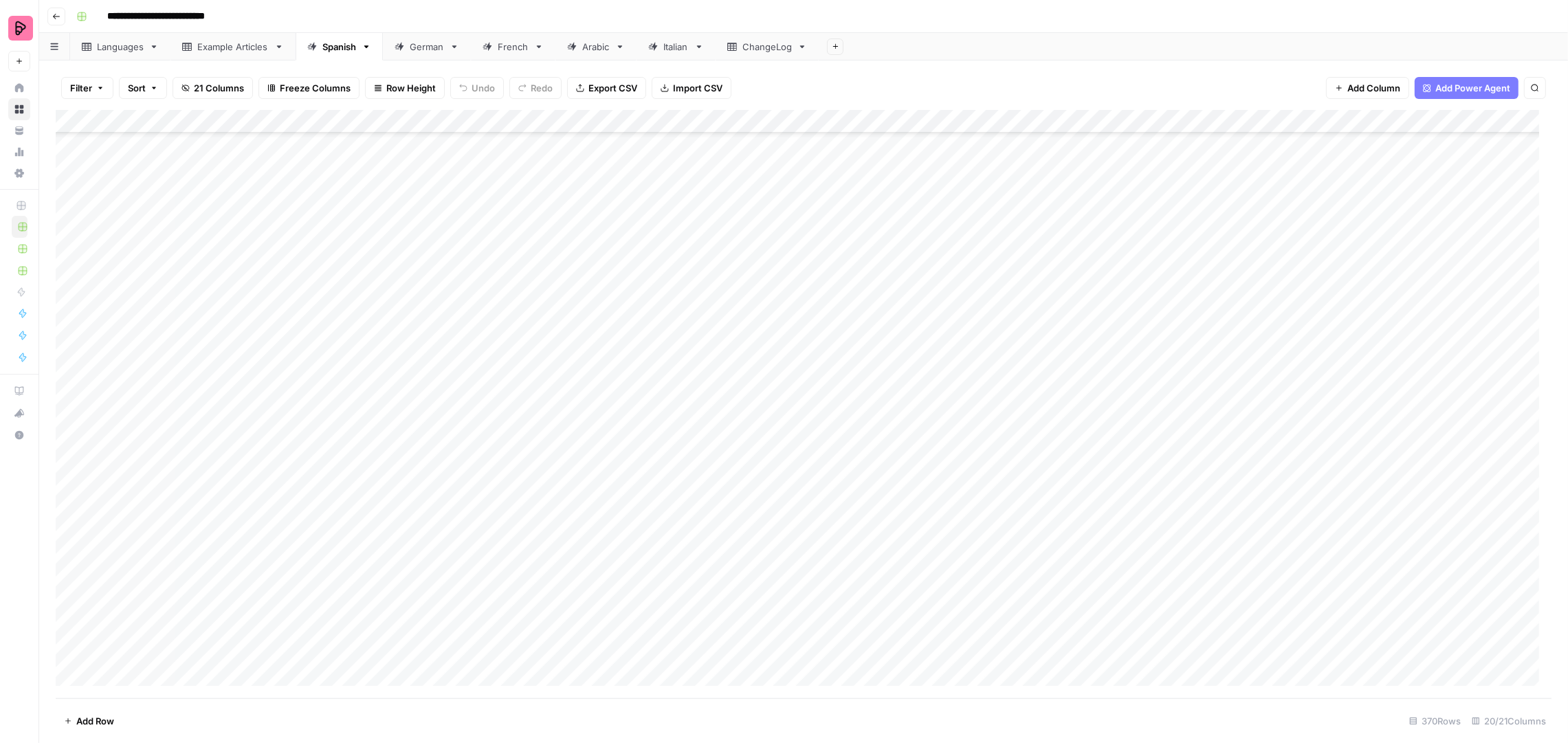
click at [643, 654] on div "Add Column" at bounding box center [803, 404] width 1496 height 589
click at [829, 649] on div "Add Column" at bounding box center [803, 404] width 1496 height 589
drag, startPoint x: 1479, startPoint y: 692, endPoint x: 1370, endPoint y: 693, distance: 109.0
click at [1371, 693] on div "content_type_input_value can't be blank" at bounding box center [1456, 696] width 169 height 28
copy div "content_type_input_value"
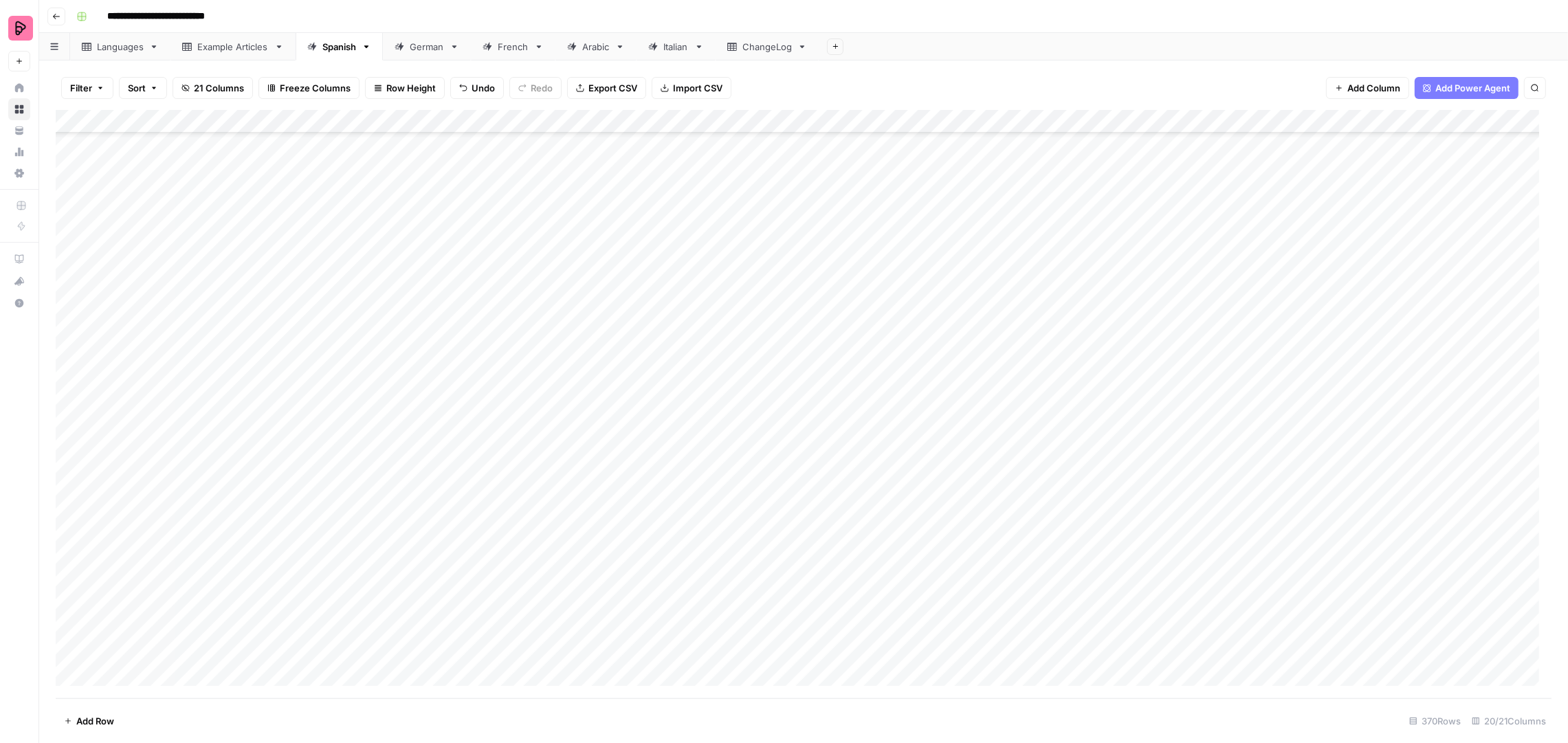
click at [793, 486] on div "Add Column" at bounding box center [803, 404] width 1496 height 589
click at [776, 517] on div "Add Column" at bounding box center [803, 404] width 1496 height 589
click at [774, 537] on div "Add Column" at bounding box center [803, 404] width 1496 height 589
click at [772, 557] on div "Add Column" at bounding box center [803, 404] width 1496 height 589
click at [766, 582] on div "Add Column" at bounding box center [803, 404] width 1496 height 589
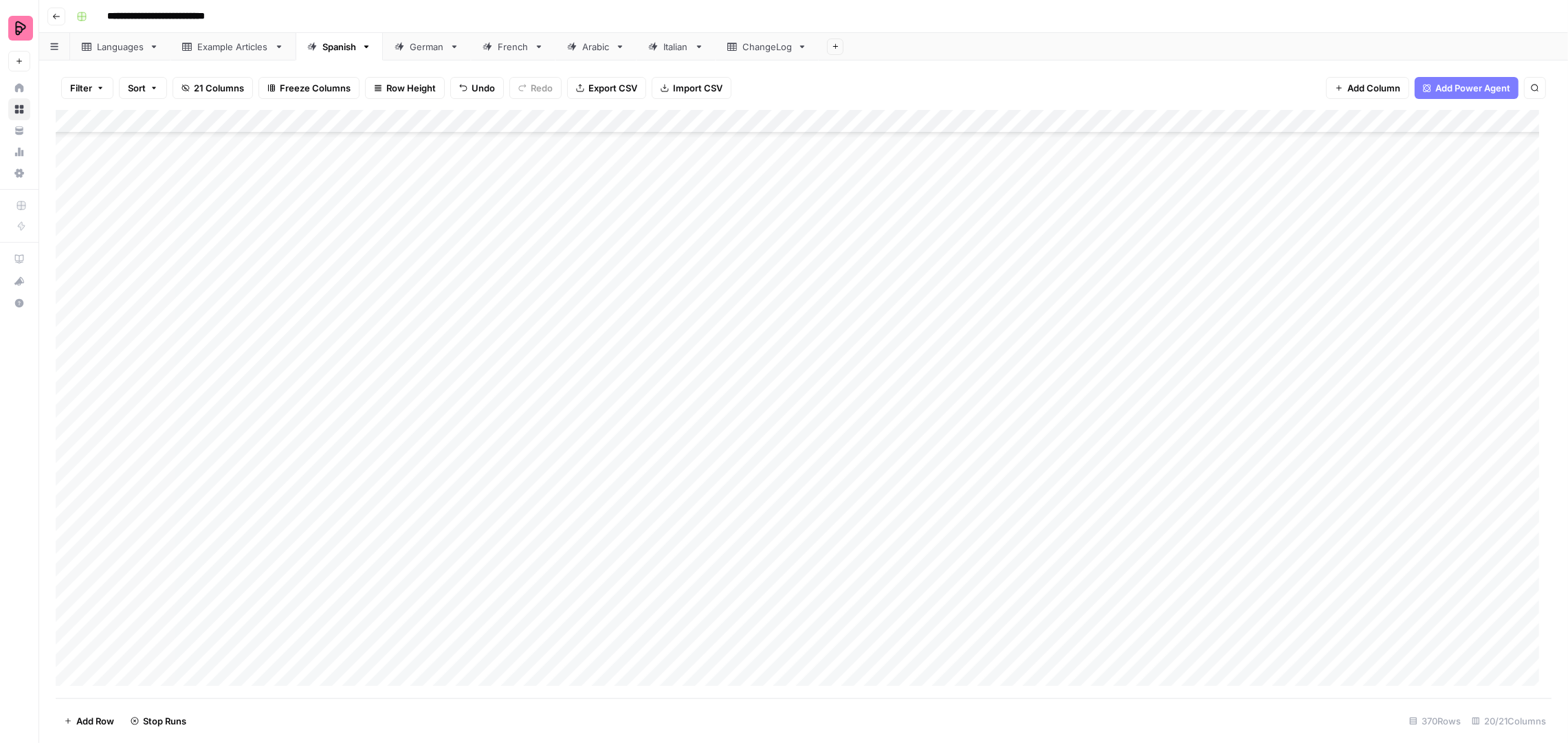
click at [766, 608] on div "Add Column" at bounding box center [803, 404] width 1496 height 589
click at [767, 631] on div "Add Column" at bounding box center [803, 404] width 1496 height 589
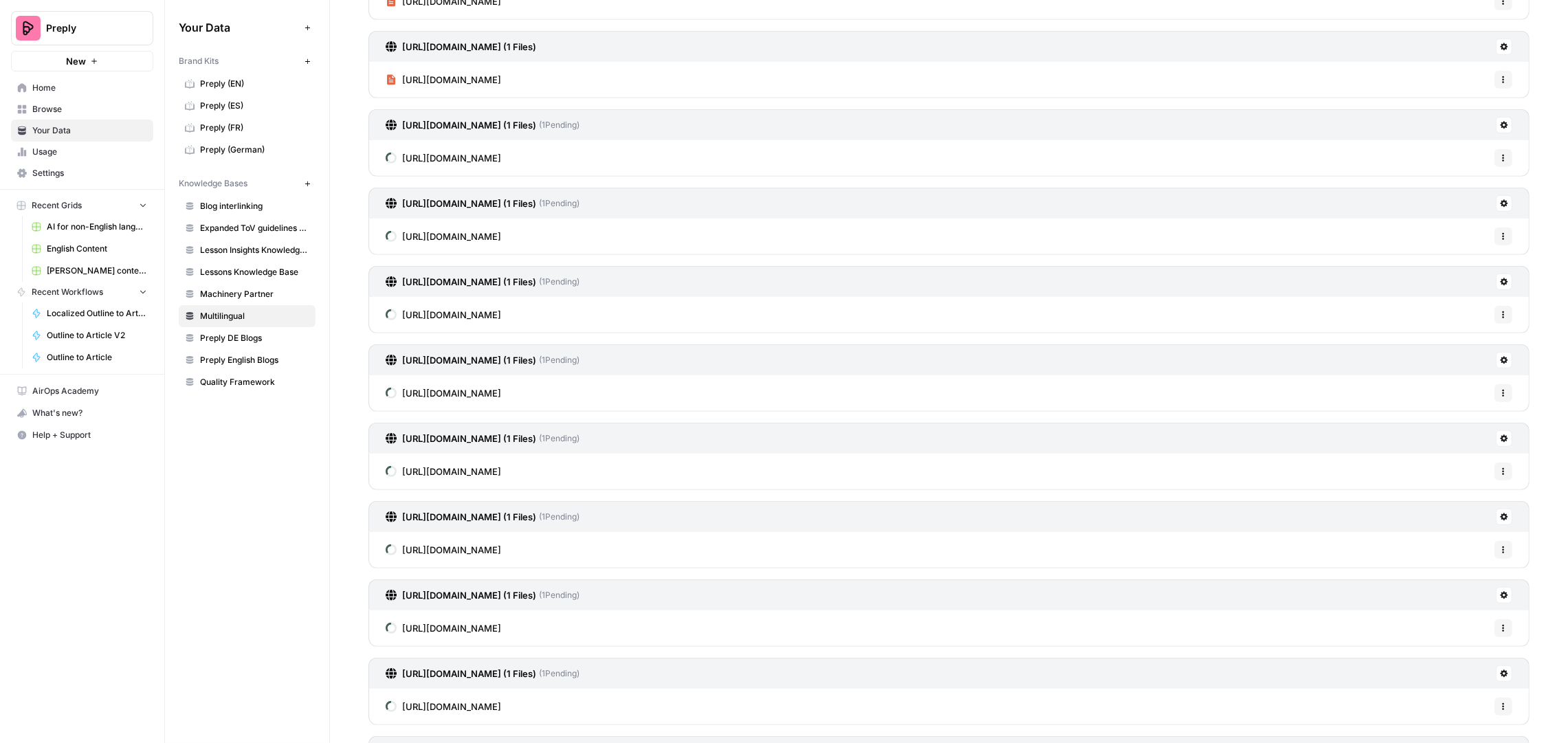
scroll to position [1068, 0]
